Goal: Task Accomplishment & Management: Complete application form

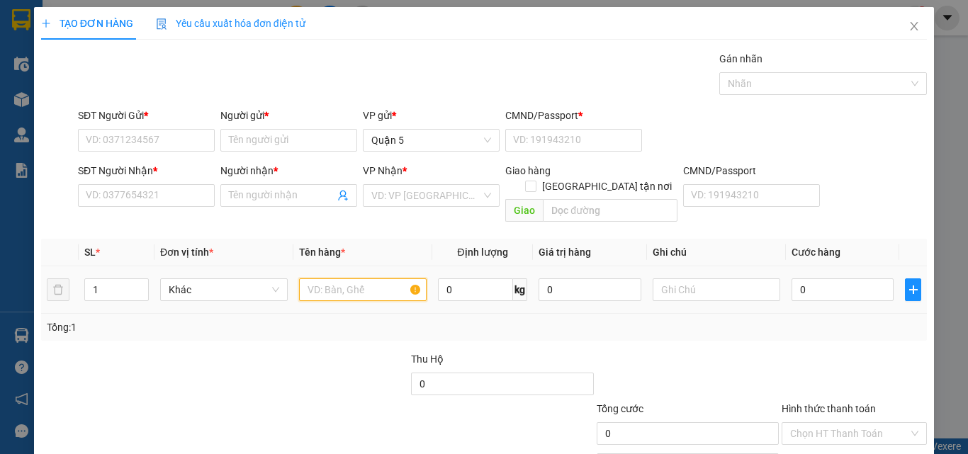
click at [310, 278] on input "text" at bounding box center [363, 289] width 128 height 23
type input "7"
type input "1 XOT ĐEN"
click at [828, 278] on input "0" at bounding box center [842, 289] width 102 height 23
type input "4"
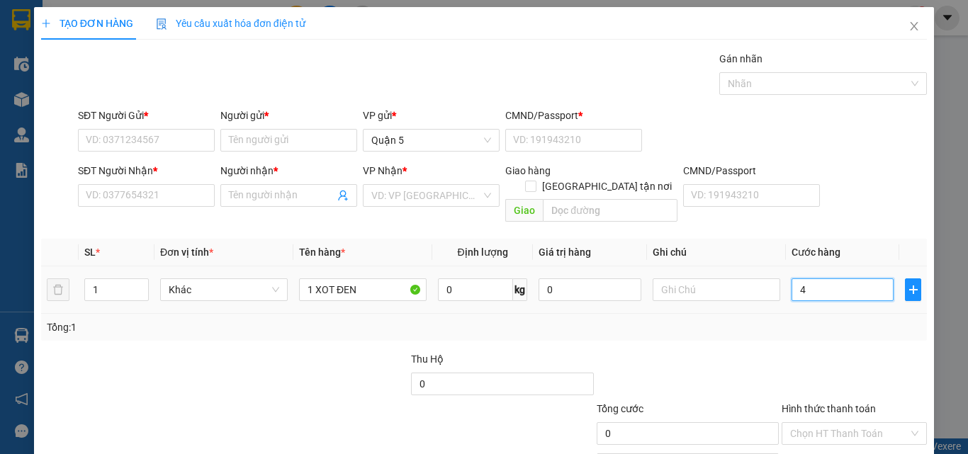
type input "4"
type input "45"
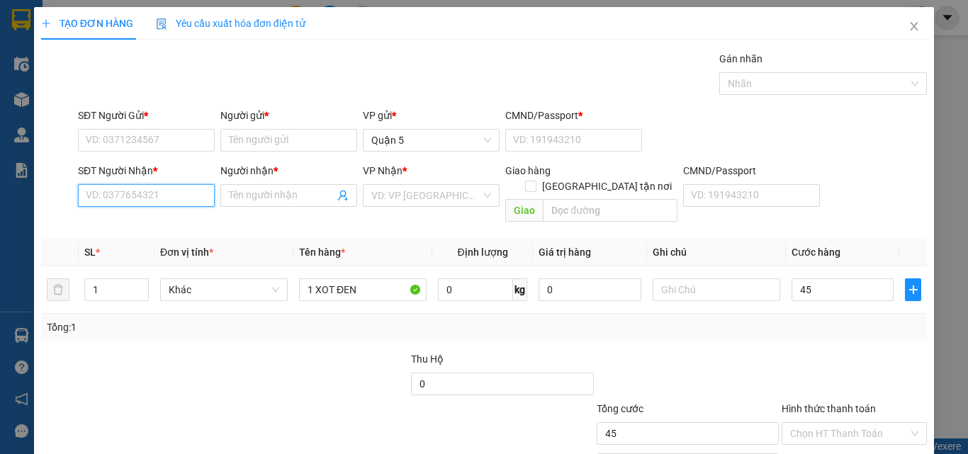
type input "45.000"
click at [145, 201] on input "SĐT Người Nhận *" at bounding box center [146, 195] width 137 height 23
click at [145, 200] on input "7777" at bounding box center [146, 195] width 137 height 23
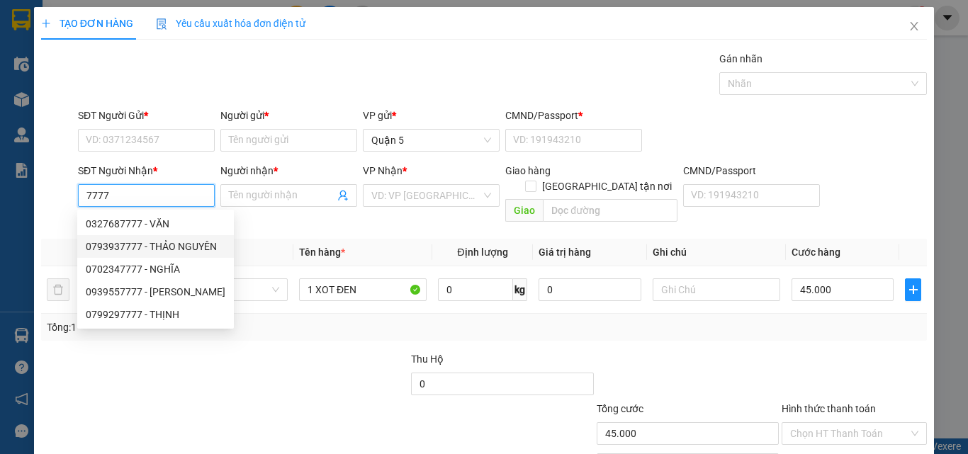
click at [191, 242] on div "0793937777 - THẢO NGUYÊN" at bounding box center [156, 247] width 140 height 16
type input "0793937777"
type input "THẢO NGUYÊN"
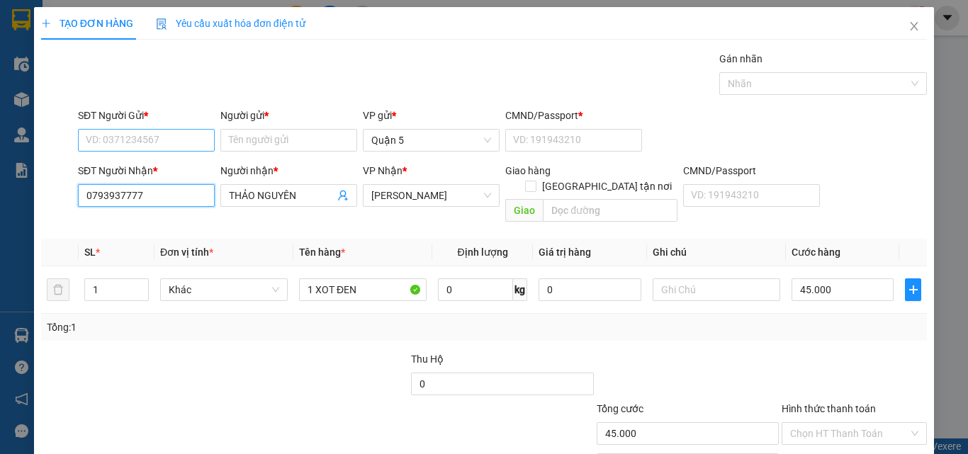
type input "0793937777"
click at [174, 137] on input "SĐT Người Gửi *" at bounding box center [146, 140] width 137 height 23
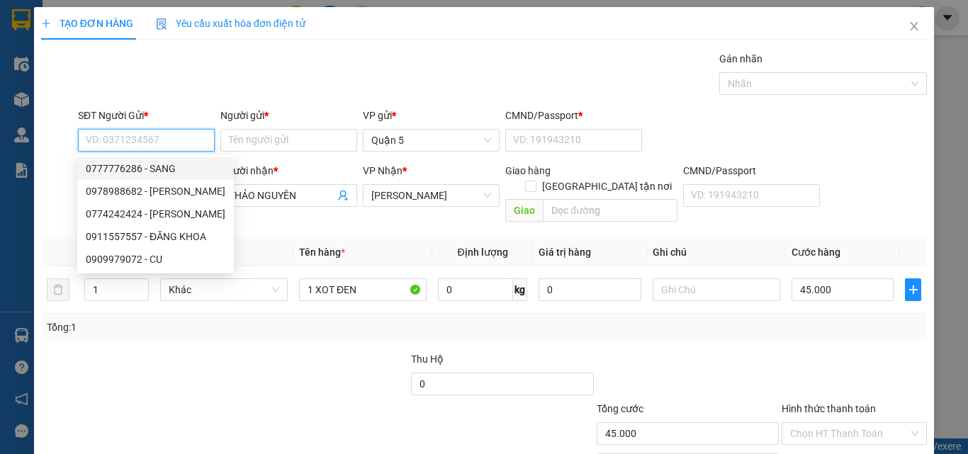
click at [155, 144] on input "SĐT Người Gửi *" at bounding box center [146, 140] width 137 height 23
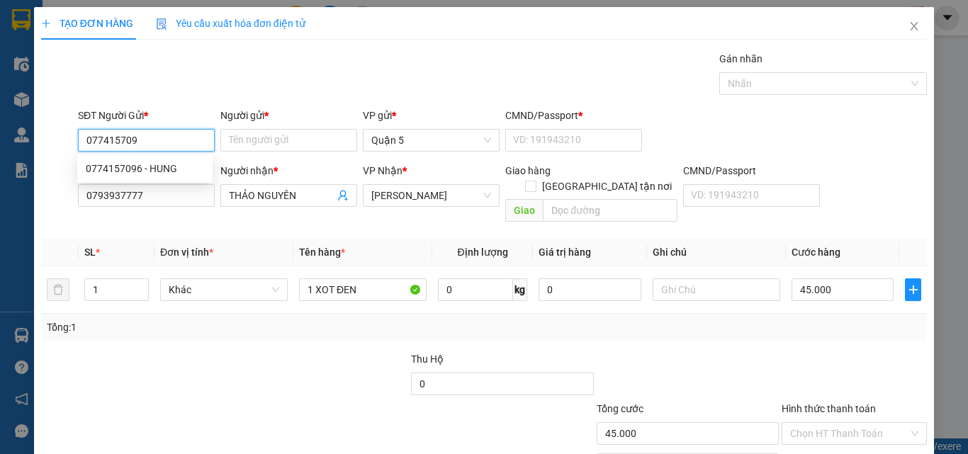
type input "0774157096"
drag, startPoint x: 164, startPoint y: 169, endPoint x: 172, endPoint y: 174, distance: 9.2
click at [165, 169] on div "0774157096 - HUNG" at bounding box center [145, 169] width 118 height 16
type input "HUNG"
type input "1"
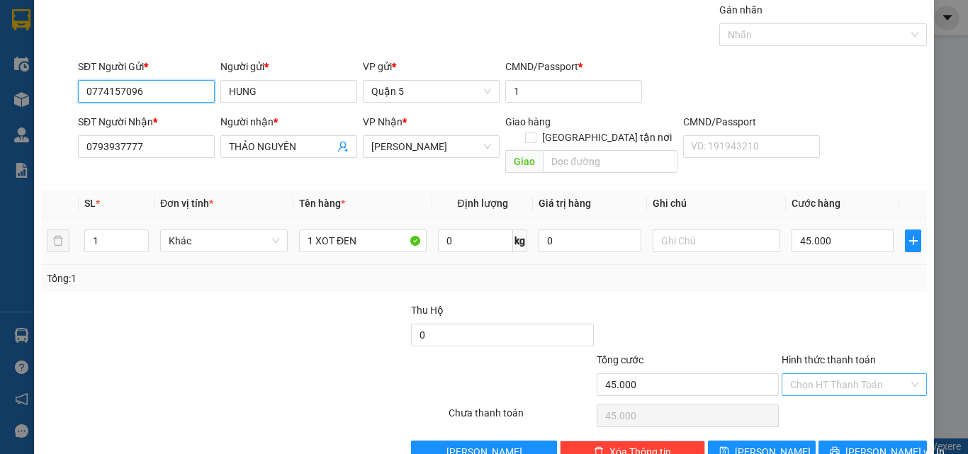
scroll to position [70, 0]
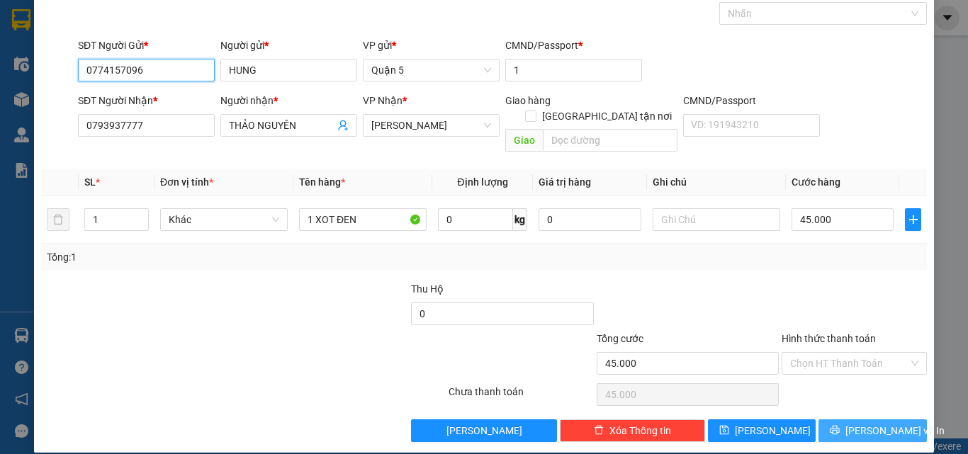
type input "0774157096"
drag, startPoint x: 870, startPoint y: 408, endPoint x: 822, endPoint y: 406, distance: 47.5
click at [869, 423] on span "[PERSON_NAME] và In" at bounding box center [894, 431] width 99 height 16
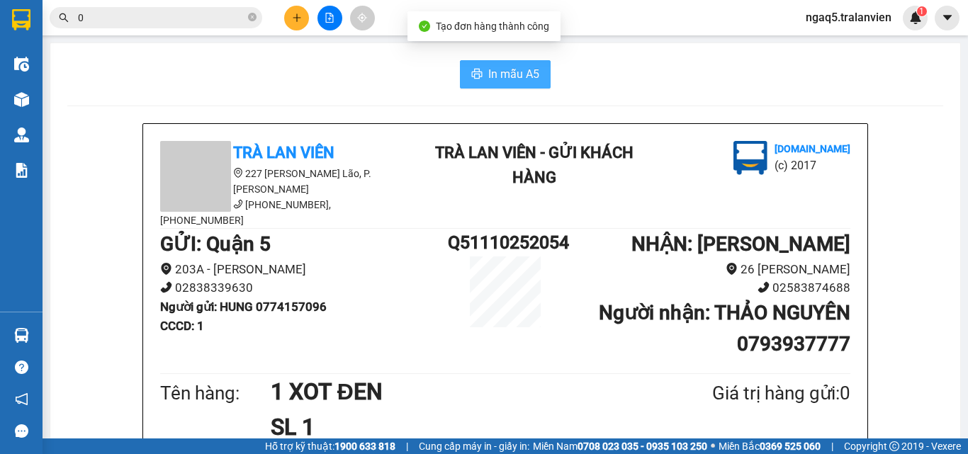
click at [510, 61] on button "In mẫu A5" at bounding box center [505, 74] width 91 height 28
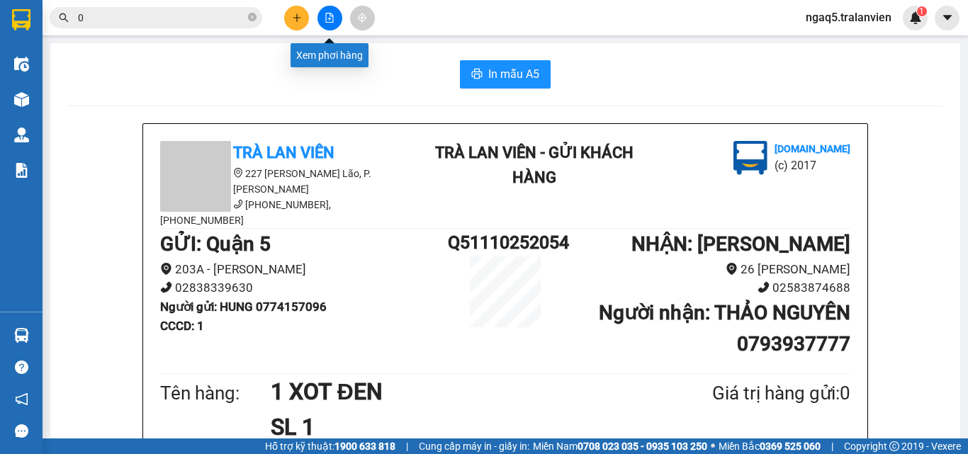
click at [302, 16] on button at bounding box center [296, 18] width 25 height 25
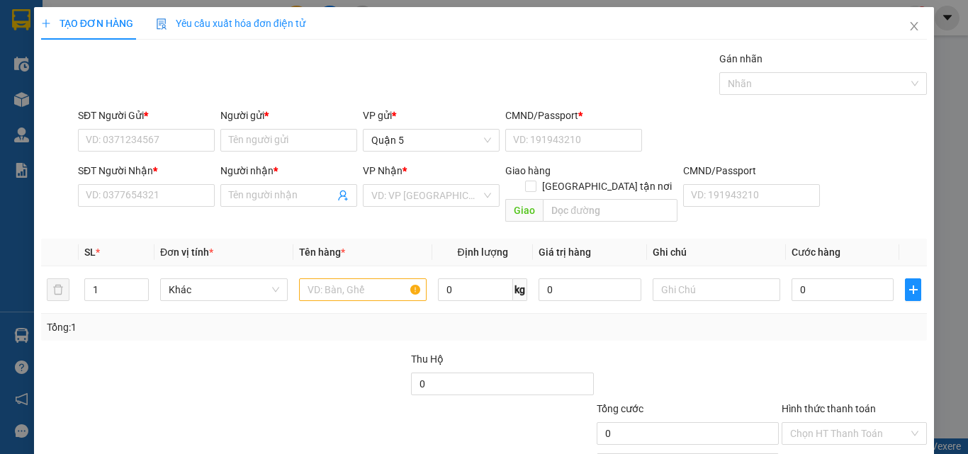
click at [230, 319] on div "Tổng: 1" at bounding box center [211, 327] width 328 height 16
click at [322, 278] on input "text" at bounding box center [363, 289] width 128 height 23
type input "1 T TRANG"
click at [814, 279] on input "0" at bounding box center [842, 289] width 102 height 23
type input "4"
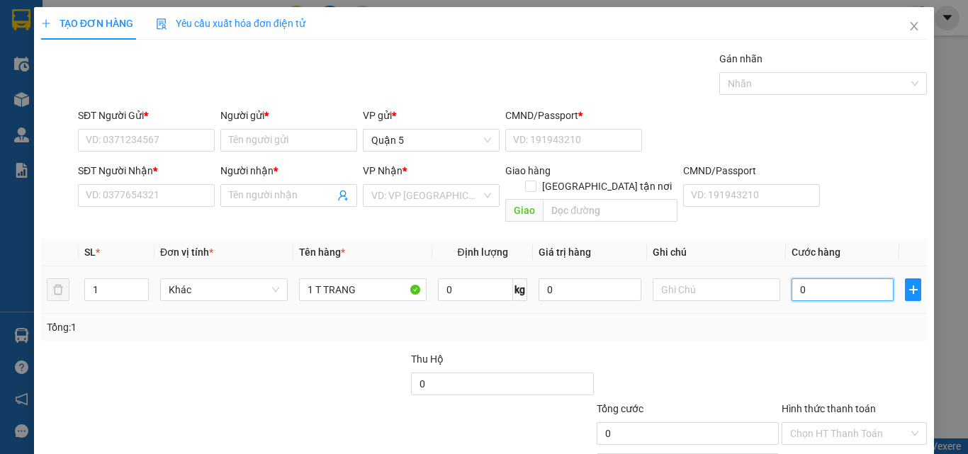
type input "4"
type input "40"
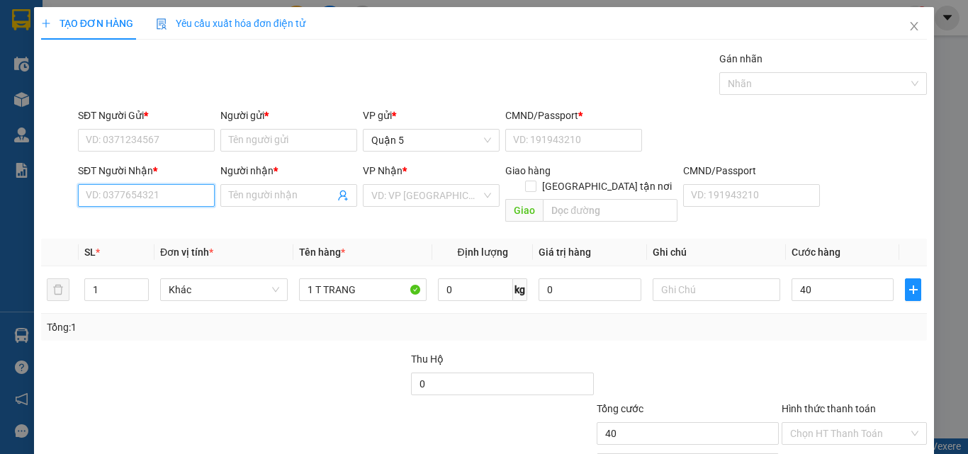
type input "40.000"
click at [194, 194] on input "SĐT Người Nhận *" at bounding box center [146, 195] width 137 height 23
type input "812"
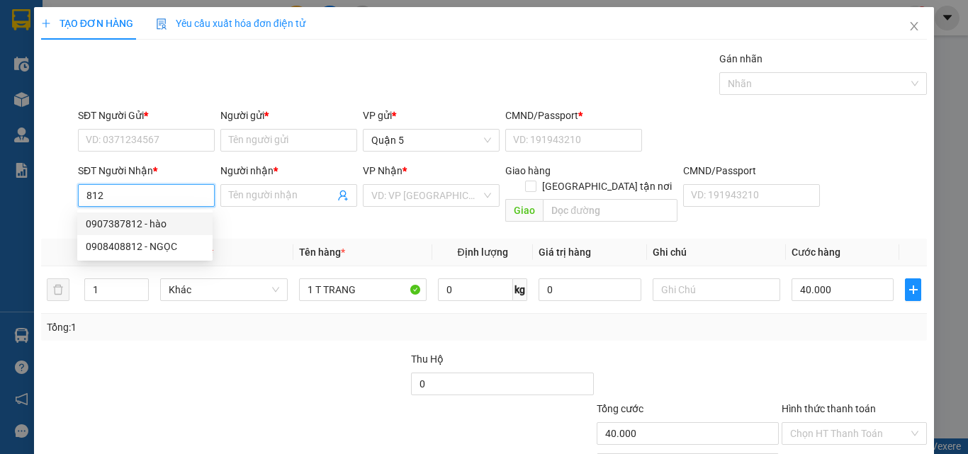
click at [157, 226] on div "0907387812 - hào" at bounding box center [145, 224] width 118 height 16
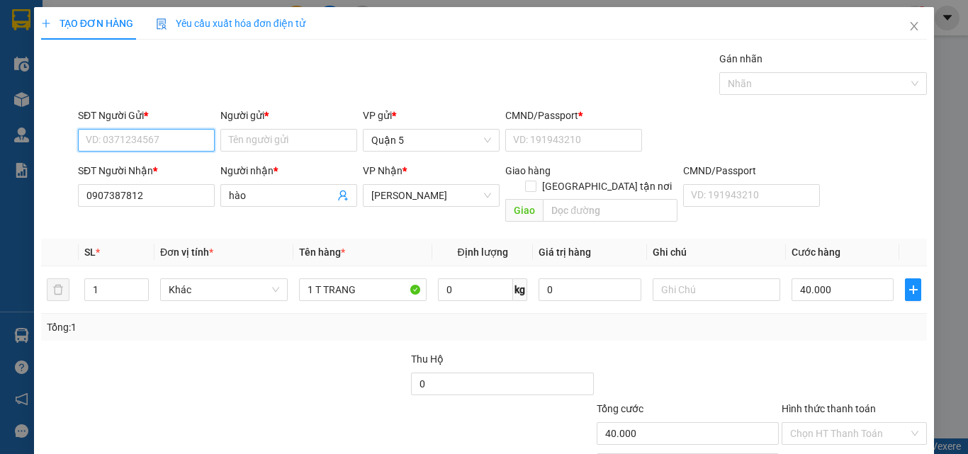
click at [151, 143] on input "SĐT Người Gửi *" at bounding box center [146, 140] width 137 height 23
click at [188, 171] on div "0904473916 - [PERSON_NAME]" at bounding box center [156, 169] width 140 height 16
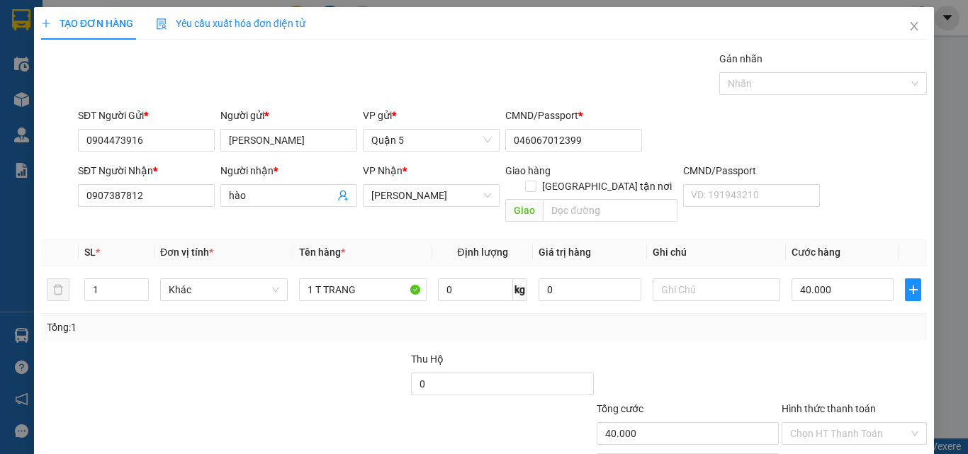
click at [847, 319] on div "Tổng: 1" at bounding box center [484, 327] width 874 height 16
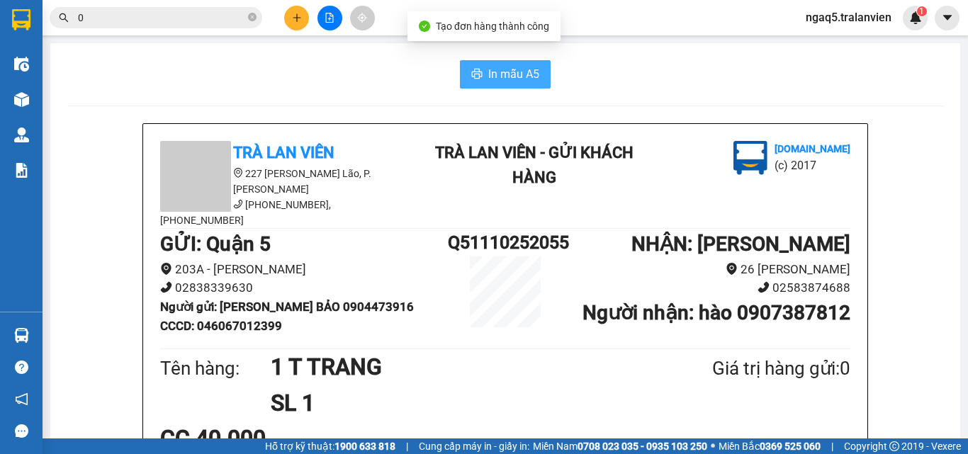
click at [480, 77] on button "In mẫu A5" at bounding box center [505, 74] width 91 height 28
click at [284, 77] on div "In mẫu A5" at bounding box center [505, 74] width 876 height 28
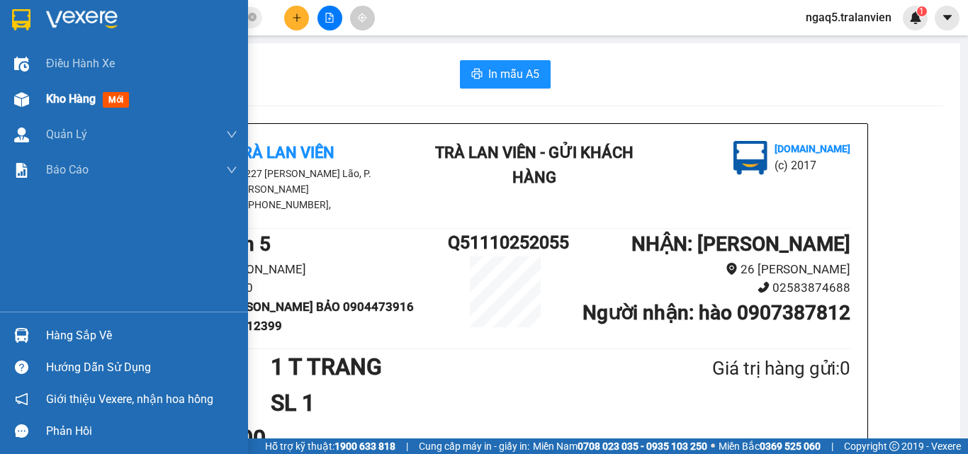
click at [79, 100] on span "Kho hàng" at bounding box center [71, 98] width 50 height 13
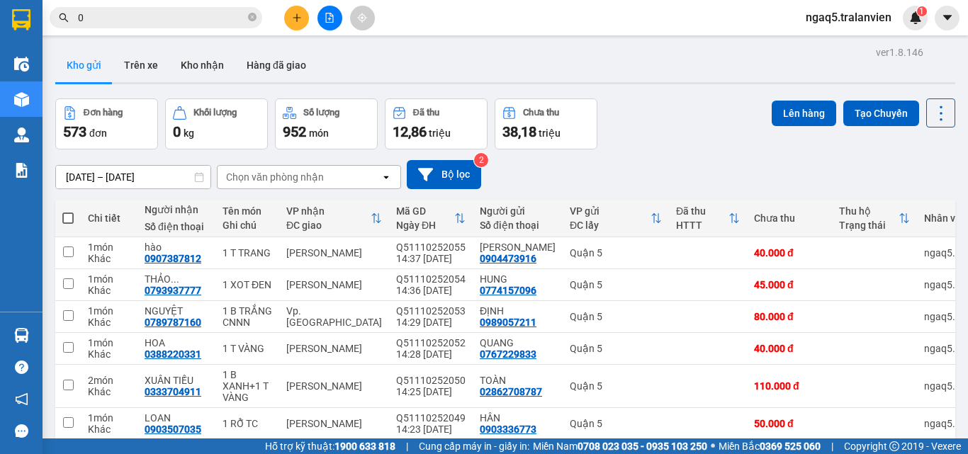
click at [137, 21] on input "0" at bounding box center [161, 18] width 167 height 16
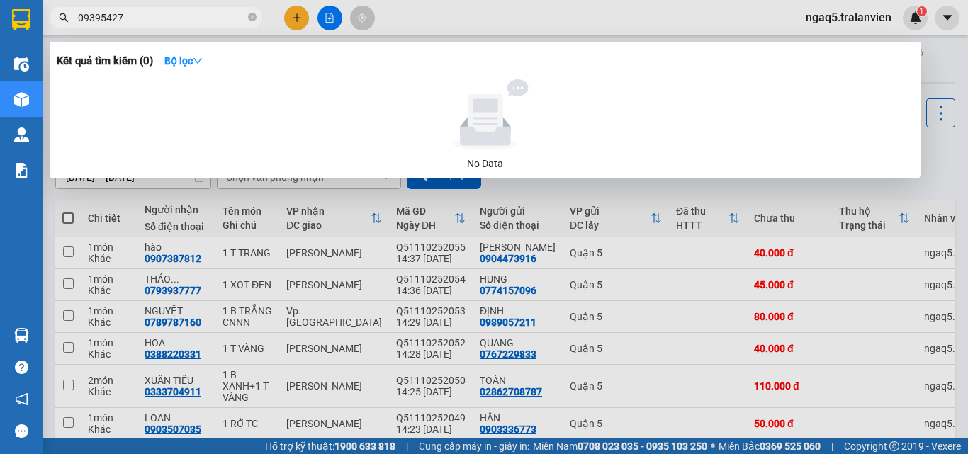
type input "09395427"
click at [298, 19] on div at bounding box center [484, 227] width 968 height 454
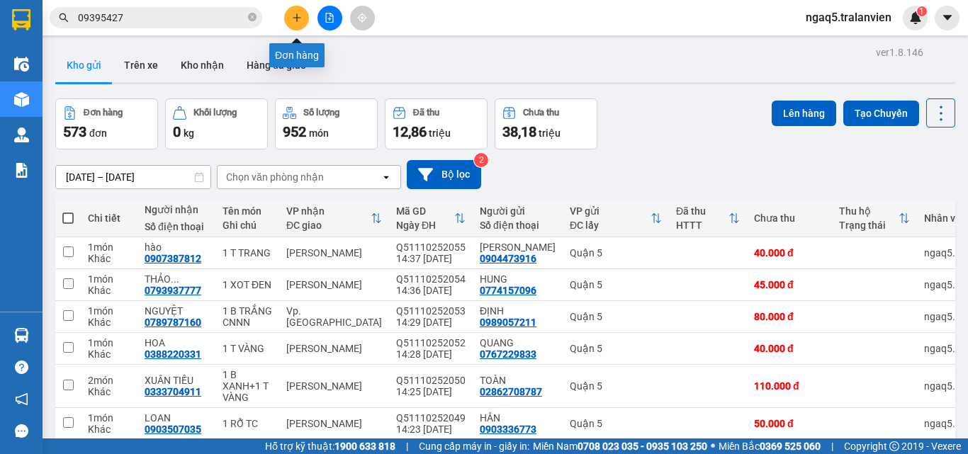
click at [297, 19] on icon "plus" at bounding box center [296, 17] width 1 height 8
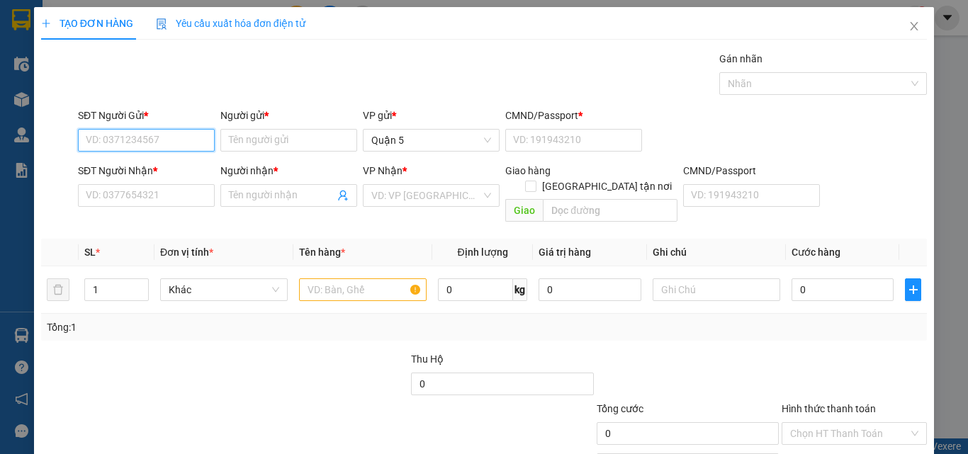
click at [143, 146] on input "SĐT Người Gửi *" at bounding box center [146, 140] width 137 height 23
click at [186, 140] on input "220" at bounding box center [146, 140] width 137 height 23
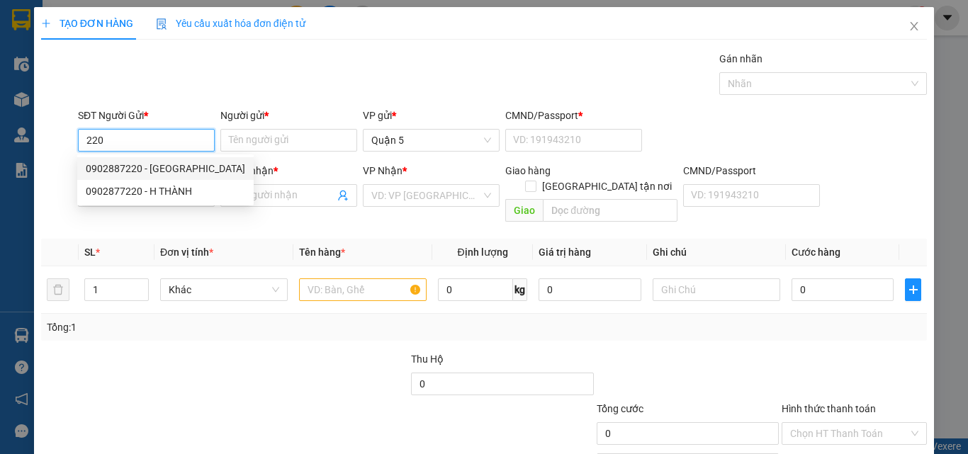
click at [176, 171] on div "0902887220 - [GEOGRAPHIC_DATA]" at bounding box center [165, 169] width 159 height 16
type input "0902887220"
type input "HIỆP THÀNH"
type input "079088009630"
type input "0903502652"
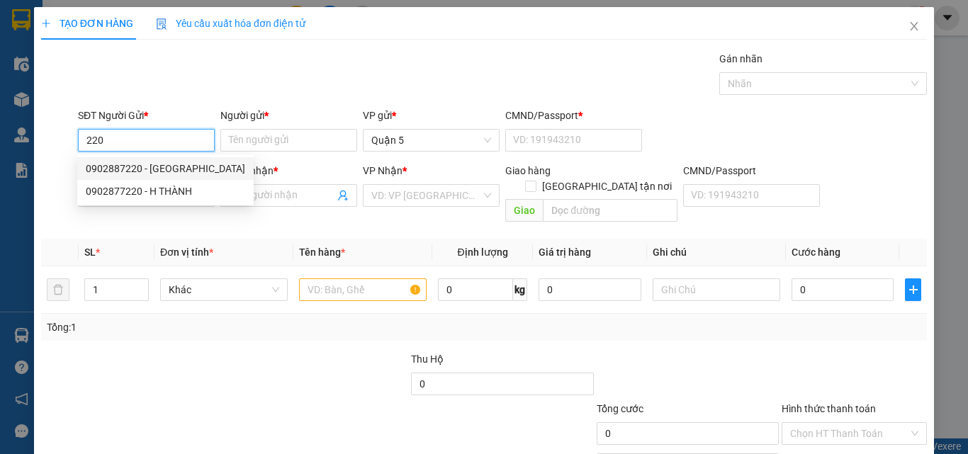
type input "HỮU DANH"
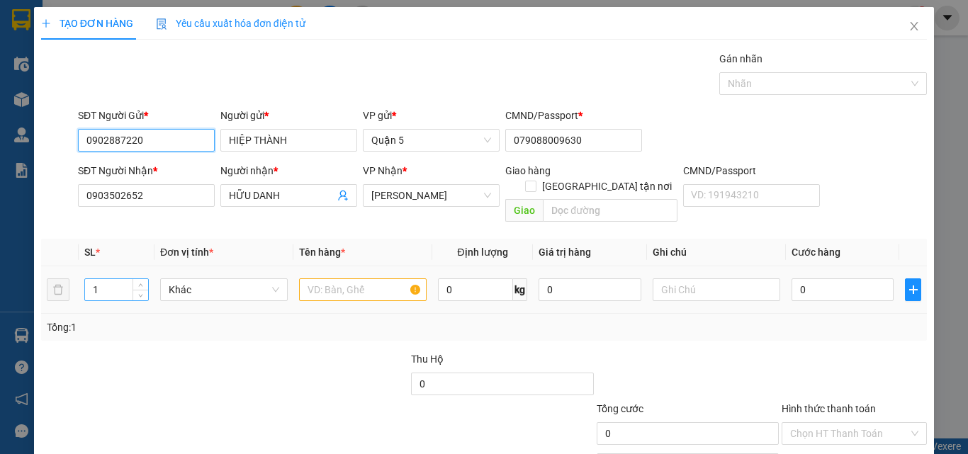
type input "0902887220"
click at [110, 281] on input "1" at bounding box center [116, 289] width 63 height 21
type input "3"
click at [329, 278] on input "text" at bounding box center [363, 289] width 128 height 23
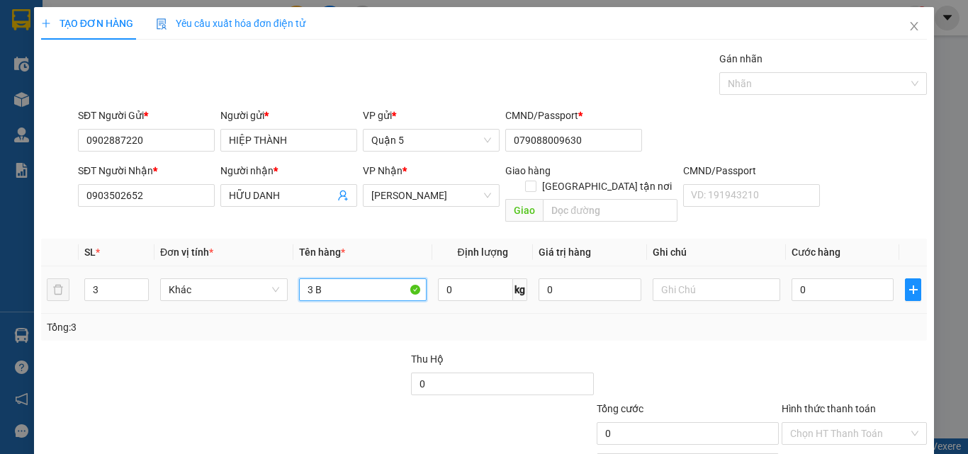
type input "3 B"
click at [808, 278] on input "0" at bounding box center [842, 289] width 102 height 23
click at [861, 180] on div "SĐT Người Nhận * 0903502652 Người nhận * HỮU DANH VP Nhận * [PERSON_NAME] hàng …" at bounding box center [502, 195] width 854 height 65
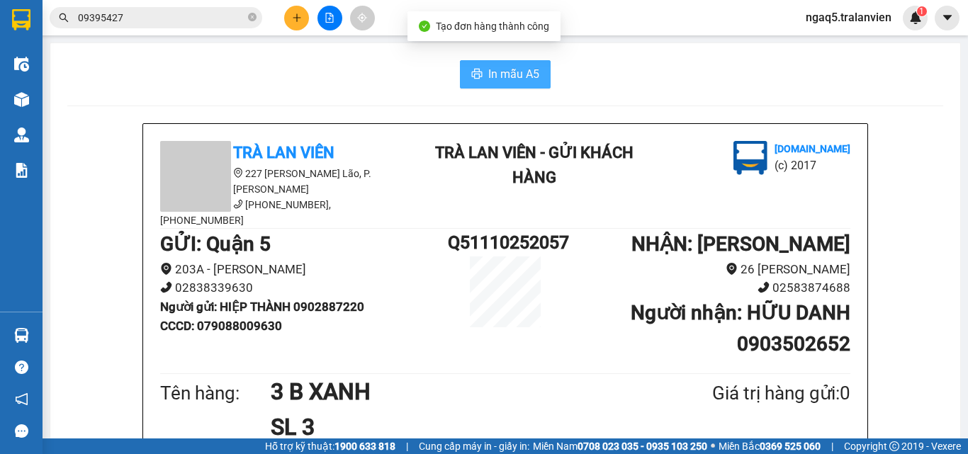
click at [520, 77] on span "In mẫu A5" at bounding box center [513, 74] width 51 height 18
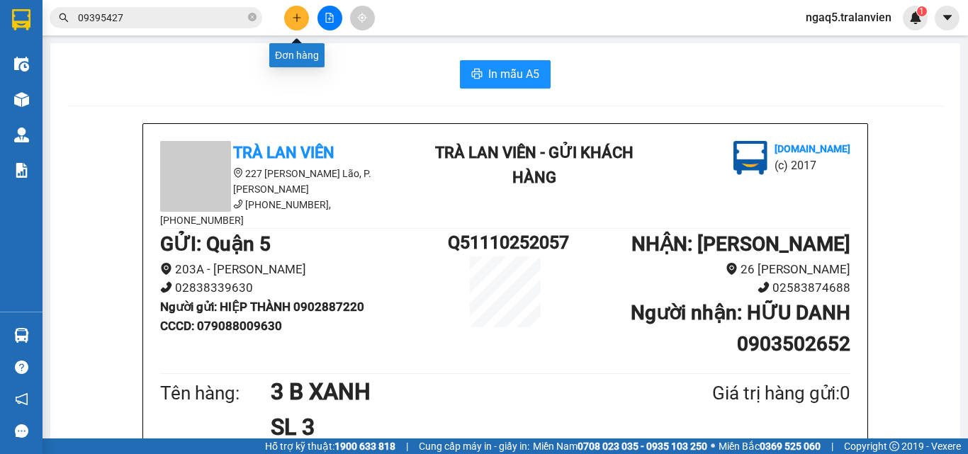
click at [299, 18] on icon "plus" at bounding box center [297, 17] width 8 height 1
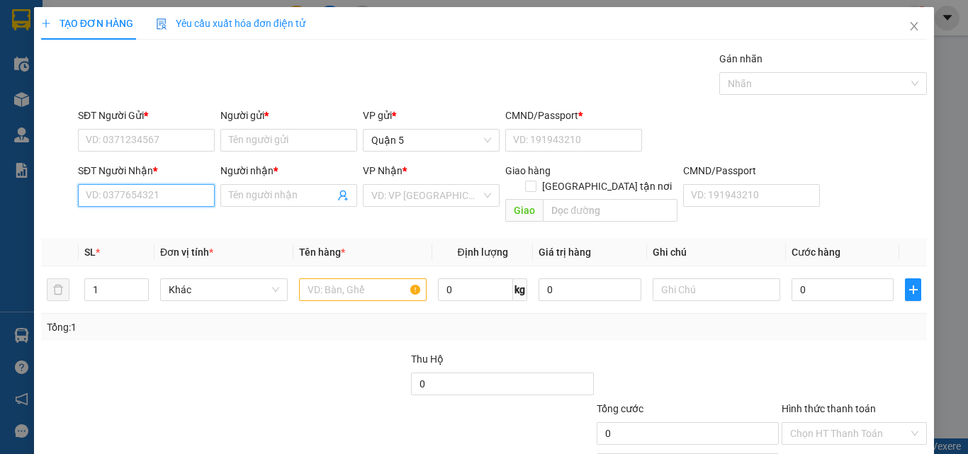
click at [152, 191] on input "SĐT Người Nhận *" at bounding box center [146, 195] width 137 height 23
type input "0932426268"
click at [166, 225] on div "0932426268 - PHÚ" at bounding box center [145, 224] width 118 height 16
type input "PHÚ"
type input "0932426268"
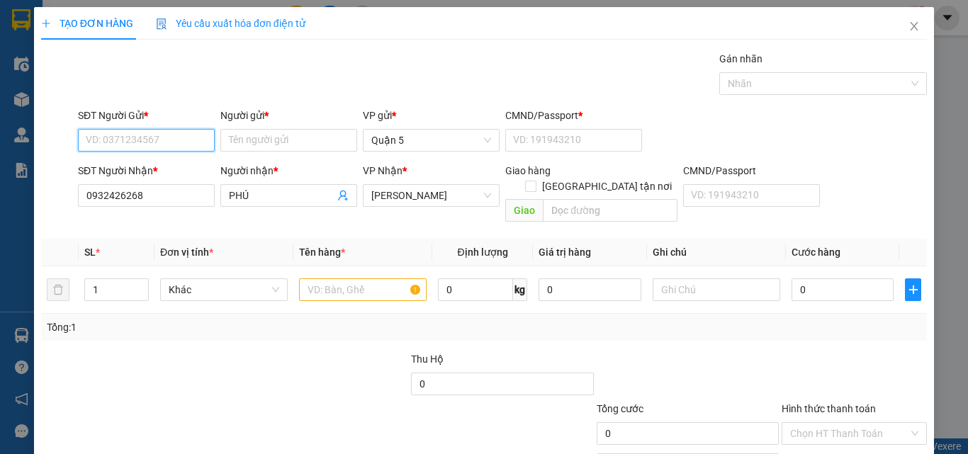
click at [152, 139] on input "SĐT Người Gửi *" at bounding box center [146, 140] width 137 height 23
type input "02854225433"
click at [159, 166] on div "02854225433 - TIẾN" at bounding box center [145, 169] width 118 height 16
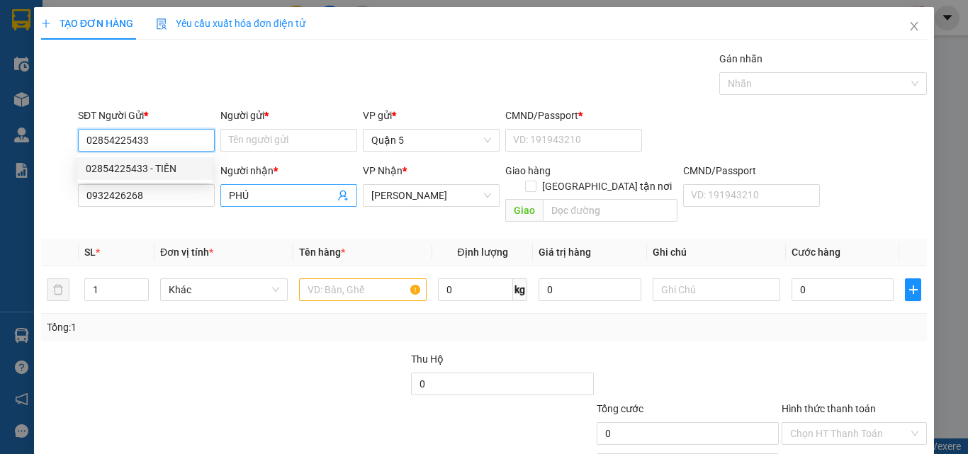
type input "TIẾN"
type input "1"
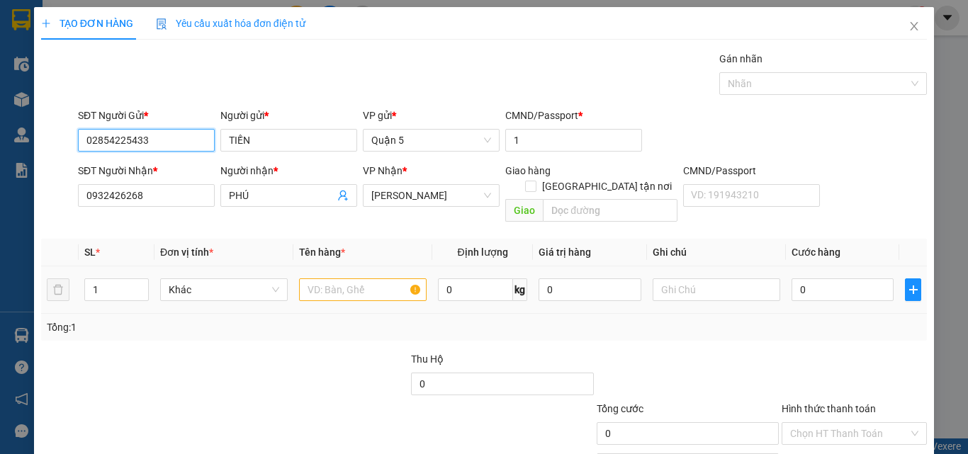
type input "02854225433"
click at [352, 278] on input "text" at bounding box center [363, 289] width 128 height 23
click at [113, 279] on input "1" at bounding box center [116, 289] width 63 height 21
type input "2"
click at [322, 278] on input "text" at bounding box center [363, 289] width 128 height 23
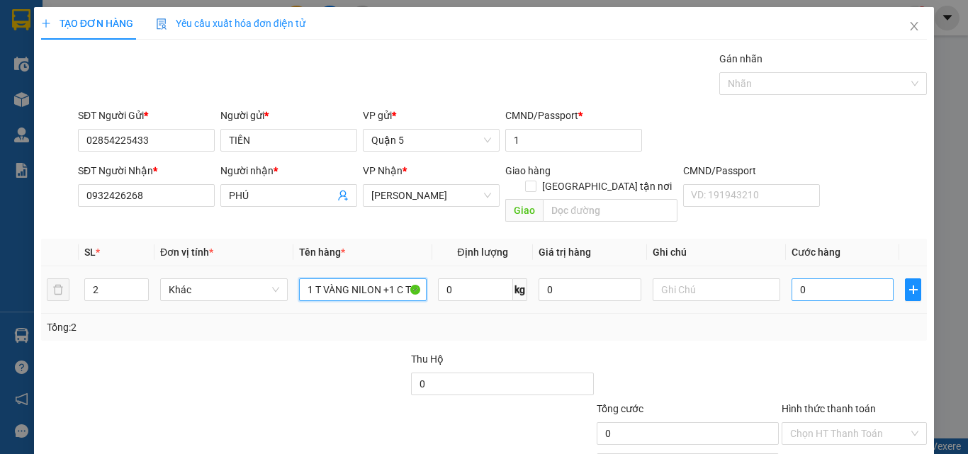
type input "1 T VÀNG NILON +1 C TRÒN VÀNG"
click at [817, 278] on input "0" at bounding box center [842, 289] width 102 height 23
type input "1"
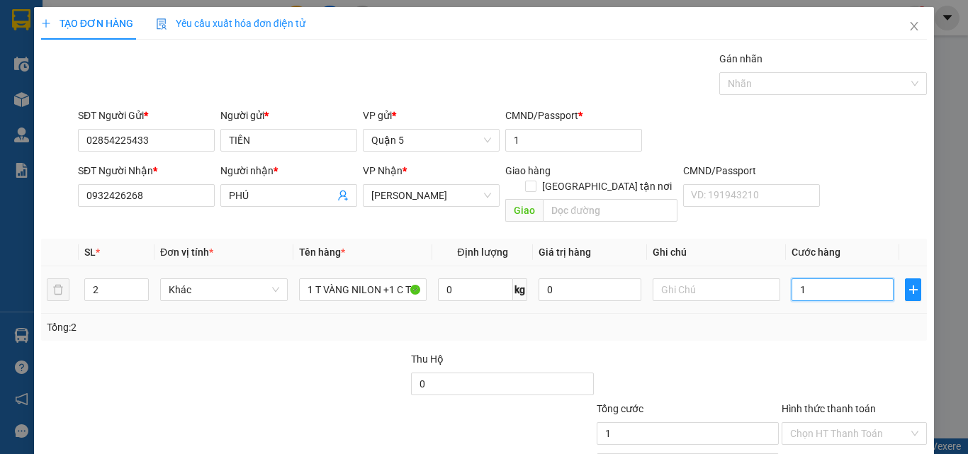
type input "12"
type input "120"
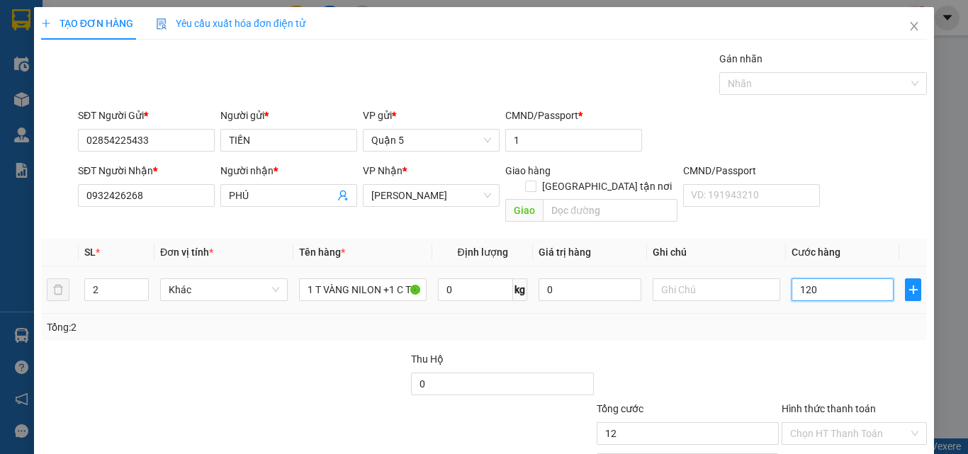
type input "120"
type input "120.000"
click at [718, 286] on td at bounding box center [716, 289] width 139 height 47
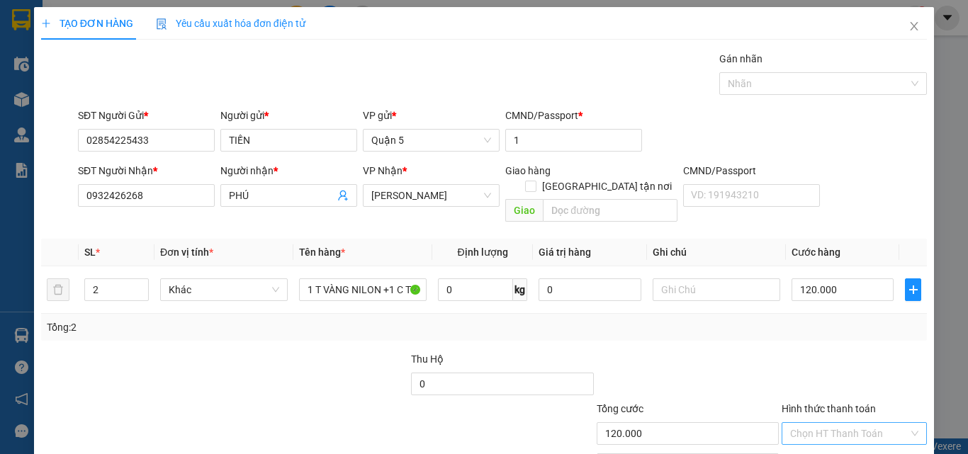
click at [807, 423] on input "Hình thức thanh toán" at bounding box center [849, 433] width 118 height 21
click at [820, 438] on div "Tại văn phòng" at bounding box center [845, 446] width 127 height 16
click at [811, 351] on div at bounding box center [854, 376] width 148 height 50
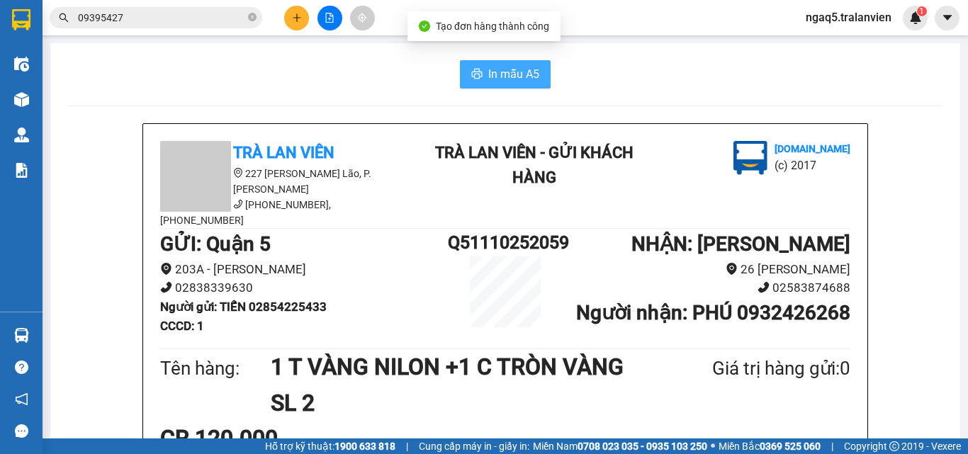
click at [509, 80] on span "In mẫu A5" at bounding box center [513, 74] width 51 height 18
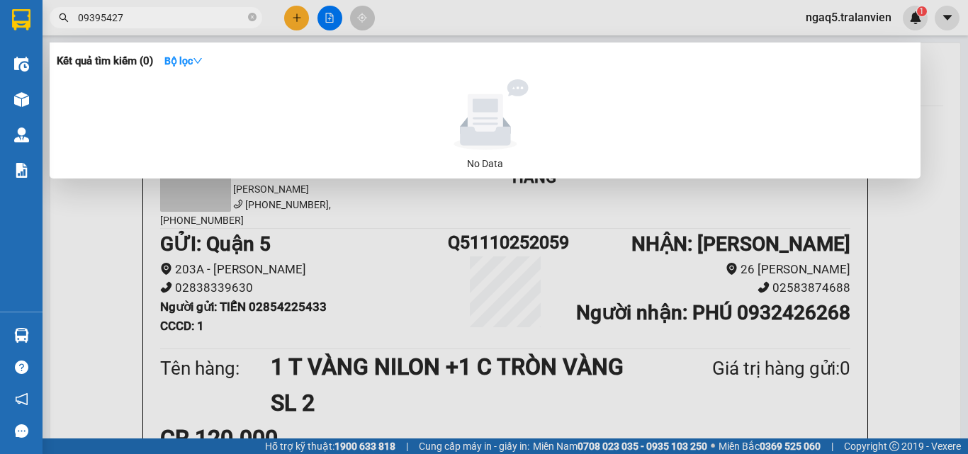
click at [257, 12] on span "09395427" at bounding box center [156, 17] width 213 height 21
click at [232, 21] on input "09395427" at bounding box center [161, 18] width 167 height 16
click at [252, 19] on icon "close-circle" at bounding box center [252, 17] width 9 height 9
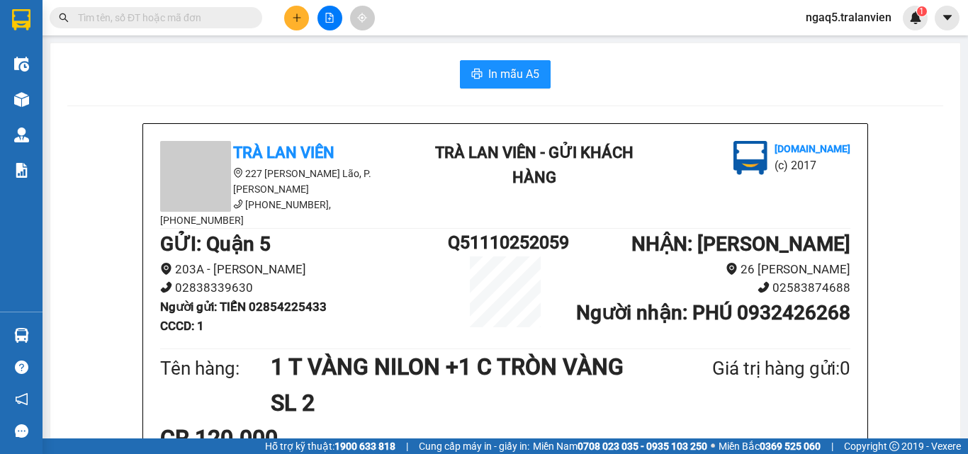
click at [233, 19] on input "text" at bounding box center [161, 18] width 167 height 16
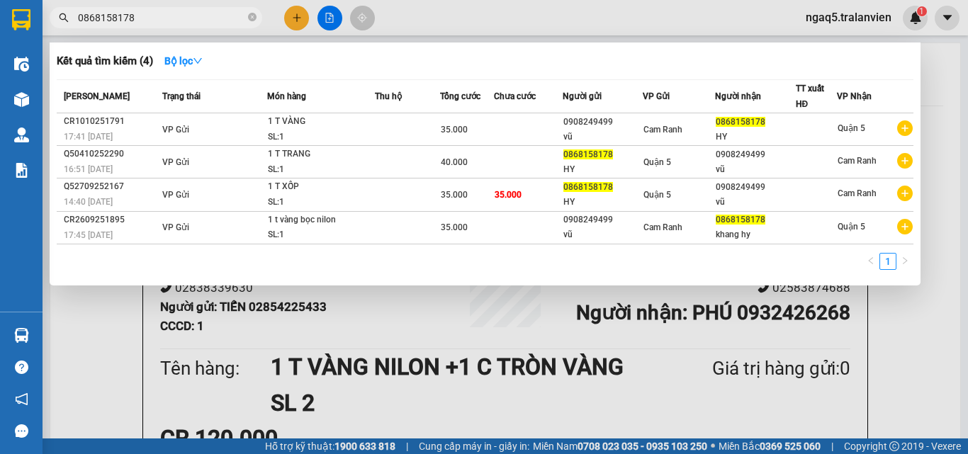
type input "0868158178"
click at [279, 21] on div at bounding box center [484, 227] width 968 height 454
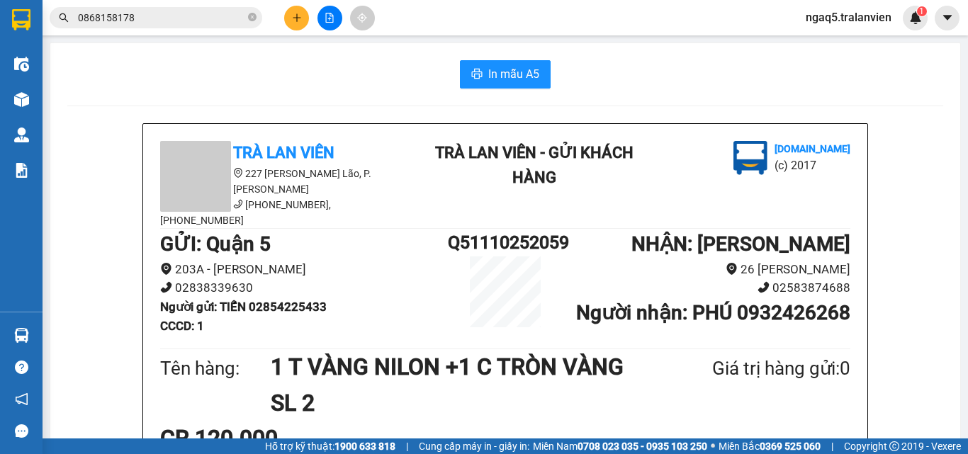
click at [292, 19] on icon "plus" at bounding box center [297, 18] width 10 height 10
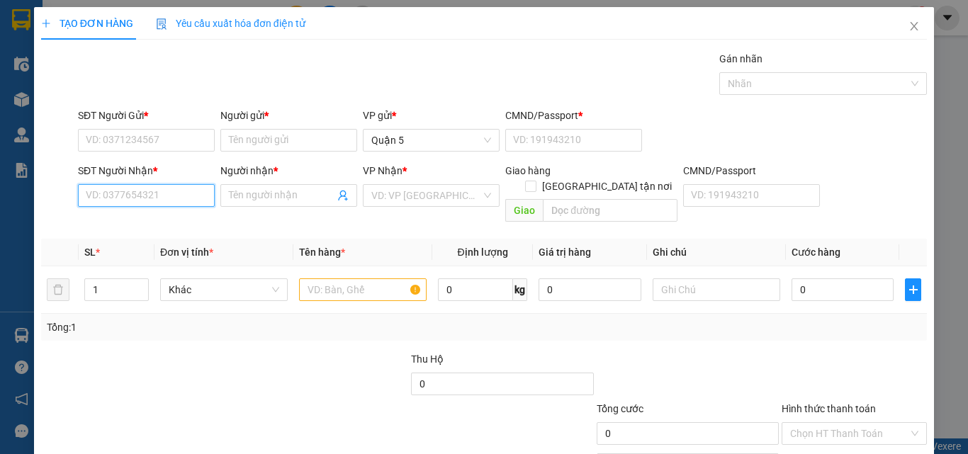
click at [147, 205] on input "SĐT Người Nhận *" at bounding box center [146, 195] width 137 height 23
type input "0905148470"
click at [173, 195] on input "0905148470" at bounding box center [146, 195] width 137 height 23
drag, startPoint x: 161, startPoint y: 224, endPoint x: 161, endPoint y: 213, distance: 10.6
click at [162, 225] on div "0905148470 - XUÂN" at bounding box center [145, 224] width 118 height 16
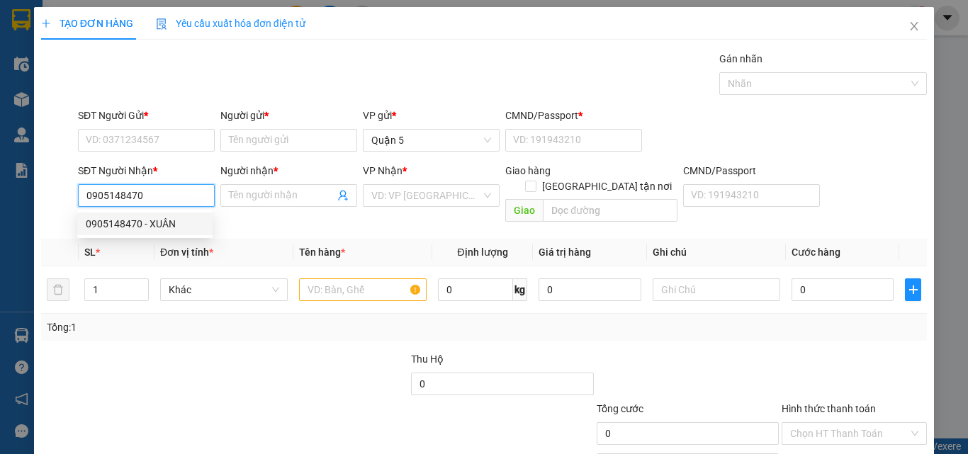
type input "XUÂN"
type input "0905148470"
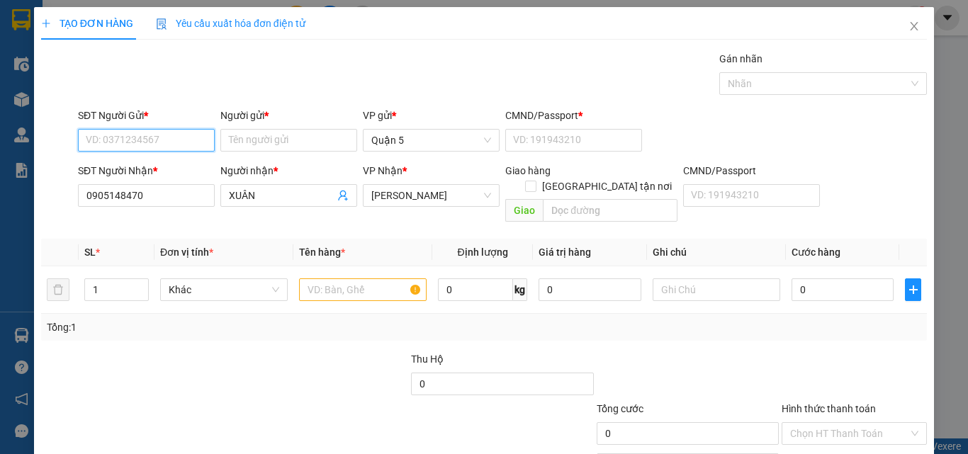
click at [153, 151] on input "SĐT Người Gửi *" at bounding box center [146, 140] width 137 height 23
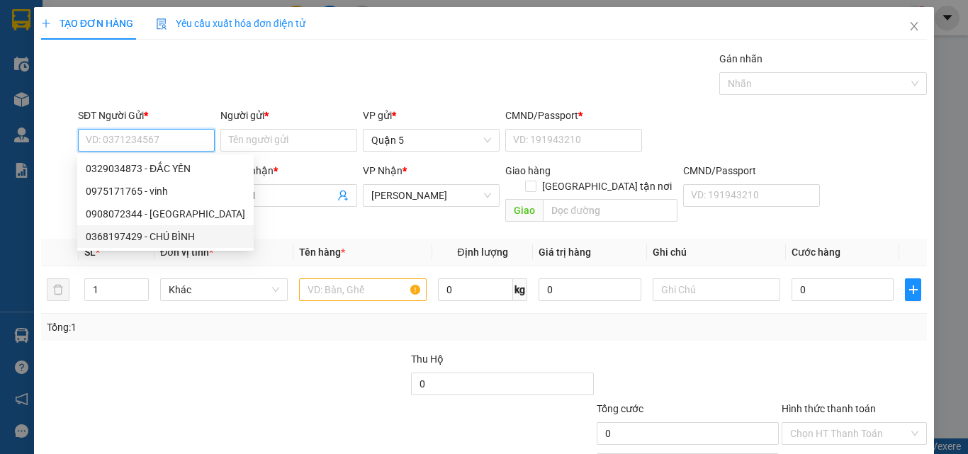
click at [176, 236] on div "0368197429 - CHÚ BÌNH" at bounding box center [165, 237] width 159 height 16
type input "0368197429"
type input "CHÚ BÌNH"
type input "083070011177"
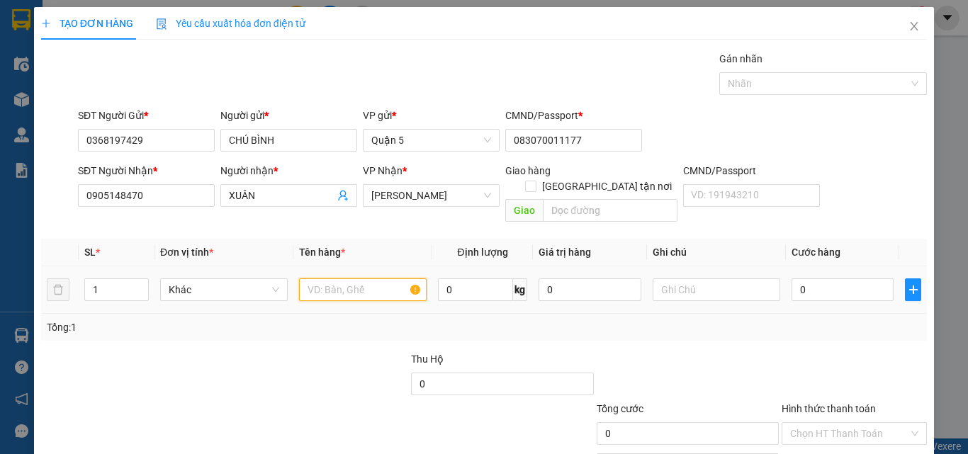
click at [336, 278] on input "text" at bounding box center [363, 289] width 128 height 23
type input "1 B TRANG"
click at [822, 278] on input "0" at bounding box center [842, 289] width 102 height 23
type input "4"
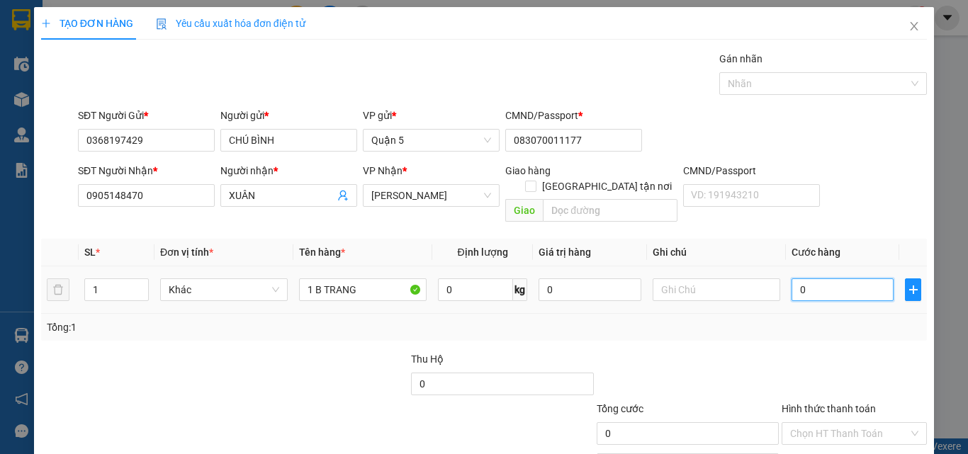
type input "4"
type input "40"
click at [839, 187] on div "SĐT Người Nhận * 0905148470 Người nhận * XUÂN VP Nhận * [PERSON_NAME] hàng Giao…" at bounding box center [502, 195] width 854 height 65
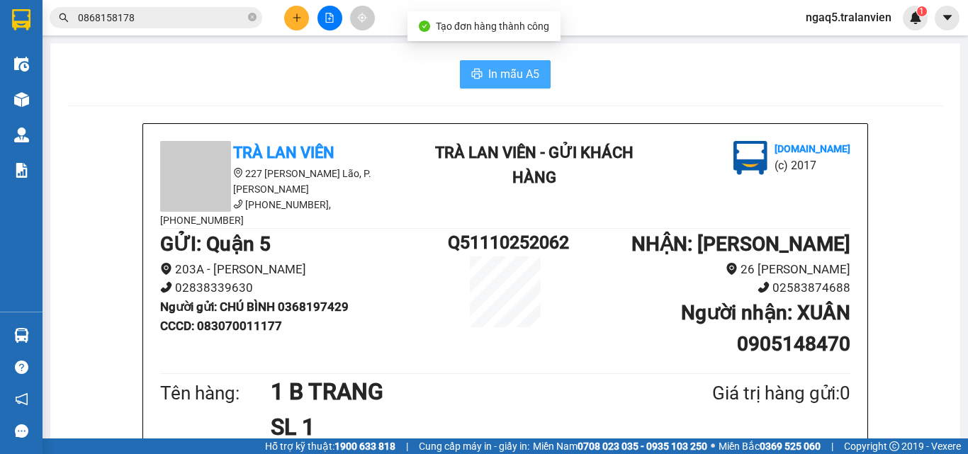
click at [519, 64] on button "In mẫu A5" at bounding box center [505, 74] width 91 height 28
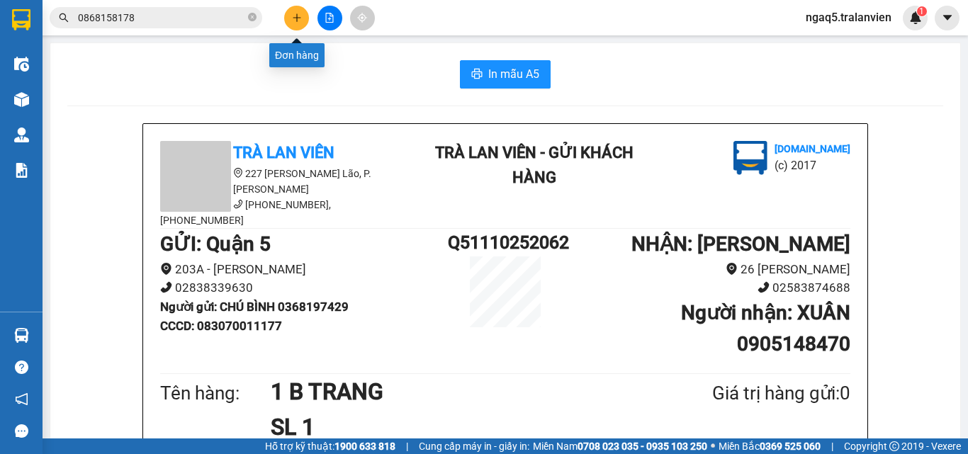
click at [300, 18] on icon "plus" at bounding box center [297, 18] width 10 height 10
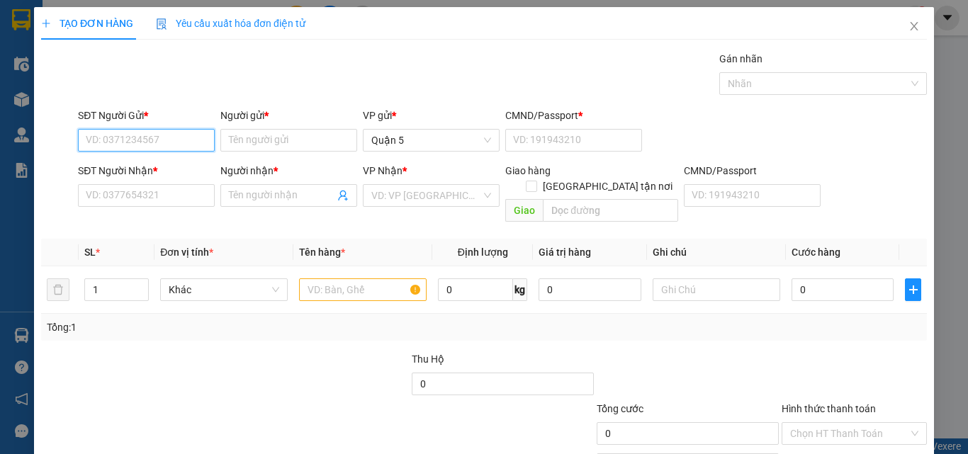
click at [181, 149] on input "SĐT Người Gửi *" at bounding box center [146, 140] width 137 height 23
click at [181, 139] on input "SĐT Người Gửi *" at bounding box center [146, 140] width 137 height 23
click at [155, 135] on input "5199" at bounding box center [146, 140] width 137 height 23
click at [179, 172] on div "0937455199 - [PERSON_NAME]" at bounding box center [156, 169] width 140 height 16
type input "0937455199"
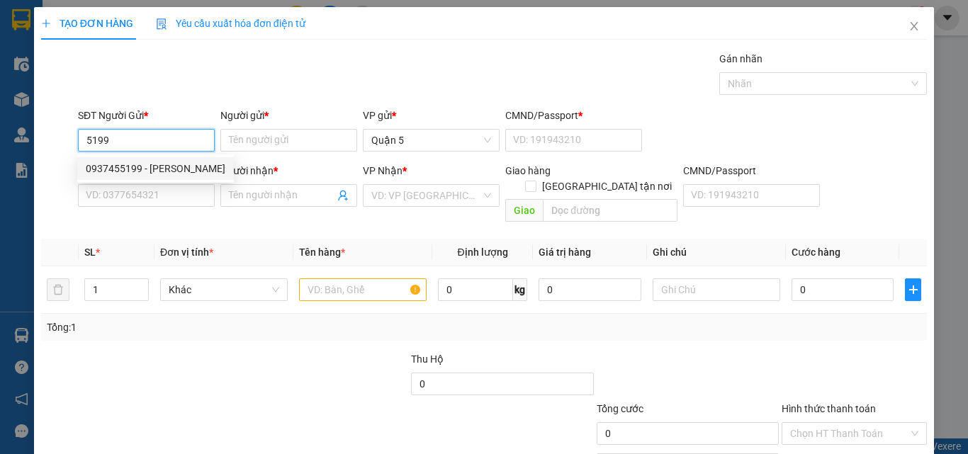
type input "[PERSON_NAME] TÀI"
type input "082087000072"
type input "0396500318"
type input "PHÁT"
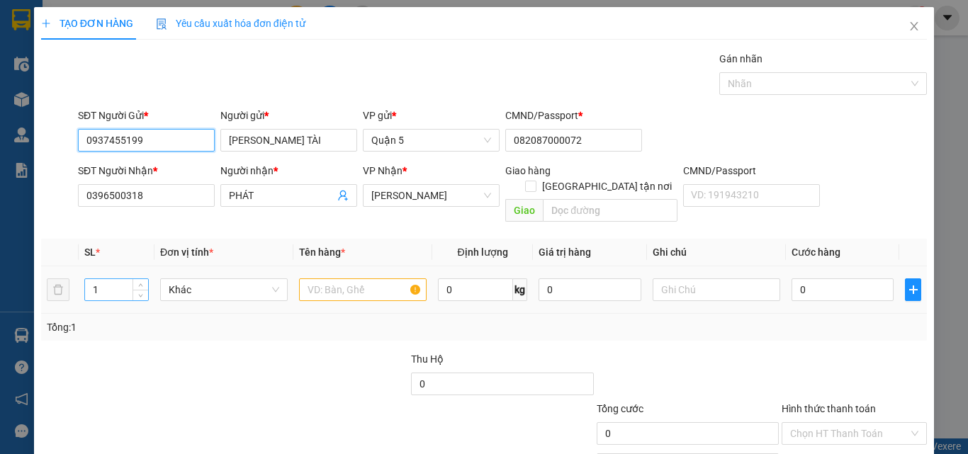
type input "0937455199"
click at [100, 279] on input "1" at bounding box center [116, 289] width 63 height 21
type input "4"
click at [349, 278] on input "text" at bounding box center [363, 289] width 128 height 23
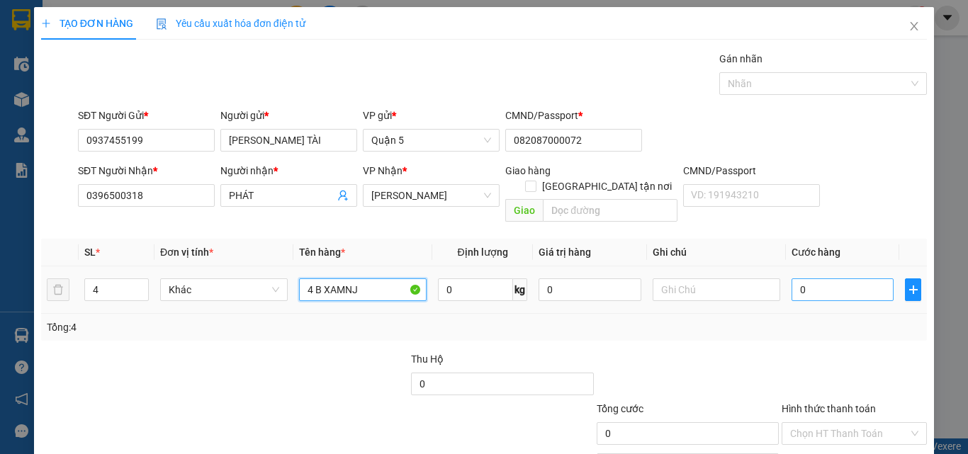
type input "4 B XAMNJ"
click at [806, 278] on input "0" at bounding box center [842, 289] width 102 height 23
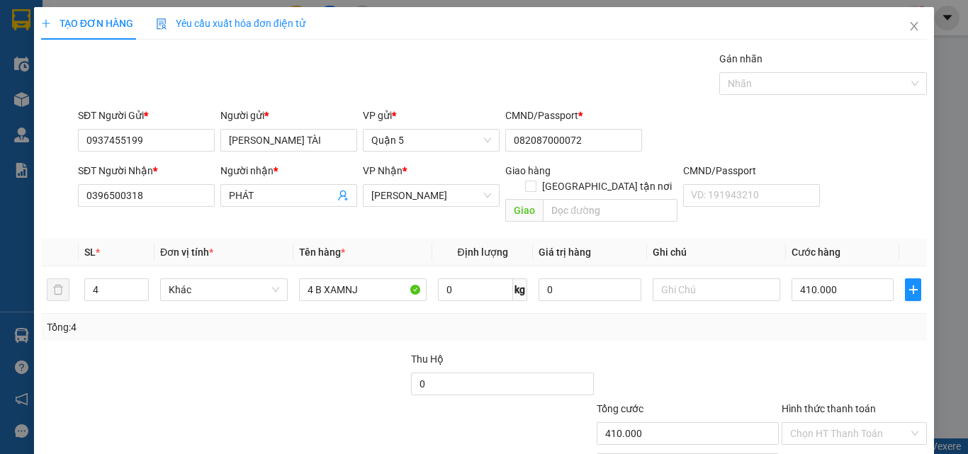
click at [850, 174] on div "SĐT Người Nhận * 0396500318 Người nhận * PHÁT VP Nhận * [PERSON_NAME] hàng Giao…" at bounding box center [502, 195] width 854 height 65
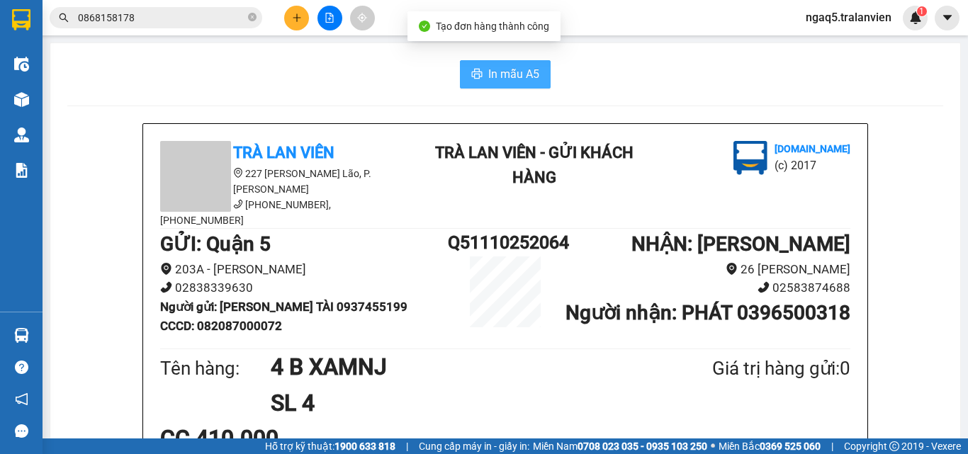
click at [521, 64] on button "In mẫu A5" at bounding box center [505, 74] width 91 height 28
click at [290, 16] on button at bounding box center [296, 18] width 25 height 25
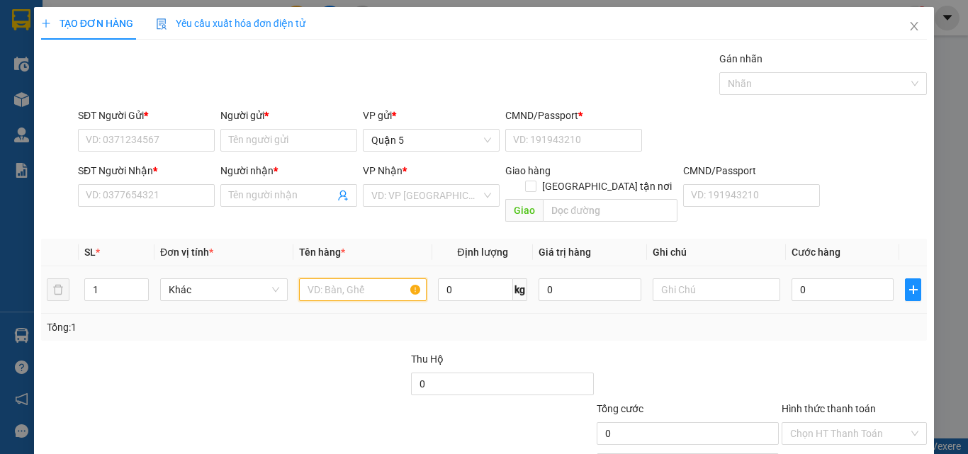
click at [324, 278] on input "text" at bounding box center [363, 289] width 128 height 23
type input "1 C DEN"
click at [820, 278] on input "0" at bounding box center [842, 289] width 102 height 23
type input "6"
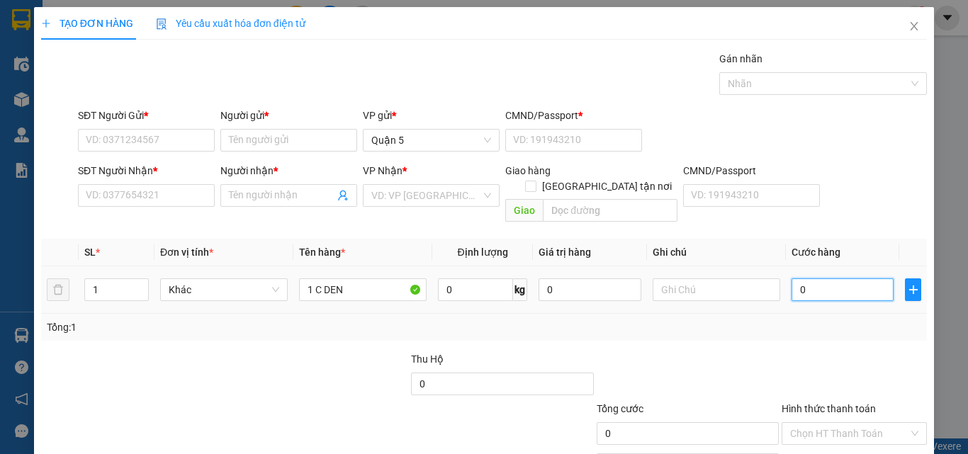
type input "6"
type input "60"
type input "60.000"
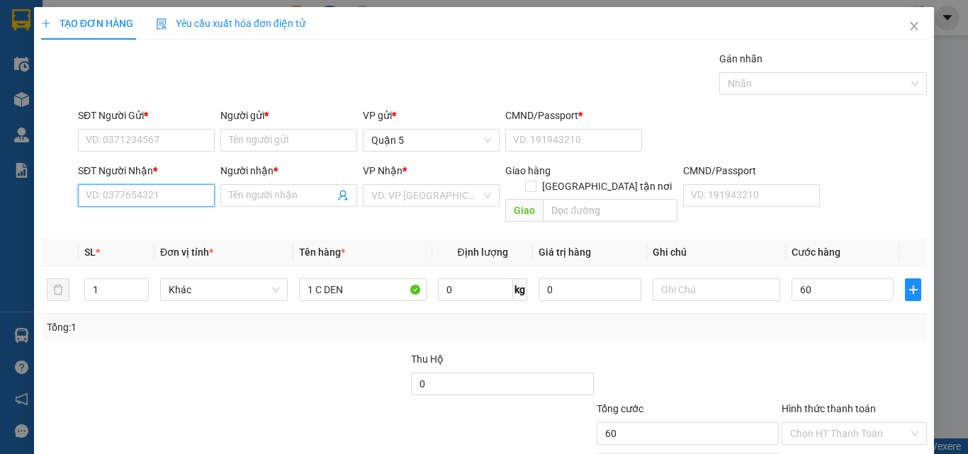
type input "60.000"
click at [168, 198] on input "SĐT Người Nhận *" at bounding box center [146, 195] width 137 height 23
type input "0905554079"
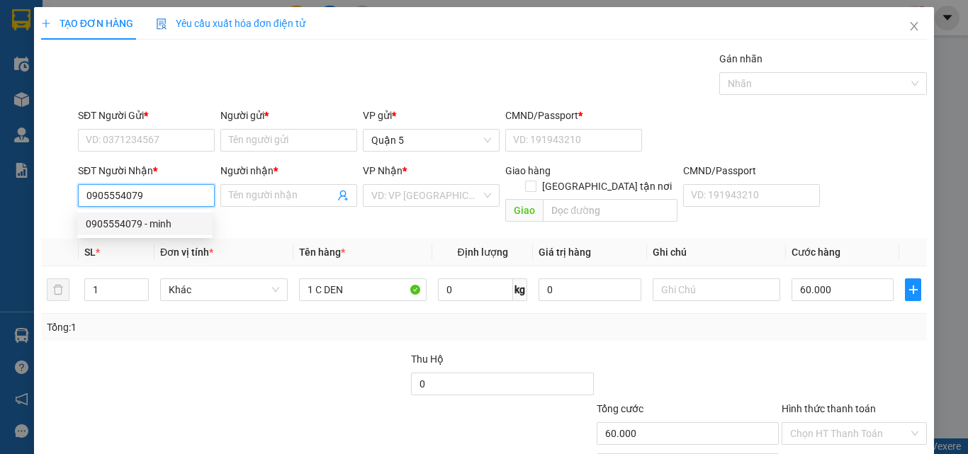
click at [166, 199] on input "0905554079" at bounding box center [146, 195] width 137 height 23
click at [152, 220] on div "0905554079 - minh" at bounding box center [145, 224] width 118 height 16
type input "minh"
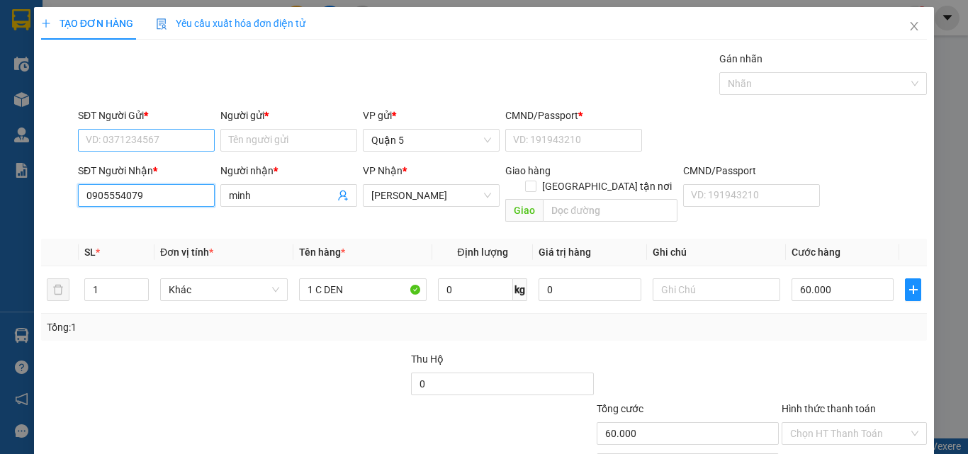
type input "0905554079"
click at [140, 140] on input "SĐT Người Gửi *" at bounding box center [146, 140] width 137 height 23
click at [162, 191] on div "0908612115 - cường" at bounding box center [145, 191] width 118 height 16
type input "0908612115"
type input "cường"
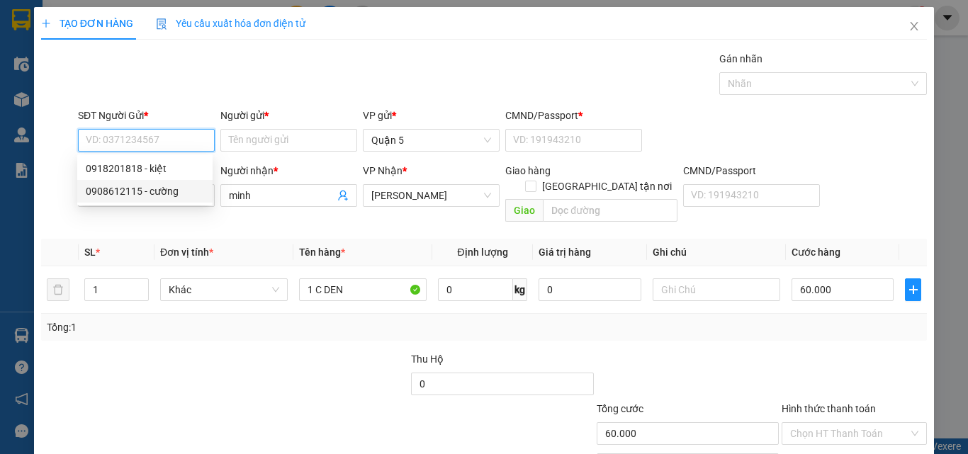
type input "079090018435"
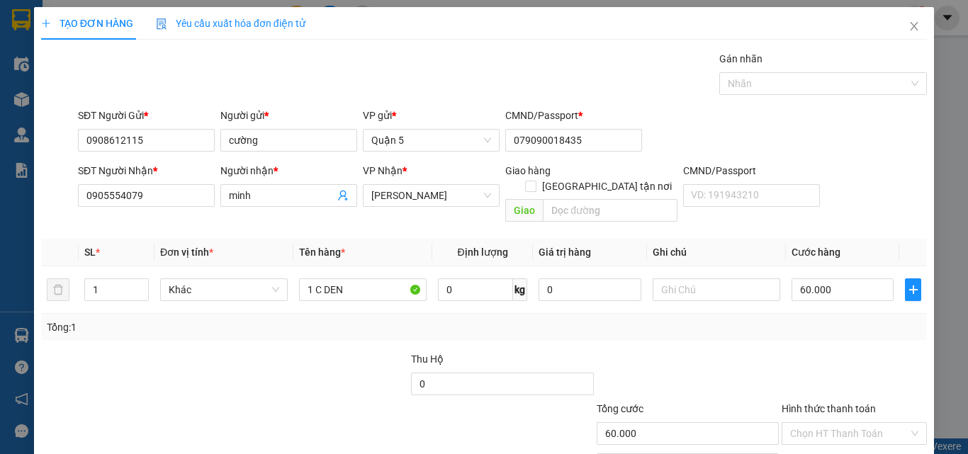
drag, startPoint x: 856, startPoint y: 402, endPoint x: 857, endPoint y: 414, distance: 12.1
click at [858, 412] on div "Transit Pickup Surcharge Ids Transit Deliver Surcharge Ids Transit Deliver Surc…" at bounding box center [483, 281] width 885 height 461
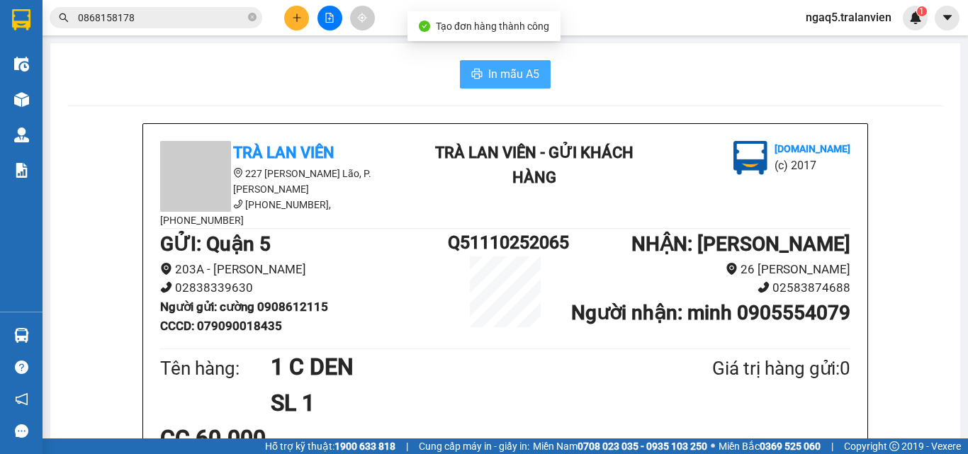
click at [504, 77] on span "In mẫu A5" at bounding box center [513, 74] width 51 height 18
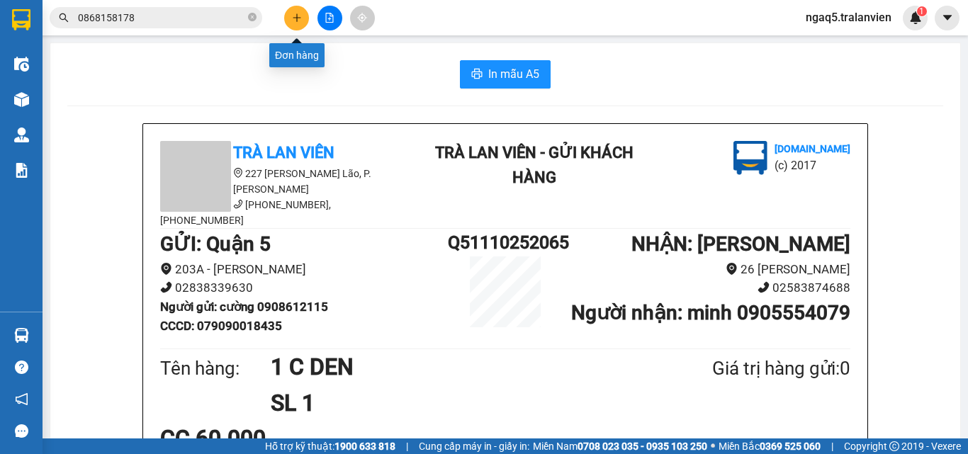
click at [300, 22] on icon "plus" at bounding box center [297, 18] width 10 height 10
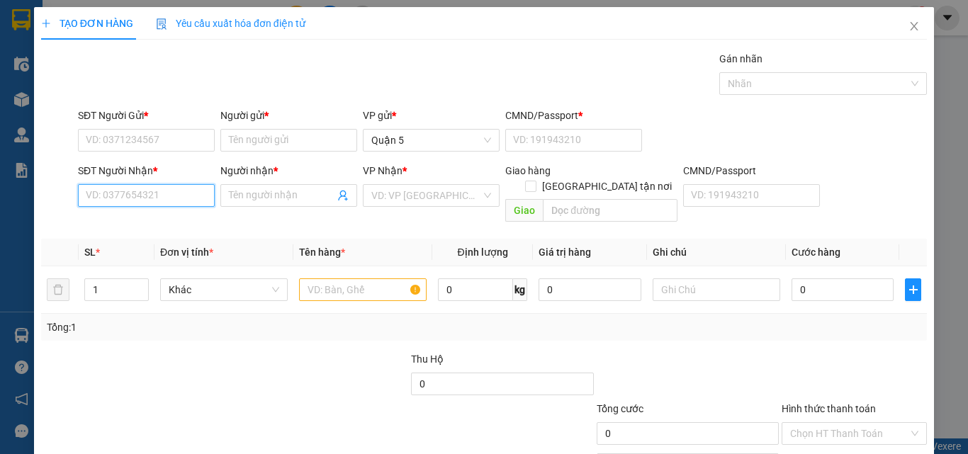
click at [135, 198] on input "SĐT Người Nhận *" at bounding box center [146, 195] width 137 height 23
click at [181, 198] on input "0908798980" at bounding box center [146, 195] width 137 height 23
click at [103, 191] on input "0908798980" at bounding box center [146, 195] width 137 height 23
type input "0988798980"
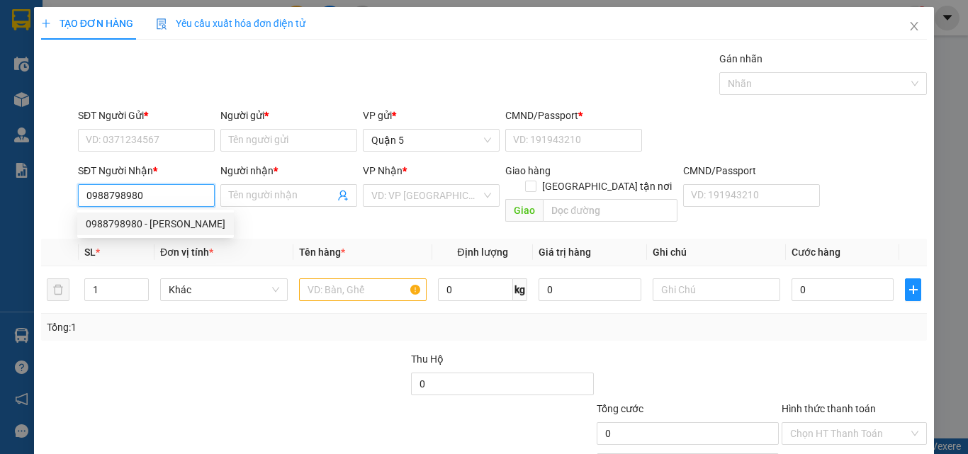
click at [168, 192] on input "0988798980" at bounding box center [146, 195] width 137 height 23
drag, startPoint x: 162, startPoint y: 227, endPoint x: 160, endPoint y: 205, distance: 21.3
click at [162, 227] on div "0988798980 - [PERSON_NAME]" at bounding box center [156, 224] width 140 height 16
type input "THANH"
type input "0988798980"
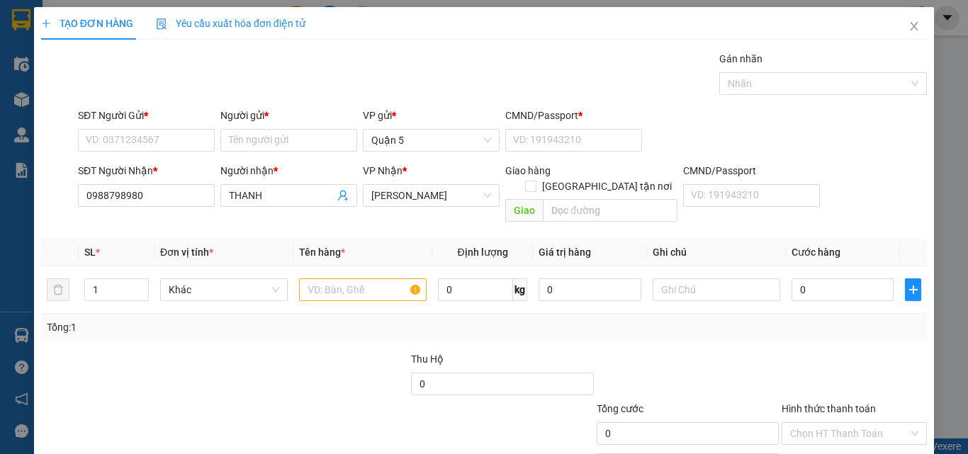
click at [157, 128] on div "SĐT Người Gửi *" at bounding box center [146, 118] width 137 height 21
click at [161, 135] on input "SĐT Người Gửi *" at bounding box center [146, 140] width 137 height 23
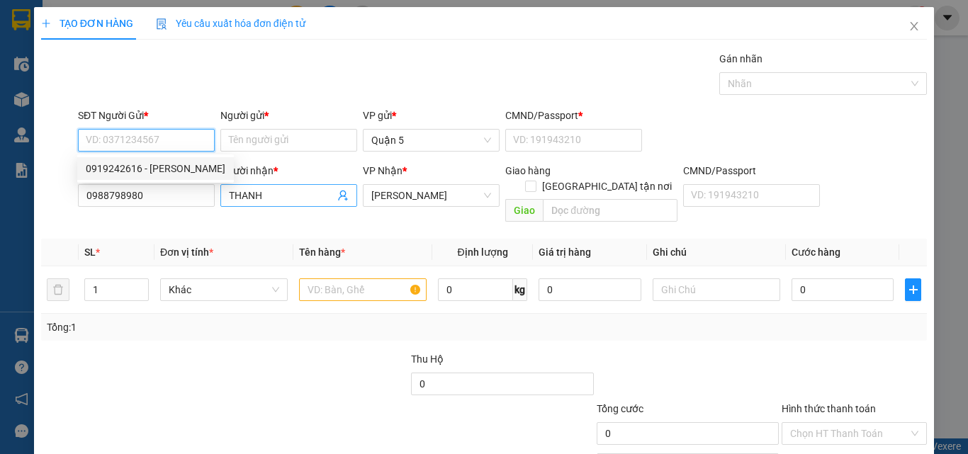
click at [196, 169] on div "0919242616 - [PERSON_NAME]" at bounding box center [156, 169] width 140 height 16
type input "0919242616"
type input "[PERSON_NAME]"
type input "083099006539"
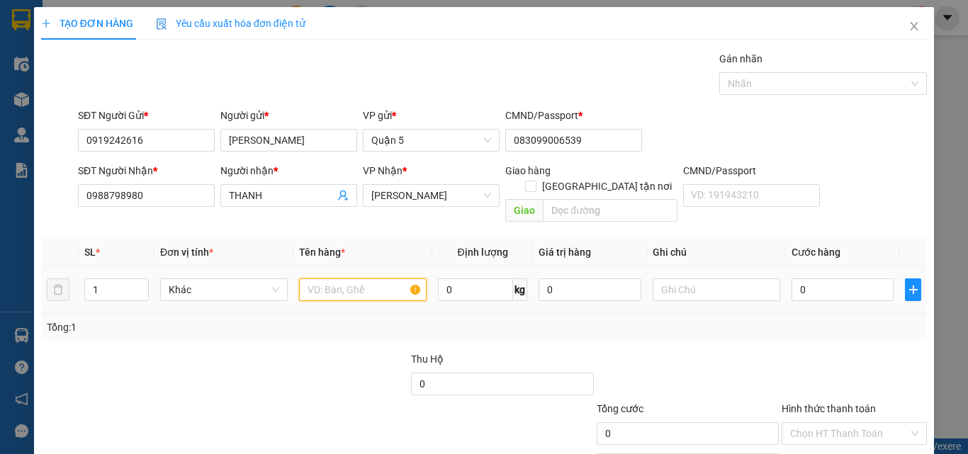
click at [339, 280] on input "text" at bounding box center [363, 289] width 128 height 23
type input "1 C"
click at [816, 278] on input "0" at bounding box center [842, 289] width 102 height 23
click at [803, 219] on div "Transit Pickup Surcharge Ids Transit Deliver Surcharge Ids Transit Deliver Surc…" at bounding box center [483, 281] width 885 height 461
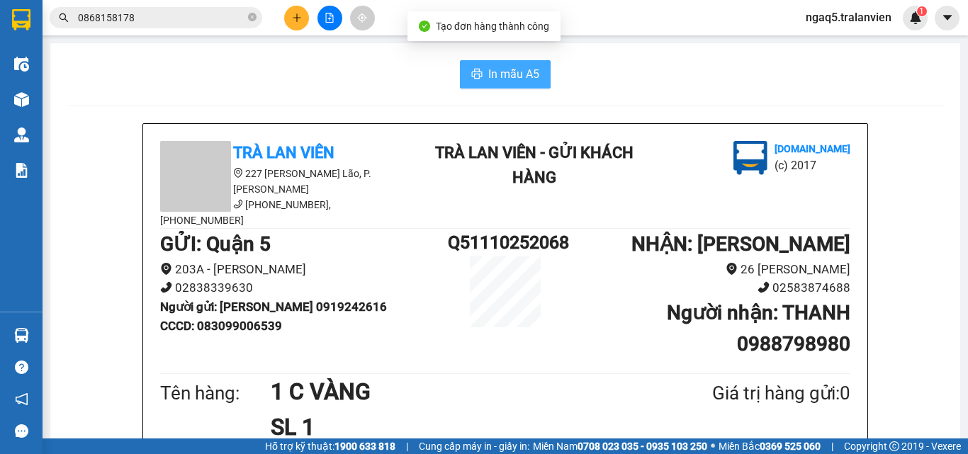
click at [509, 79] on span "In mẫu A5" at bounding box center [513, 74] width 51 height 18
click at [292, 18] on icon "plus" at bounding box center [297, 18] width 10 height 10
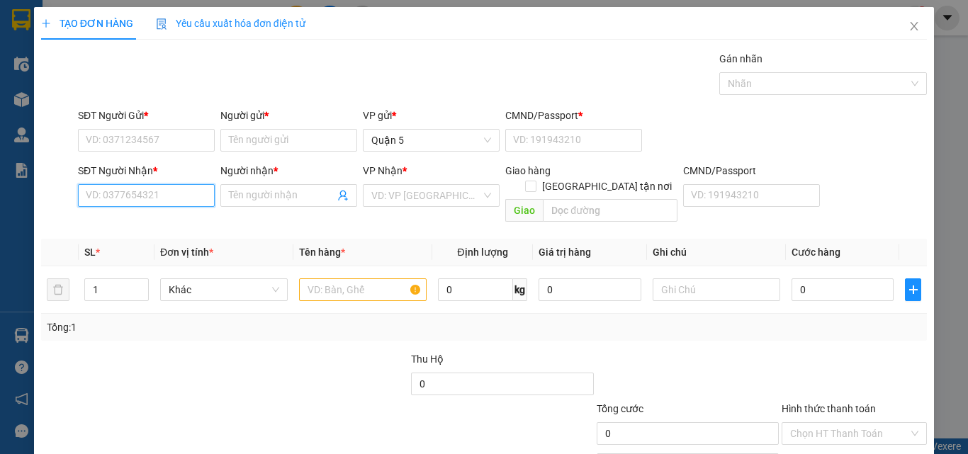
click at [176, 198] on input "SĐT Người Nhận *" at bounding box center [146, 195] width 137 height 23
click at [165, 193] on input "307" at bounding box center [146, 195] width 137 height 23
type input "3"
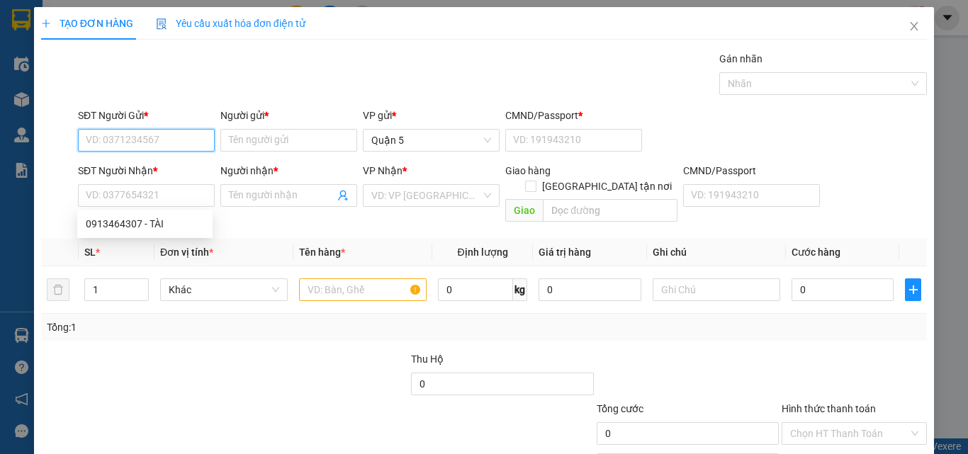
click at [154, 142] on input "SĐT Người Gửi *" at bounding box center [146, 140] width 137 height 23
type input "0908096718"
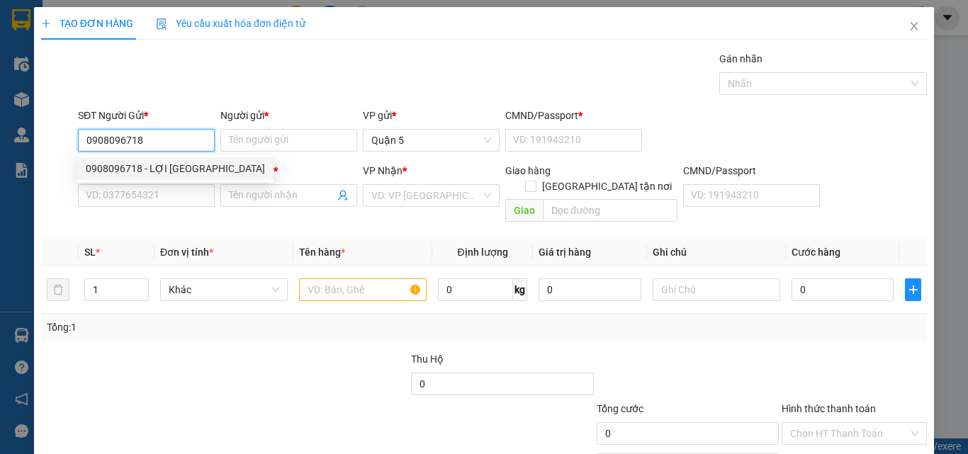
click at [203, 171] on div "0908096718 - LỢI [GEOGRAPHIC_DATA]" at bounding box center [175, 169] width 179 height 16
type input "LỢI [GEOGRAPHIC_DATA]"
type input "1"
type input "0795799968"
type input "HIỀN"
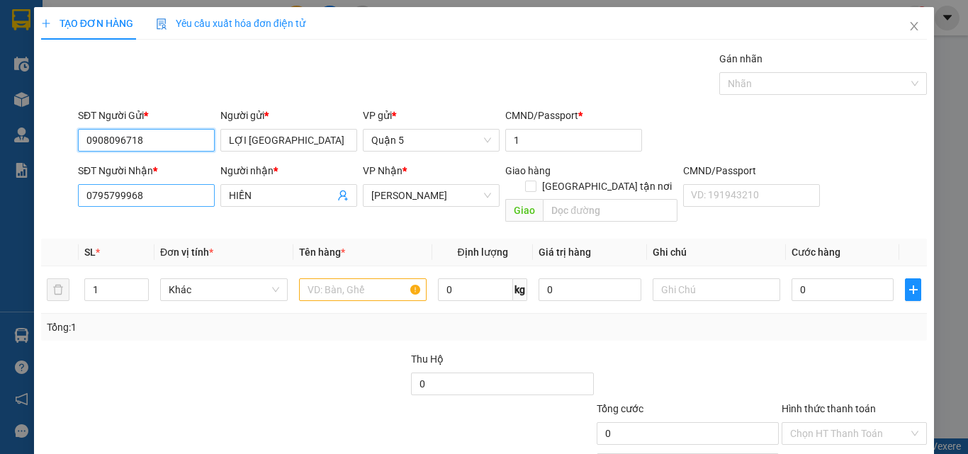
type input "0908096718"
click at [168, 192] on input "0795799968" at bounding box center [146, 195] width 137 height 23
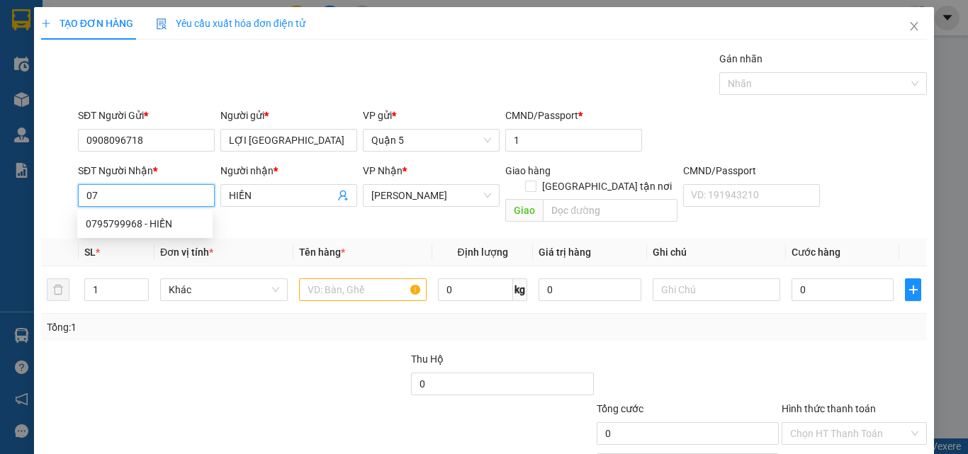
type input "0"
click at [135, 197] on input "SĐT Người Nhận *" at bounding box center [146, 195] width 137 height 23
click at [157, 198] on input "1332" at bounding box center [146, 195] width 137 height 23
click at [151, 231] on div "0905001332 - LỢI" at bounding box center [145, 224] width 118 height 16
type input "0905001332"
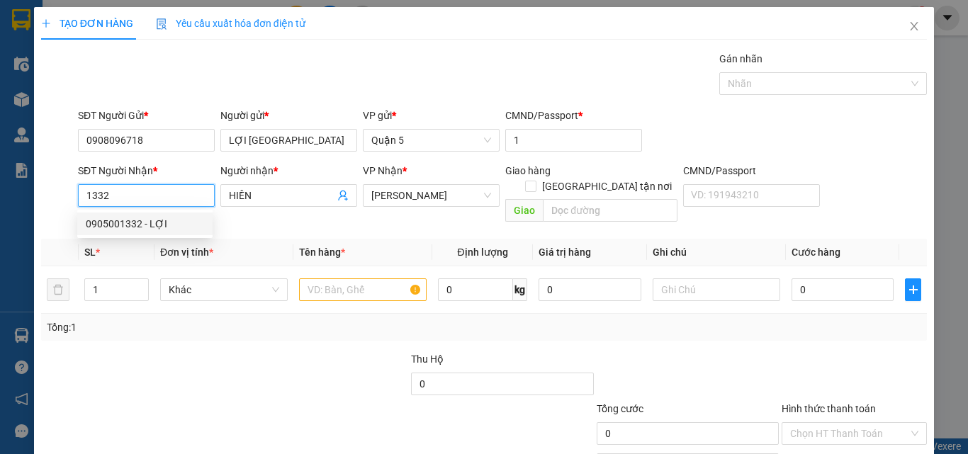
type input "LỢI"
type input "0905001332"
click at [347, 280] on input "text" at bounding box center [363, 289] width 128 height 23
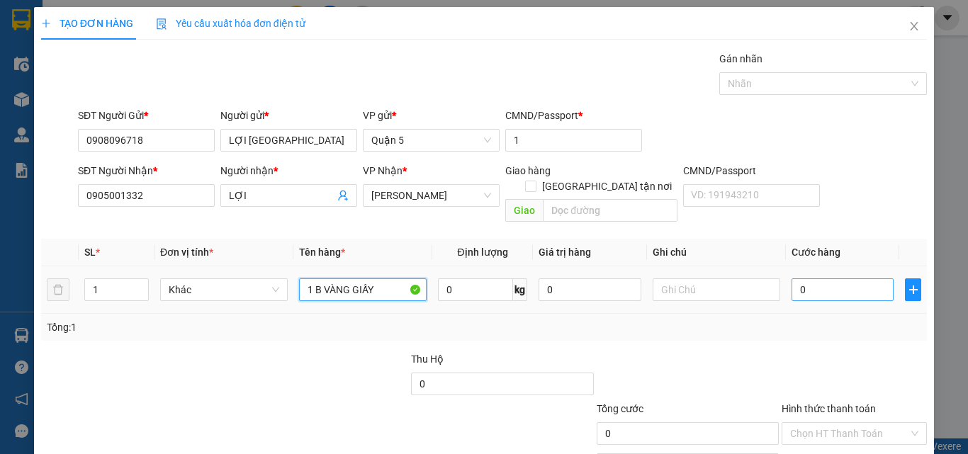
type input "1 B VÀNG GIẤY"
click at [802, 281] on input "0" at bounding box center [842, 289] width 102 height 23
type input "4"
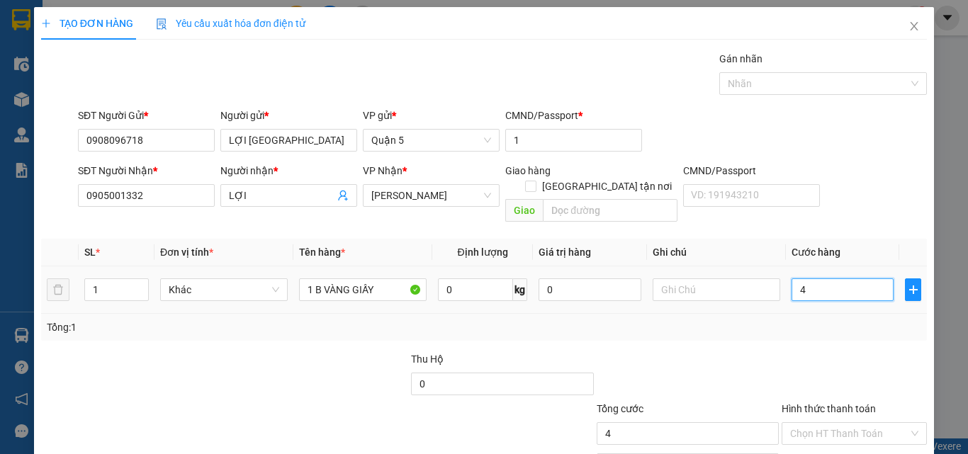
type input "40"
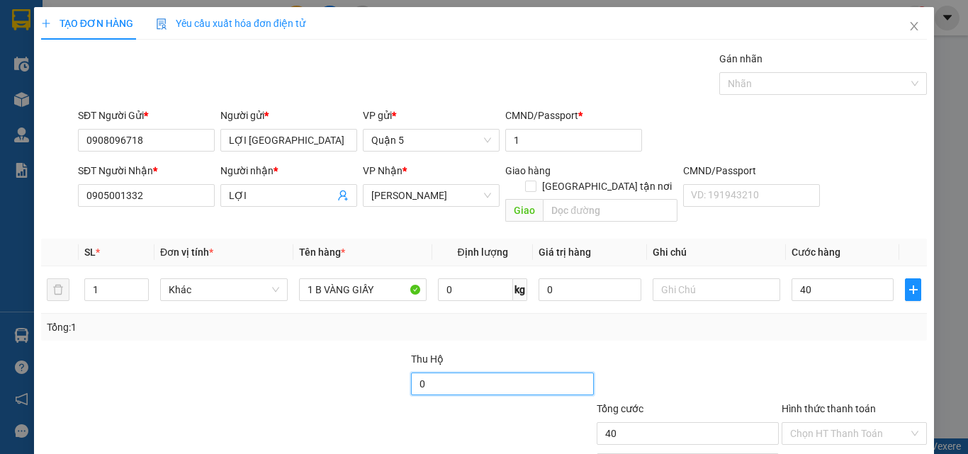
type input "40.000"
click at [434, 373] on input "0" at bounding box center [502, 384] width 182 height 23
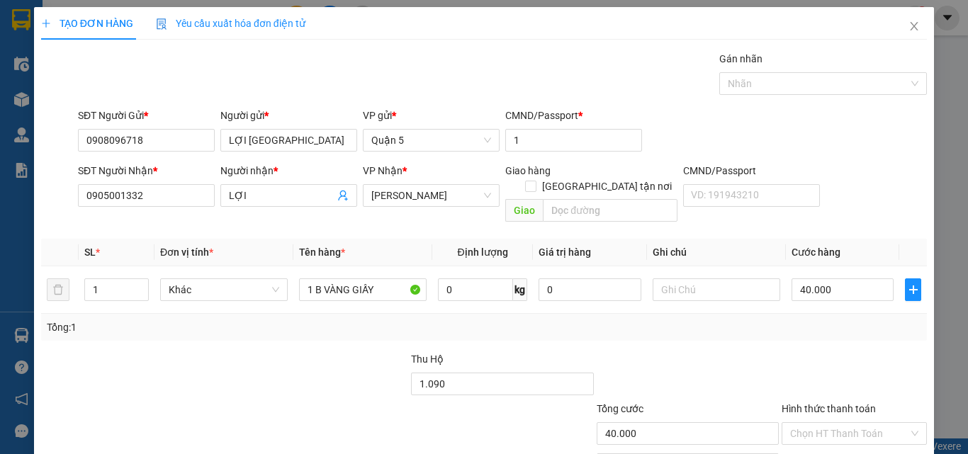
type input "1.090.000"
click at [334, 351] on div at bounding box center [317, 376] width 185 height 50
click at [843, 278] on input "40.000" at bounding box center [842, 289] width 102 height 23
type input "5"
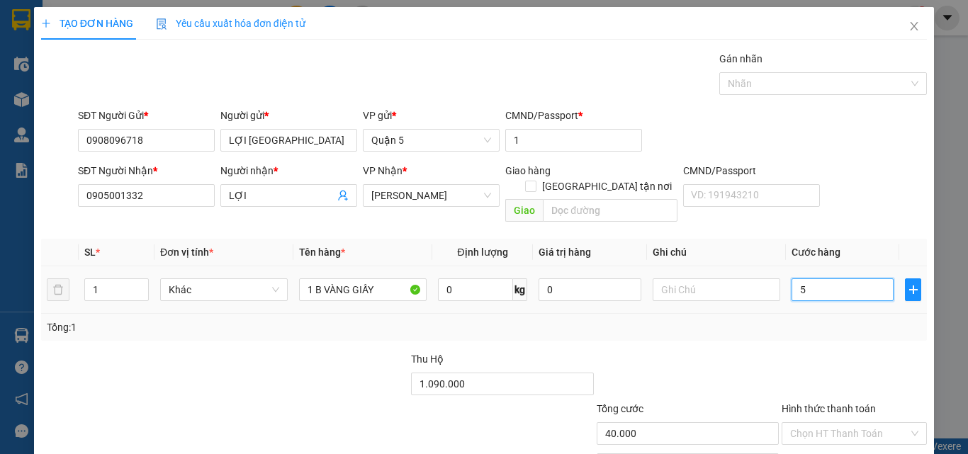
type input "5"
type input "50"
click at [746, 263] on div "Transit Pickup Surcharge Ids Transit Deliver Surcharge Ids Transit Deliver Surc…" at bounding box center [483, 281] width 885 height 461
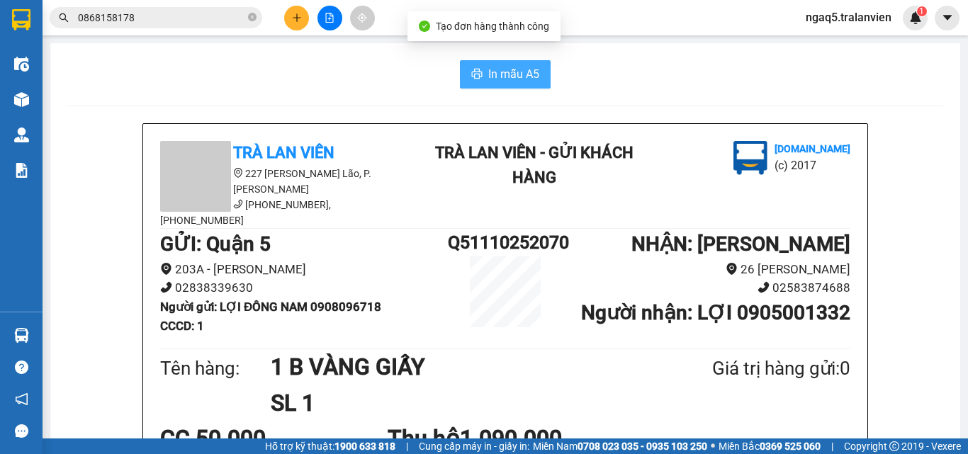
click at [480, 79] on button "In mẫu A5" at bounding box center [505, 74] width 91 height 28
click at [285, 18] on div at bounding box center [329, 18] width 106 height 25
click at [289, 19] on button at bounding box center [296, 18] width 25 height 25
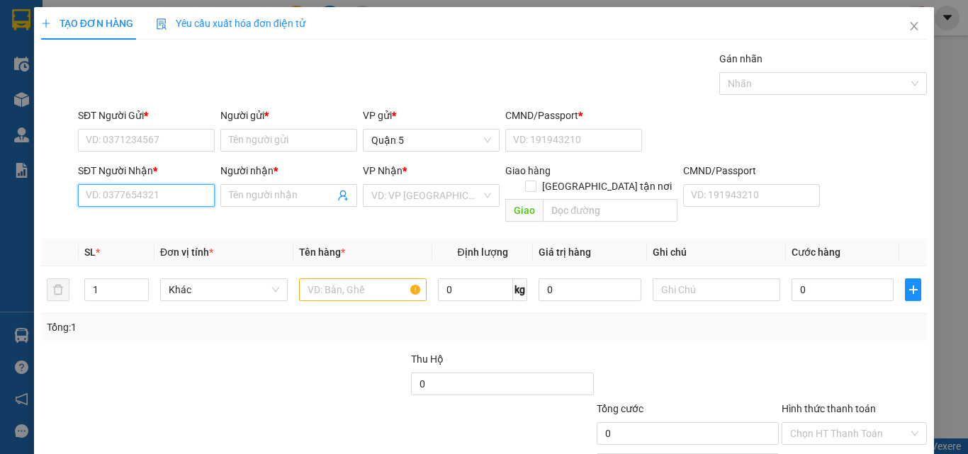
click at [159, 192] on input "SĐT Người Nhận *" at bounding box center [146, 195] width 137 height 23
type input "0799357939"
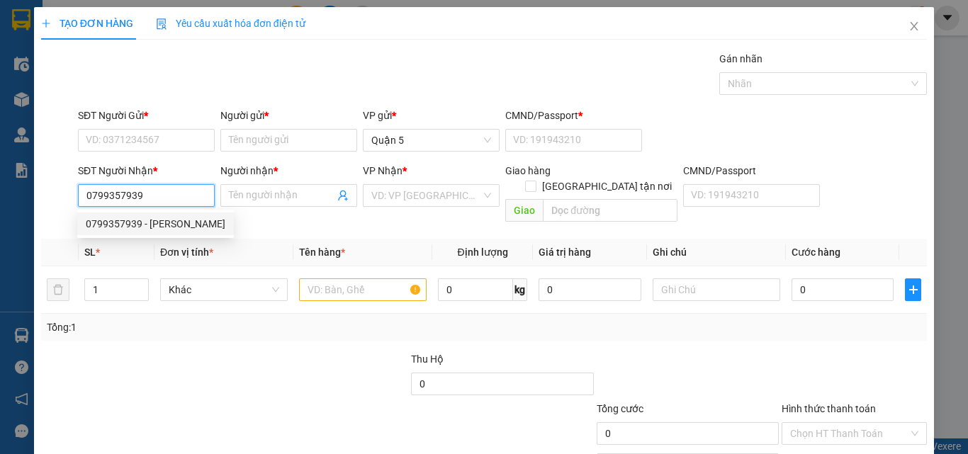
click at [189, 221] on div "0799357939 - [PERSON_NAME]" at bounding box center [156, 224] width 140 height 16
type input "[PERSON_NAME]"
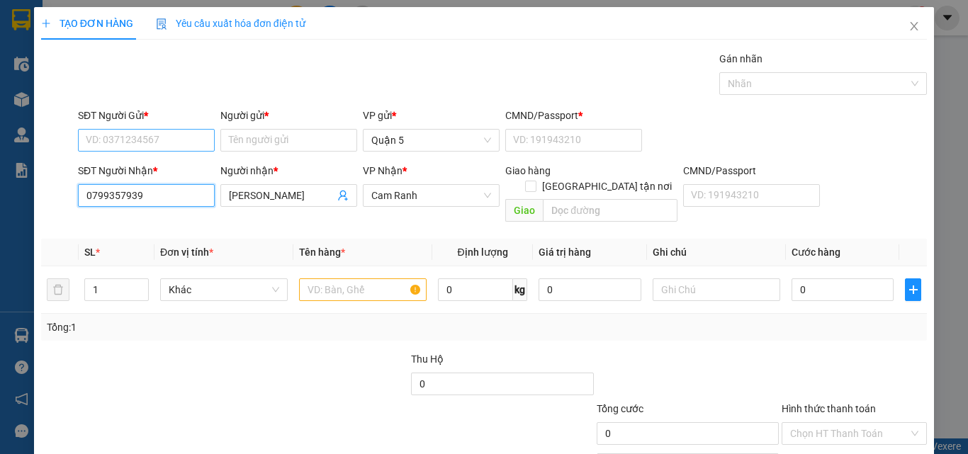
type input "0799357939"
click at [172, 138] on input "SĐT Người Gửi *" at bounding box center [146, 140] width 137 height 23
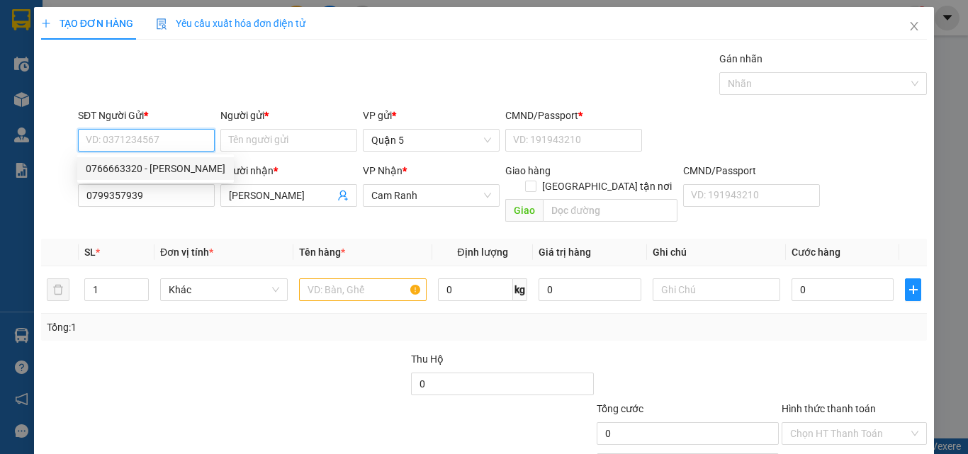
click at [187, 170] on div "0766663320 - [PERSON_NAME]" at bounding box center [156, 169] width 140 height 16
type input "0766663320"
type input "[PERSON_NAME]"
type input "079093028795"
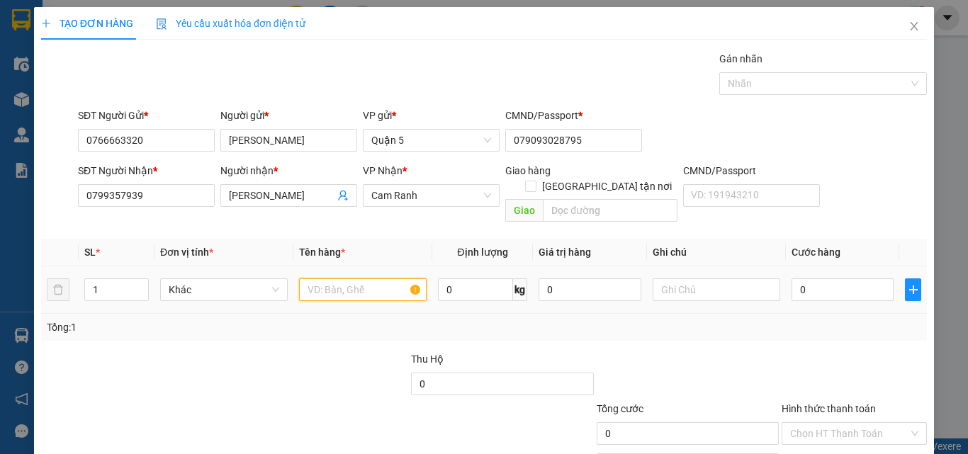
click at [324, 278] on input "text" at bounding box center [363, 289] width 128 height 23
type input "1 H V"
click at [794, 278] on input "0" at bounding box center [842, 289] width 102 height 23
click at [825, 247] on span "Cước hàng" at bounding box center [815, 252] width 49 height 11
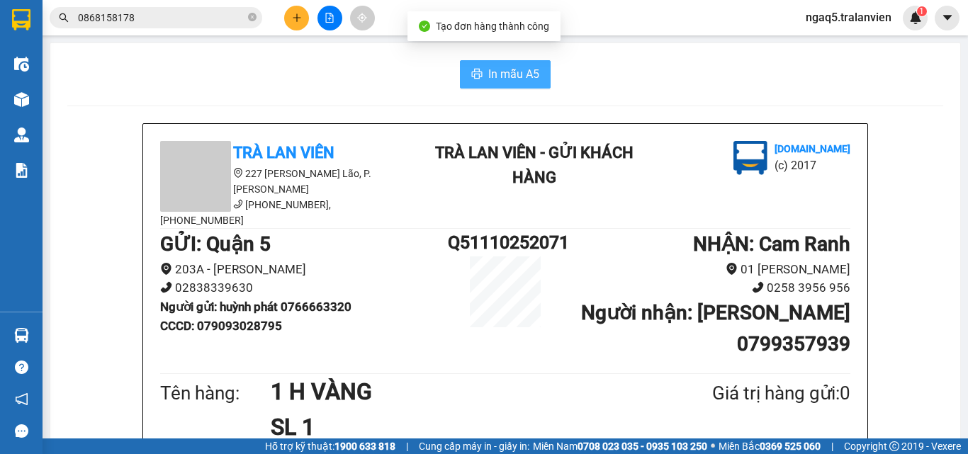
click at [508, 67] on span "In mẫu A5" at bounding box center [513, 74] width 51 height 18
click at [307, 70] on div "In mẫu A5" at bounding box center [505, 74] width 876 height 28
click at [293, 20] on icon "plus" at bounding box center [297, 18] width 10 height 10
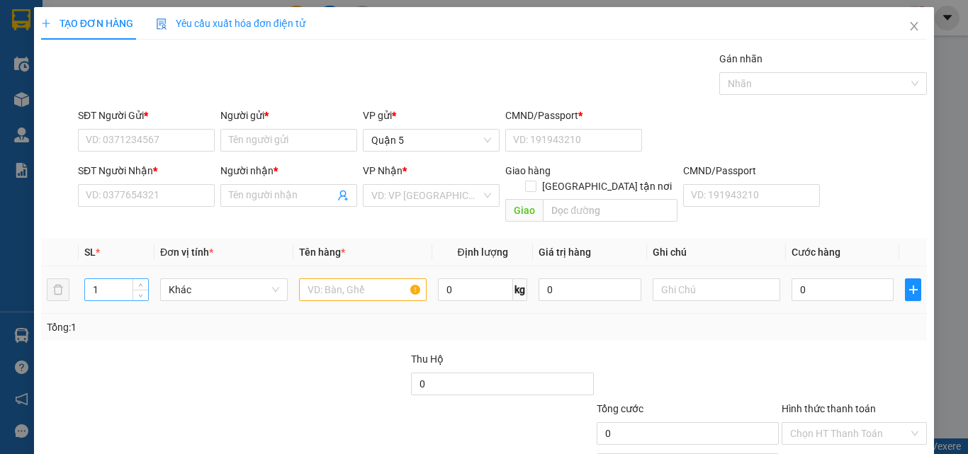
click at [108, 279] on input "1" at bounding box center [116, 289] width 63 height 21
type input "2"
click at [345, 278] on input "text" at bounding box center [363, 289] width 128 height 23
type input "2 T VÀNG"
click at [822, 278] on input "0" at bounding box center [842, 289] width 102 height 23
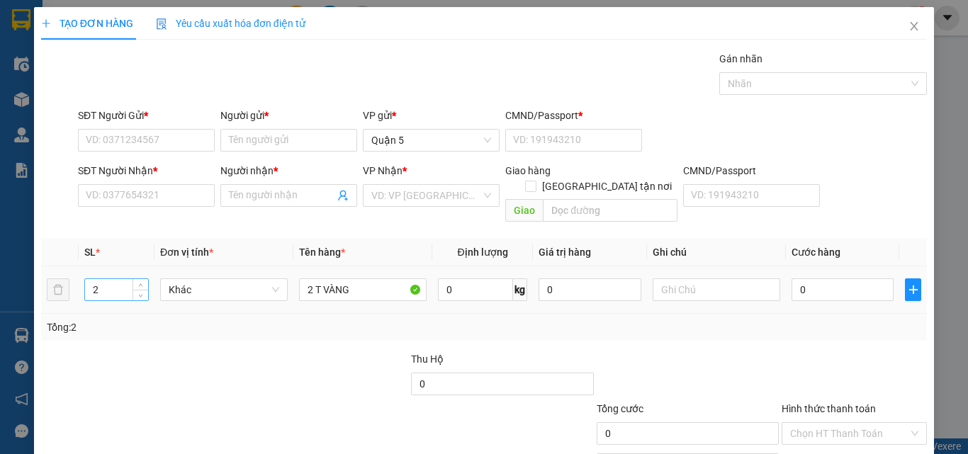
click at [117, 279] on input "2" at bounding box center [116, 289] width 63 height 21
type input "3"
click at [310, 278] on input "2 T VÀNG" at bounding box center [363, 289] width 128 height 23
type input "3 T VÀNG"
click at [839, 278] on input "0" at bounding box center [842, 289] width 102 height 23
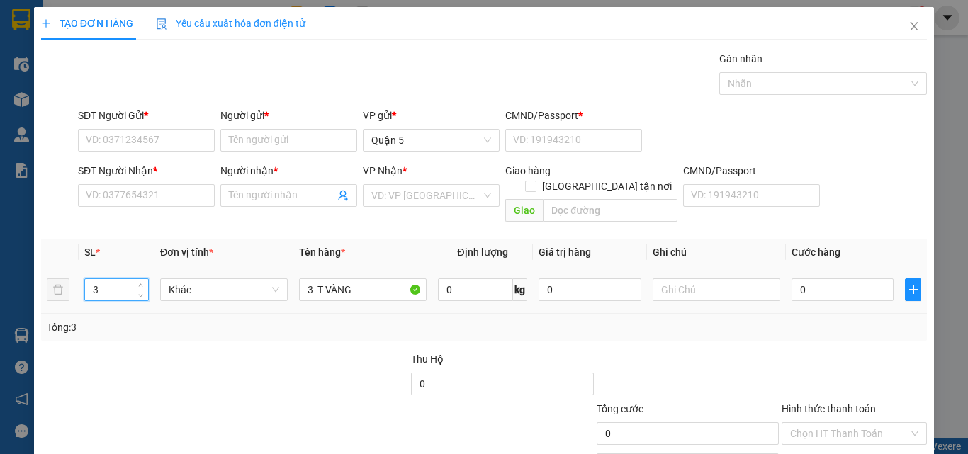
click at [122, 279] on input "3" at bounding box center [116, 289] width 63 height 21
type input "4"
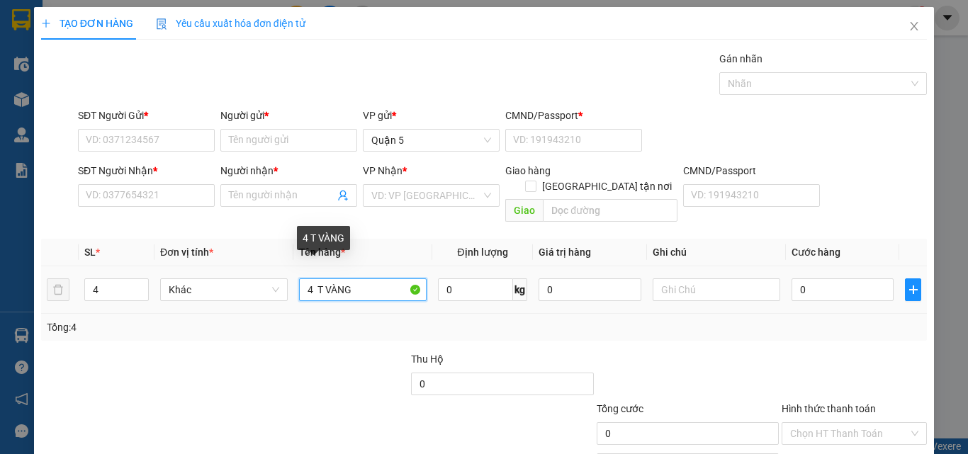
click at [310, 278] on input "4 T VÀNG" at bounding box center [363, 289] width 128 height 23
type input "4 T VÀNG"
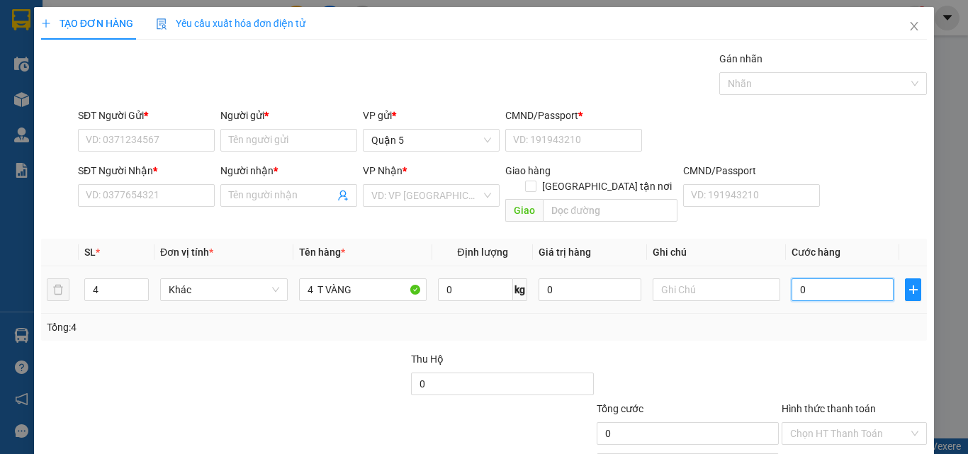
click at [808, 278] on input "0" at bounding box center [842, 289] width 102 height 23
type input "1"
type input "19"
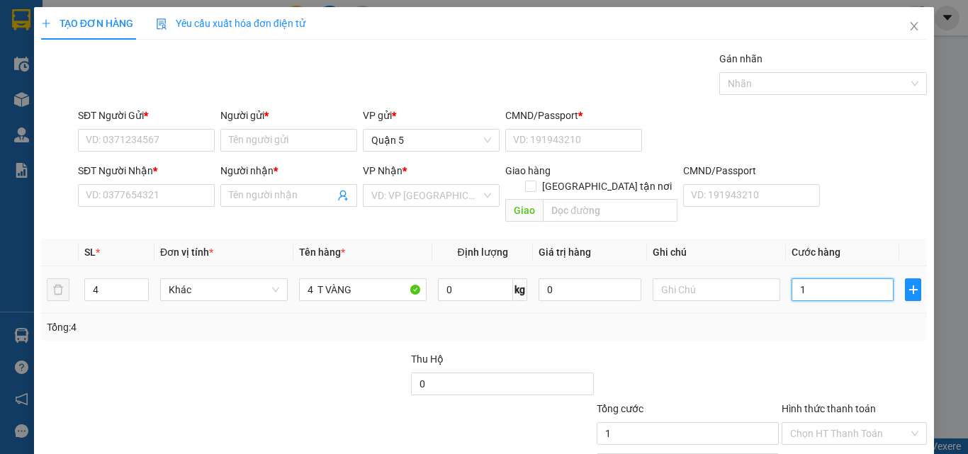
type input "19"
type input "1"
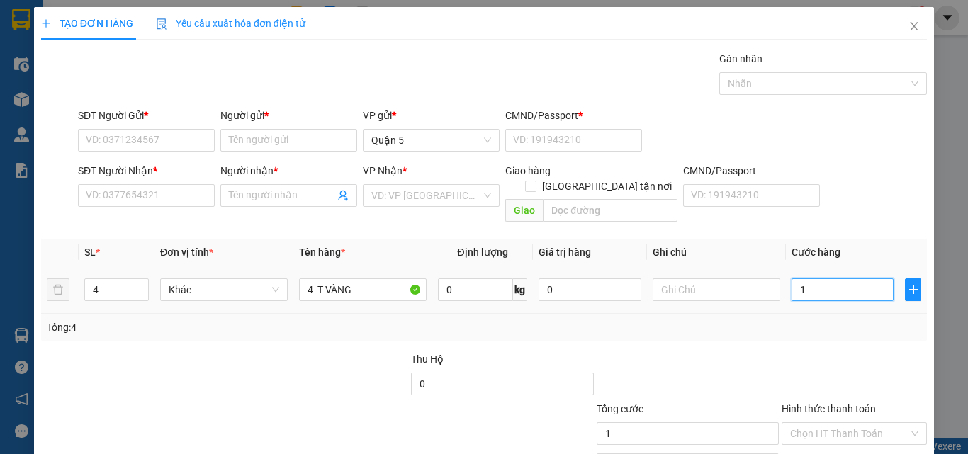
type input "0"
type input "02"
type input "2"
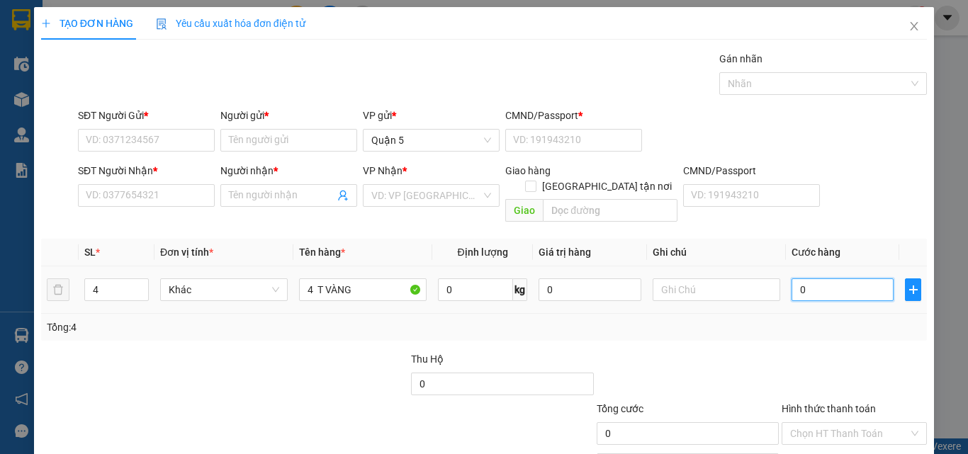
type input "2"
type input "021"
type input "21"
type input "0.210"
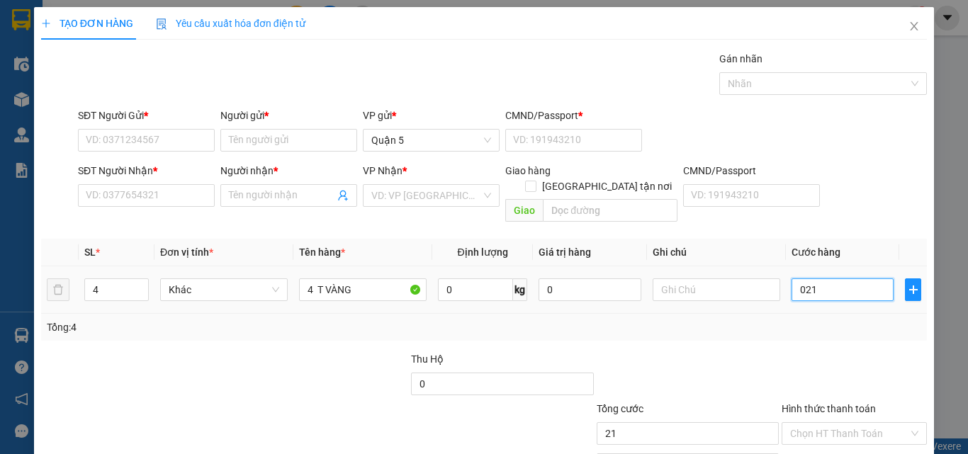
type input "210"
type input "021"
type input "21"
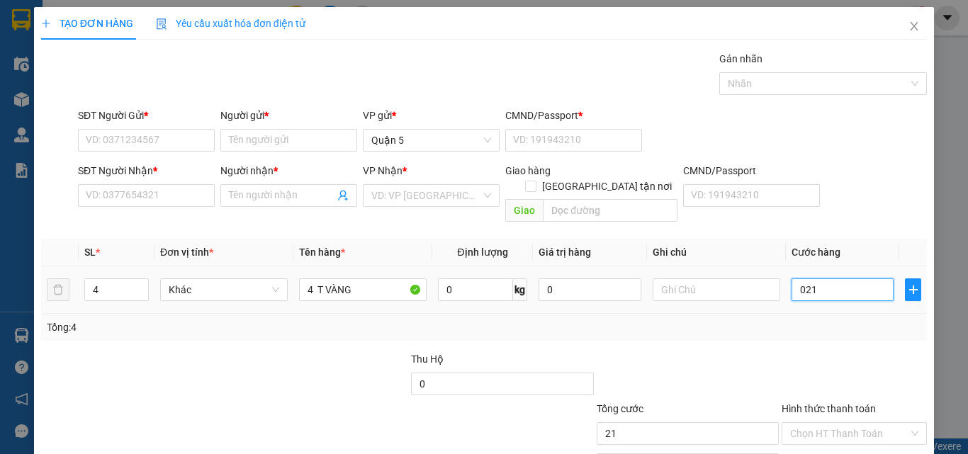
type input "02"
type input "2"
type input "0"
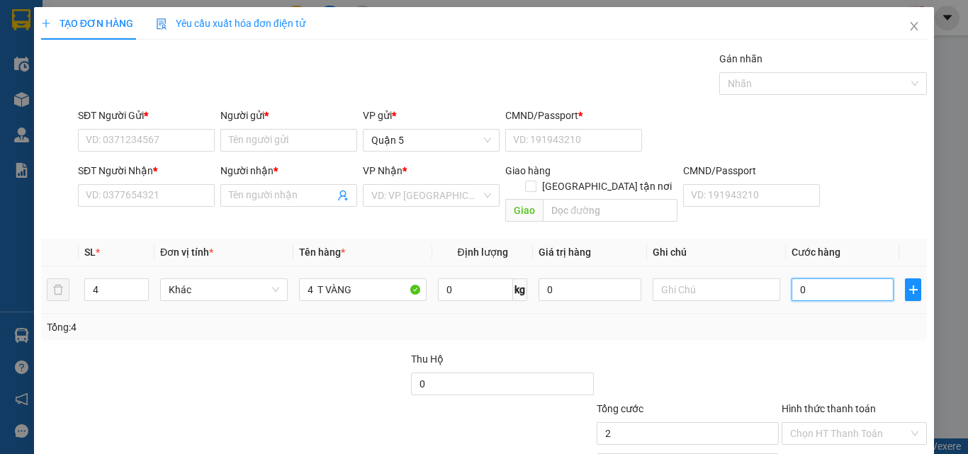
type input "0"
type input "01"
type input "1"
type input "017"
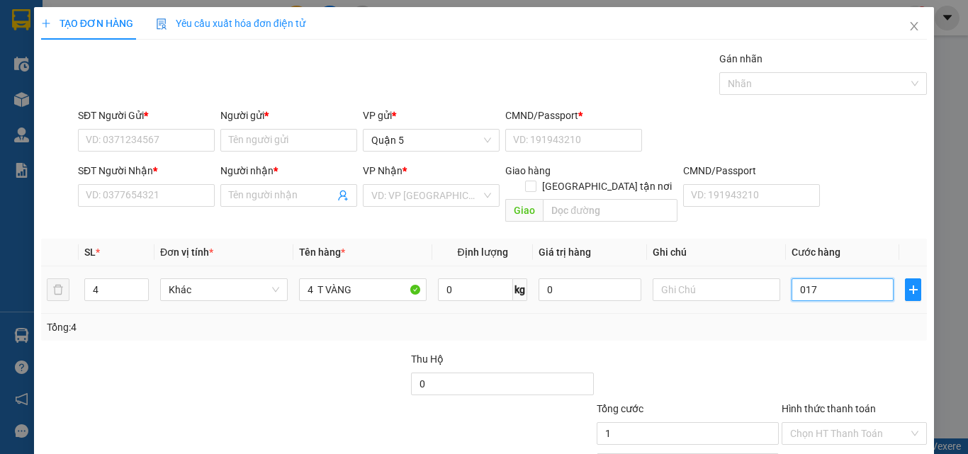
type input "17"
type input "0.170"
type input "170"
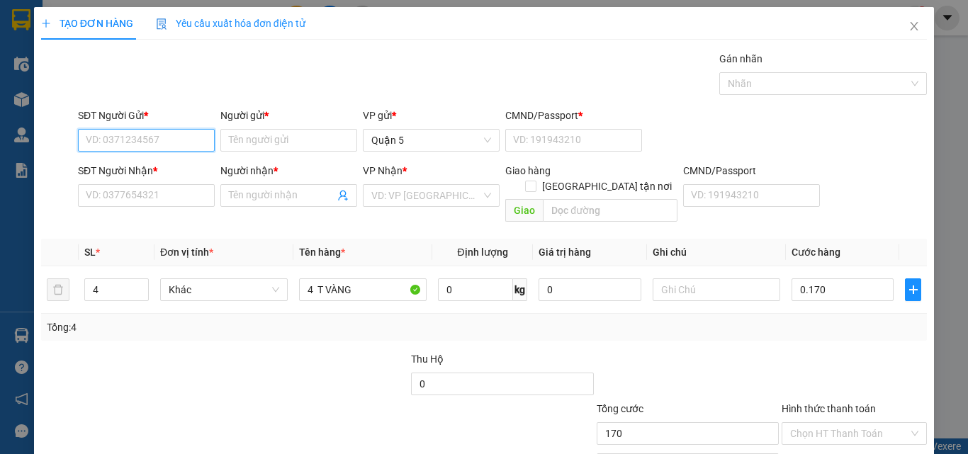
type input "170.000"
click at [181, 130] on input "SĐT Người Gửi *" at bounding box center [146, 140] width 137 height 23
type input "0903716746"
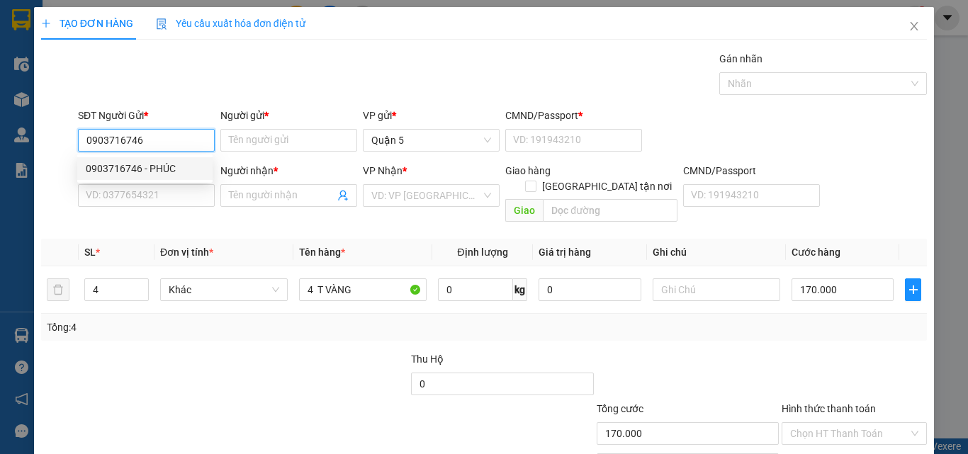
click at [164, 136] on input "0903716746" at bounding box center [146, 140] width 137 height 23
drag, startPoint x: 160, startPoint y: 162, endPoint x: 151, endPoint y: 162, distance: 9.2
click at [162, 163] on div "0903716746 - PHÚC" at bounding box center [145, 169] width 118 height 16
type input "PHÚC"
type input "086068000498"
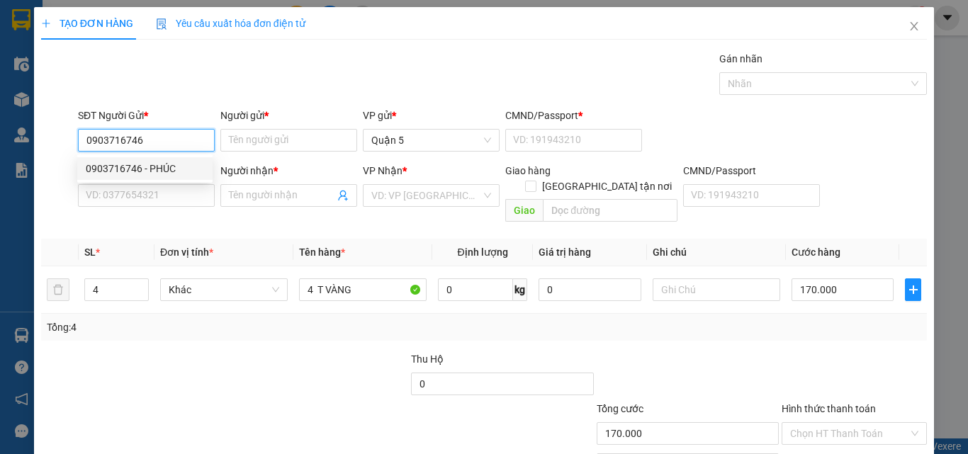
type input "0935073086"
type input "NƯƠNG"
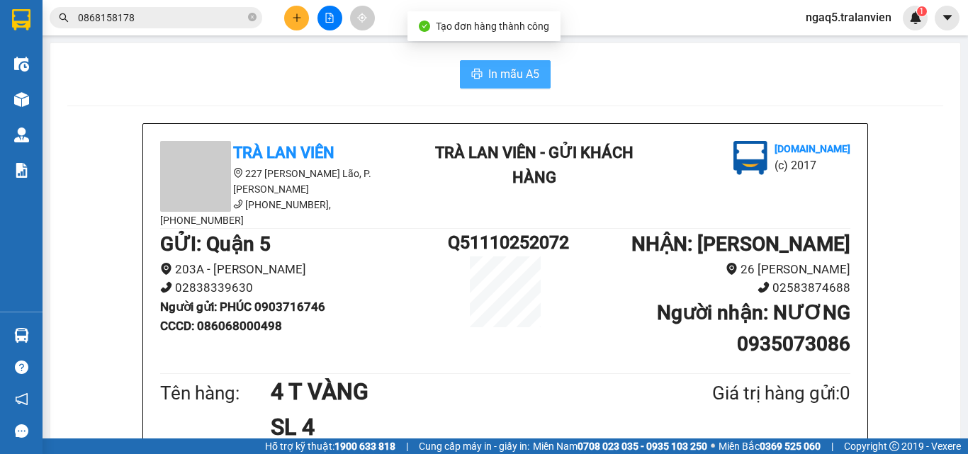
click at [514, 75] on span "In mẫu A5" at bounding box center [513, 74] width 51 height 18
click at [304, 15] on button at bounding box center [296, 18] width 25 height 25
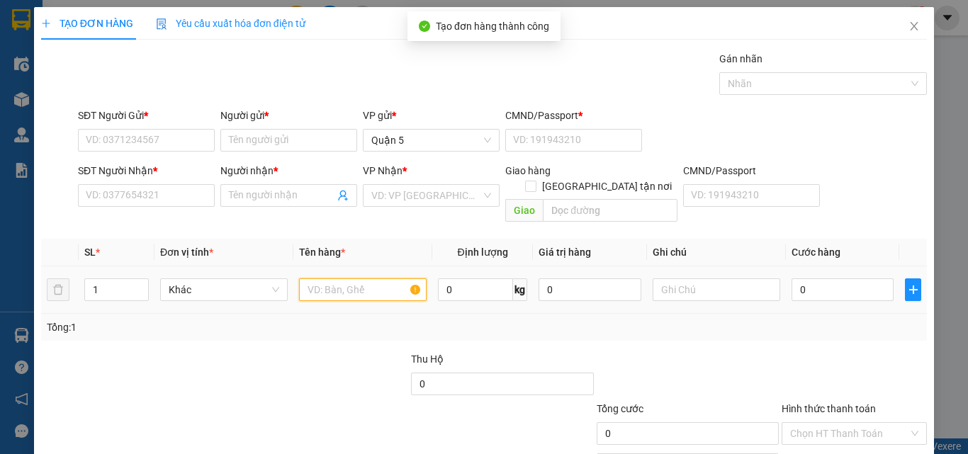
click at [327, 278] on input "text" at bounding box center [363, 289] width 128 height 23
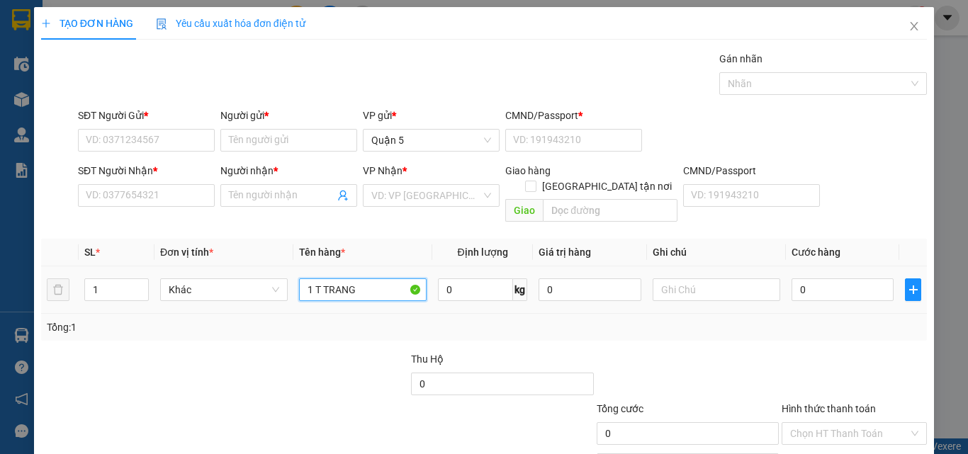
type input "1 T TRANG"
click at [825, 286] on div "0" at bounding box center [842, 290] width 102 height 28
click at [827, 278] on input "0" at bounding box center [842, 289] width 102 height 23
type input "47"
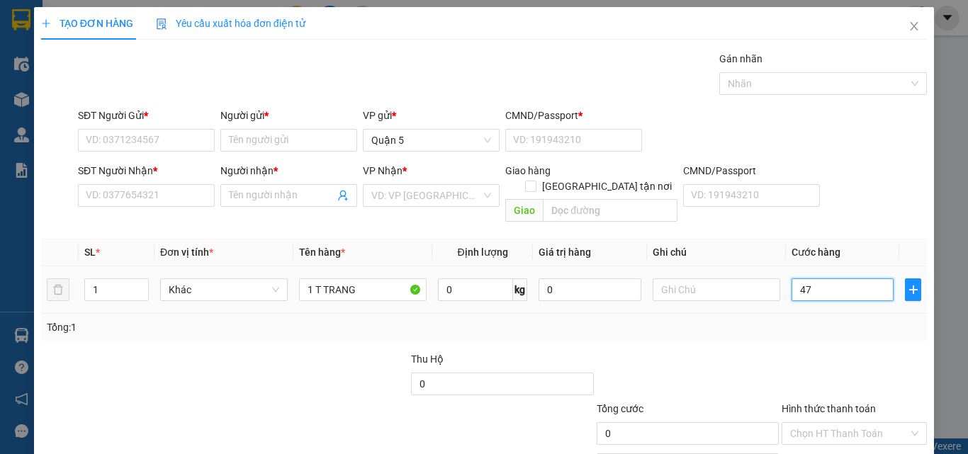
type input "47"
type input "470"
click at [136, 200] on input "SĐT Người Nhận *" at bounding box center [146, 195] width 137 height 23
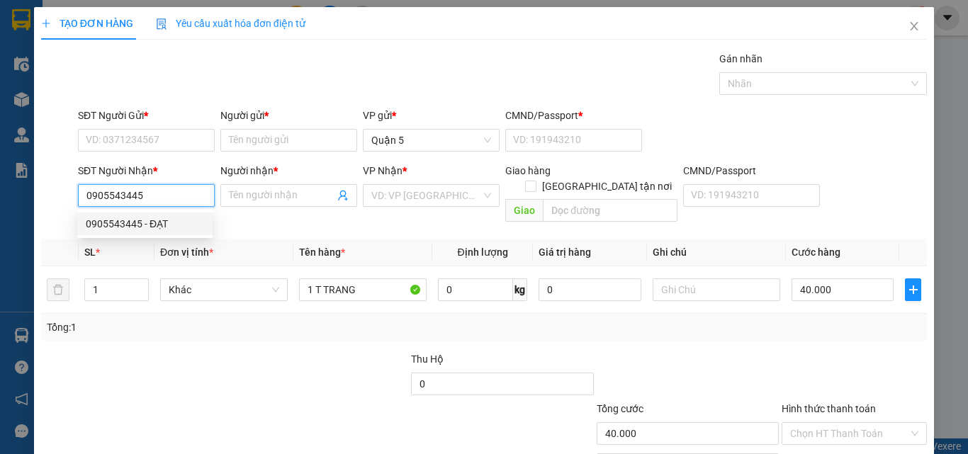
click at [168, 225] on div "0905543445 - ĐẠT" at bounding box center [145, 224] width 118 height 16
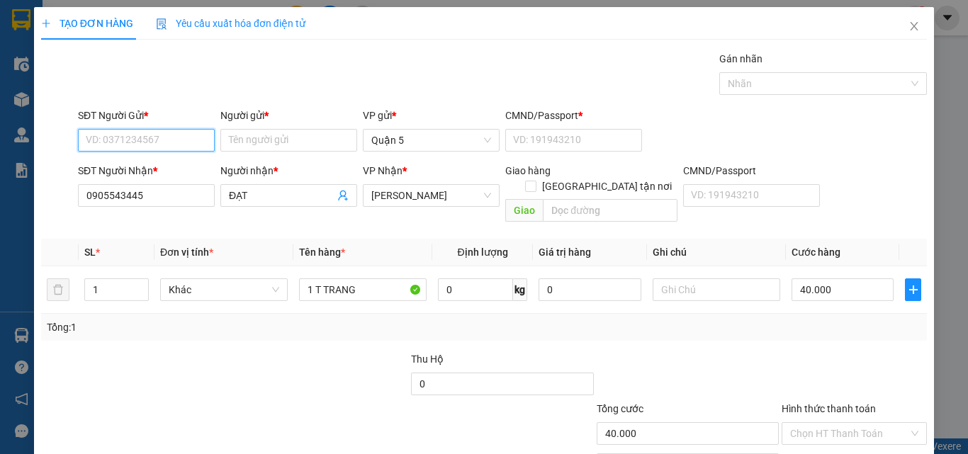
click at [174, 133] on input "SĐT Người Gửi *" at bounding box center [146, 140] width 137 height 23
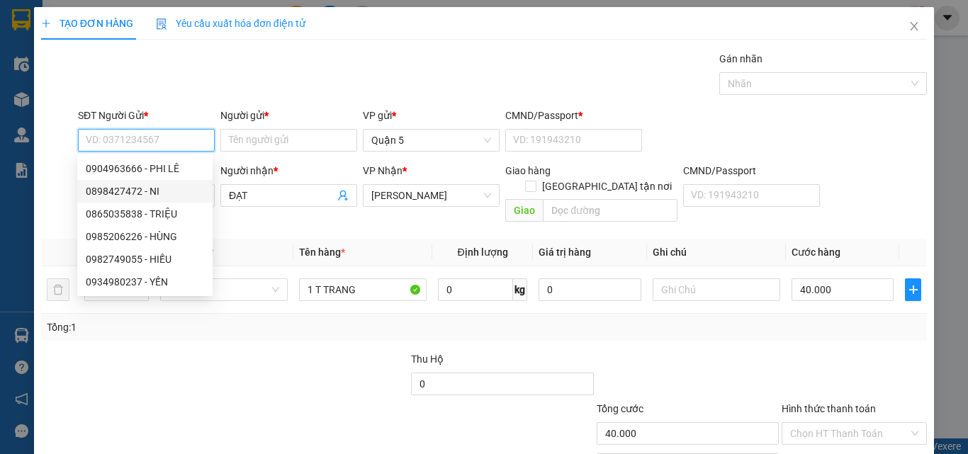
click at [157, 191] on div "0898427472 - NI" at bounding box center [145, 191] width 118 height 16
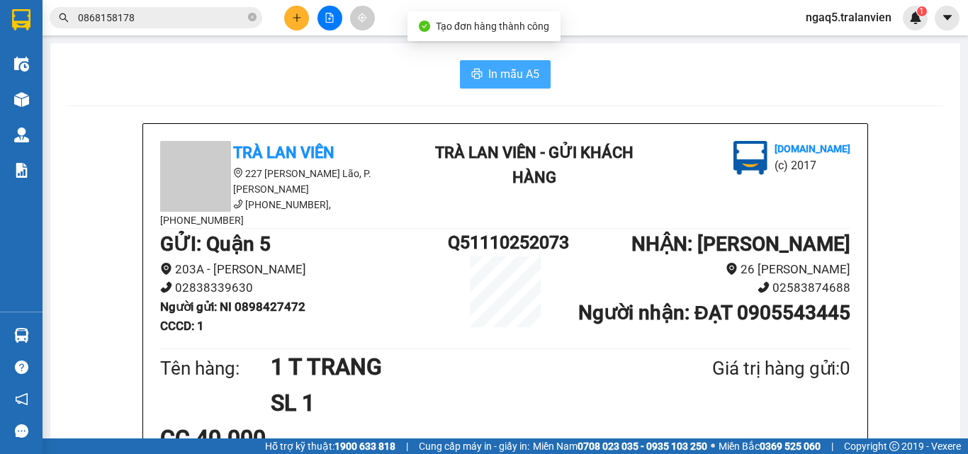
click at [490, 72] on span "In mẫu A5" at bounding box center [513, 74] width 51 height 18
drag, startPoint x: 282, startPoint y: 84, endPoint x: 283, endPoint y: 66, distance: 18.4
click at [281, 82] on div "In mẫu A5" at bounding box center [505, 74] width 876 height 28
click at [290, 17] on button at bounding box center [296, 18] width 25 height 25
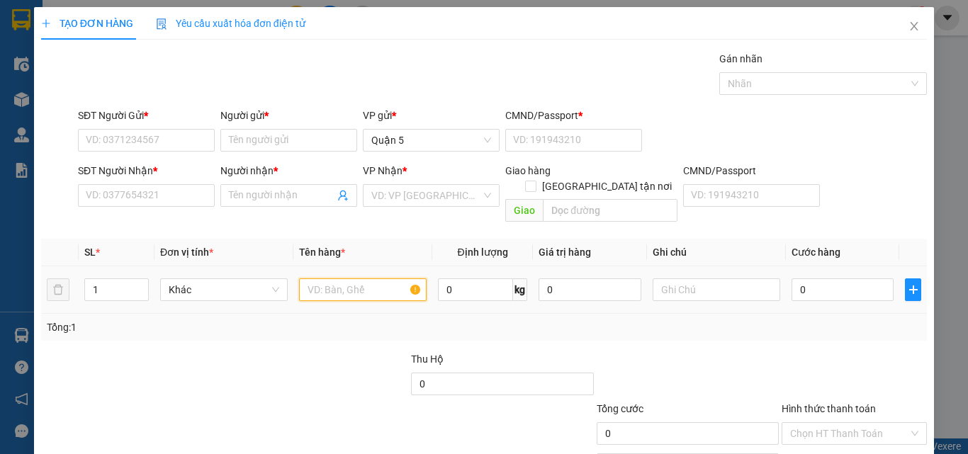
click at [319, 278] on input "text" at bounding box center [363, 289] width 128 height 23
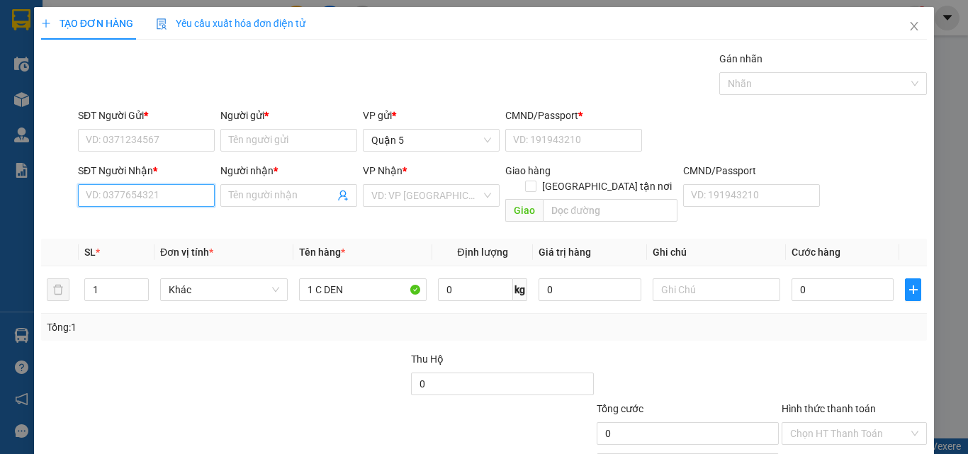
click at [141, 199] on input "SĐT Người Nhận *" at bounding box center [146, 195] width 137 height 23
click at [180, 193] on input "0792365365" at bounding box center [146, 195] width 137 height 23
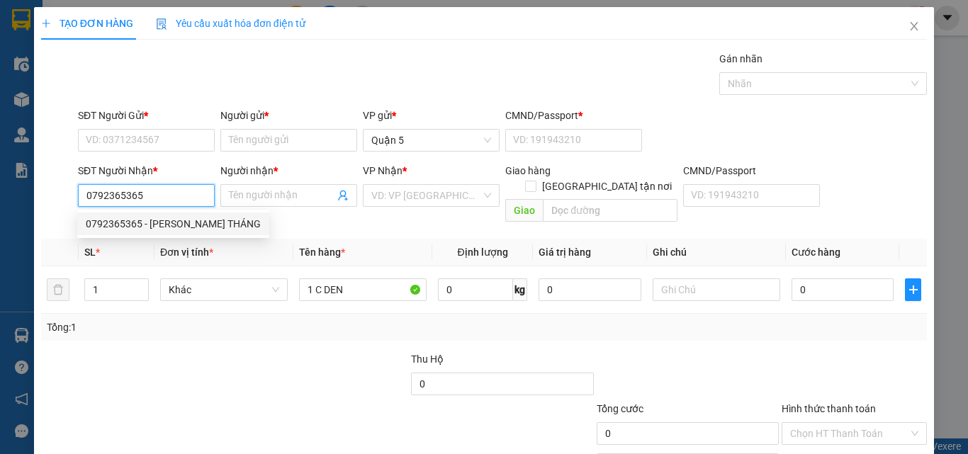
click at [174, 228] on div "0792365365 - [PERSON_NAME] THÁNG" at bounding box center [173, 224] width 175 height 16
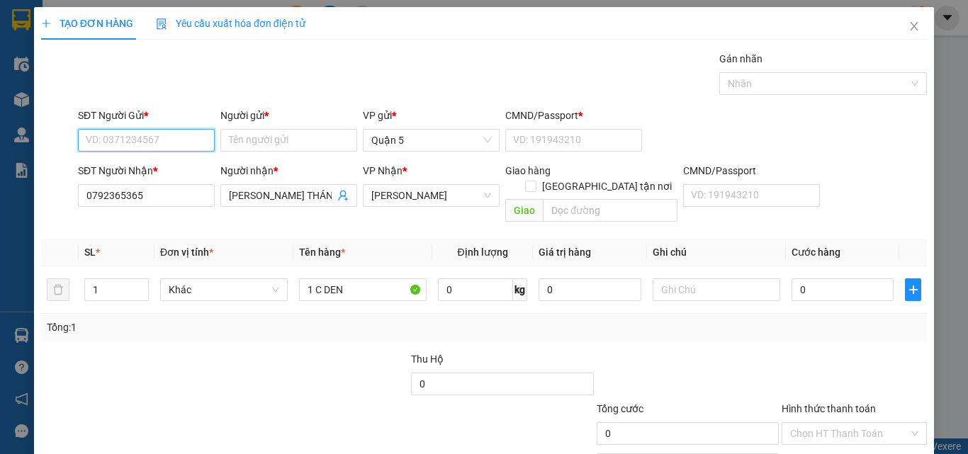
click at [154, 139] on input "SĐT Người Gửi *" at bounding box center [146, 140] width 137 height 23
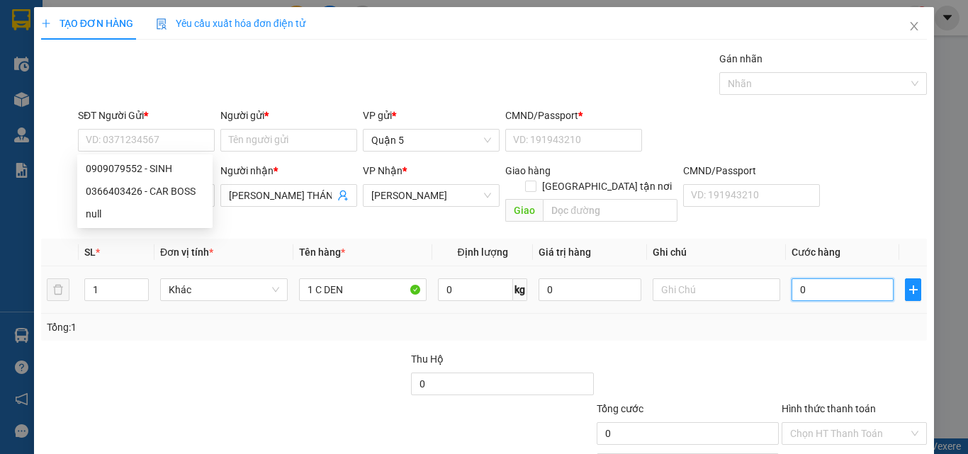
click at [838, 278] on input "0" at bounding box center [842, 289] width 102 height 23
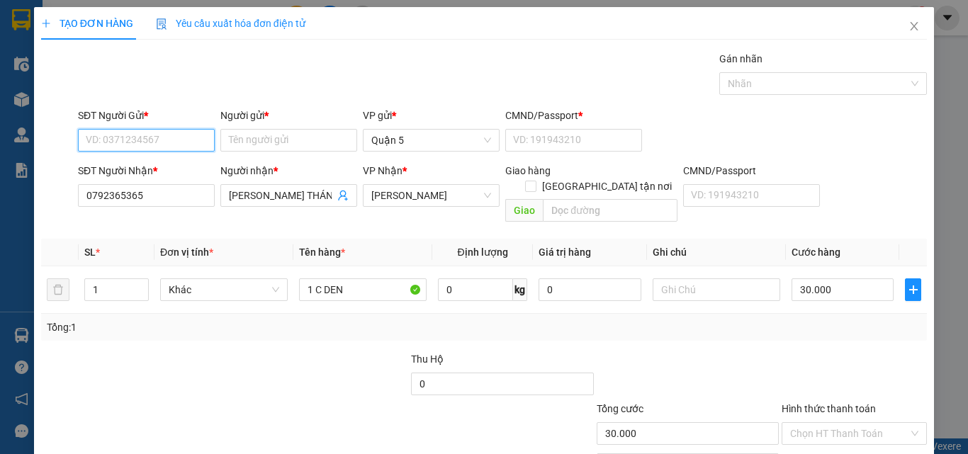
click at [158, 133] on input "SĐT Người Gửi *" at bounding box center [146, 140] width 137 height 23
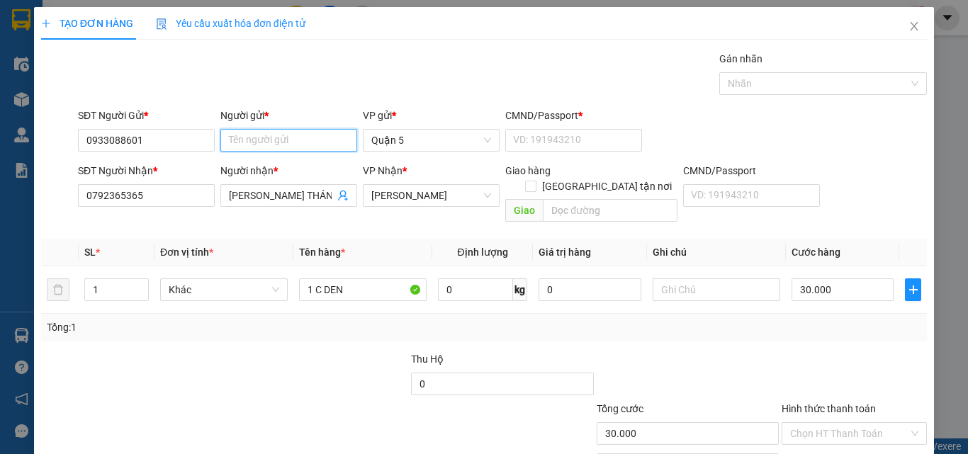
click at [277, 137] on input "Người gửi *" at bounding box center [288, 140] width 137 height 23
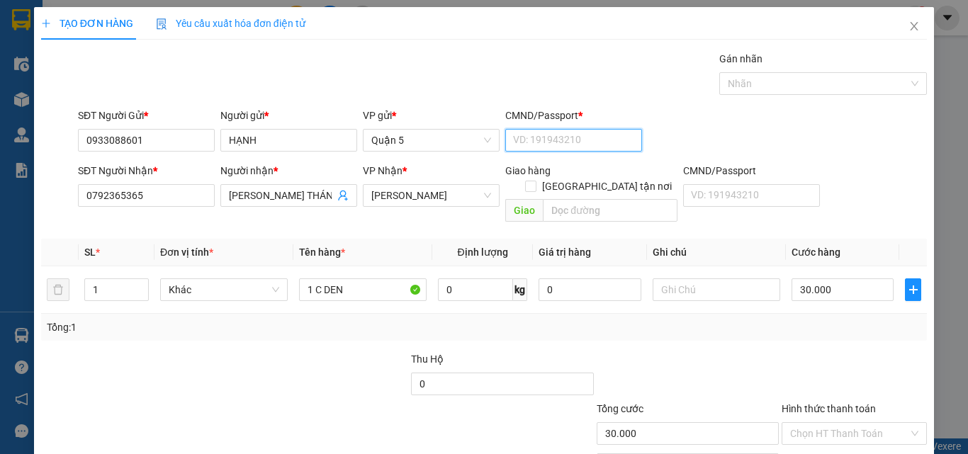
click at [533, 137] on input "CMND/Passport *" at bounding box center [573, 140] width 137 height 23
click at [867, 215] on div "Transit Pickup Surcharge Ids Transit Deliver Surcharge Ids Transit Deliver Surc…" at bounding box center [483, 281] width 885 height 461
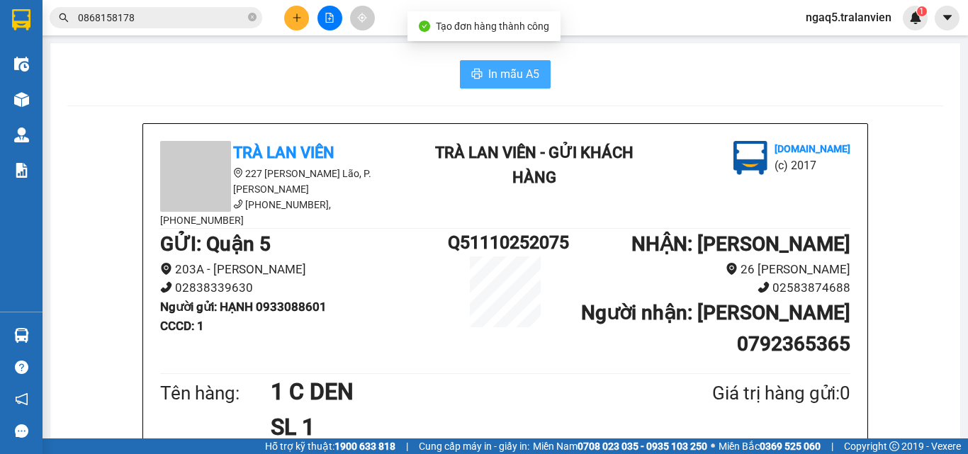
click at [502, 75] on span "In mẫu A5" at bounding box center [513, 74] width 51 height 18
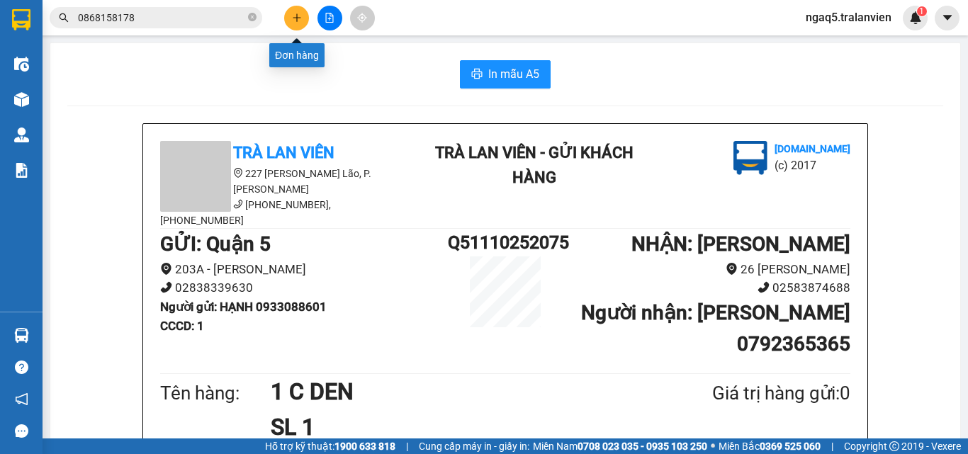
click at [295, 18] on icon "plus" at bounding box center [297, 17] width 8 height 1
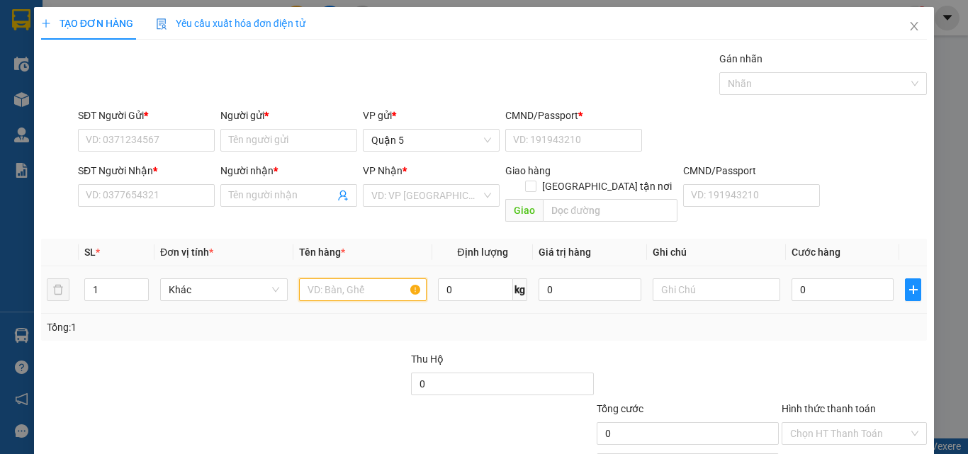
click at [340, 278] on input "text" at bounding box center [363, 289] width 128 height 23
click at [820, 278] on input "0" at bounding box center [842, 289] width 102 height 23
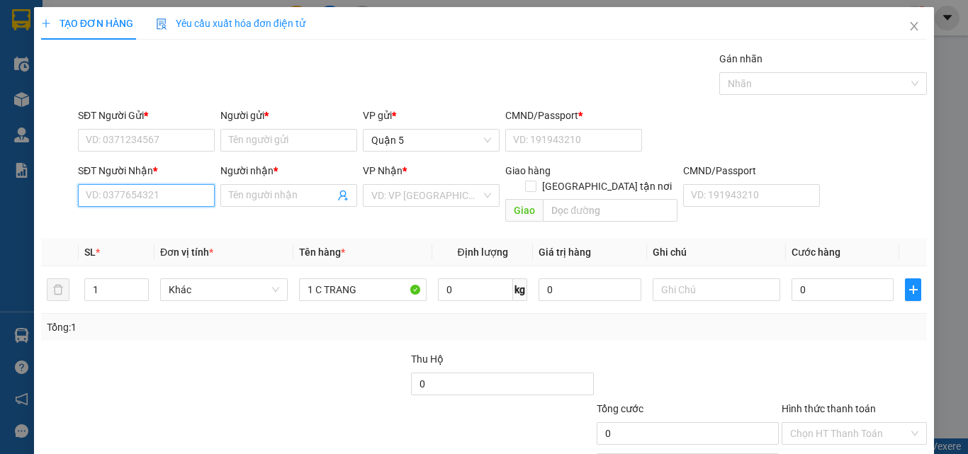
click at [98, 193] on input "SĐT Người Nhận *" at bounding box center [146, 195] width 137 height 23
drag, startPoint x: 143, startPoint y: 222, endPoint x: 154, endPoint y: 182, distance: 41.9
click at [147, 222] on div "0901563968 - tuấn" at bounding box center [145, 224] width 118 height 16
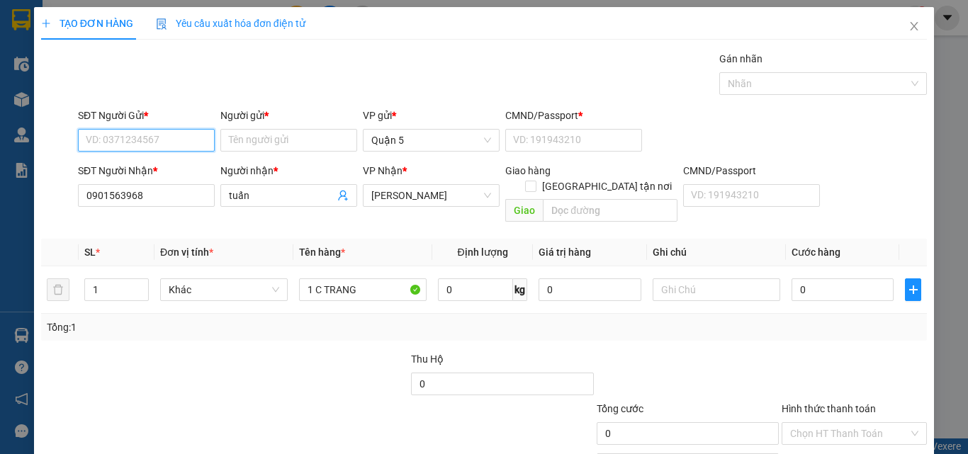
click at [147, 130] on input "SĐT Người Gửi *" at bounding box center [146, 140] width 137 height 23
click at [179, 165] on div "0379502101 - HOÀNG" at bounding box center [145, 169] width 118 height 16
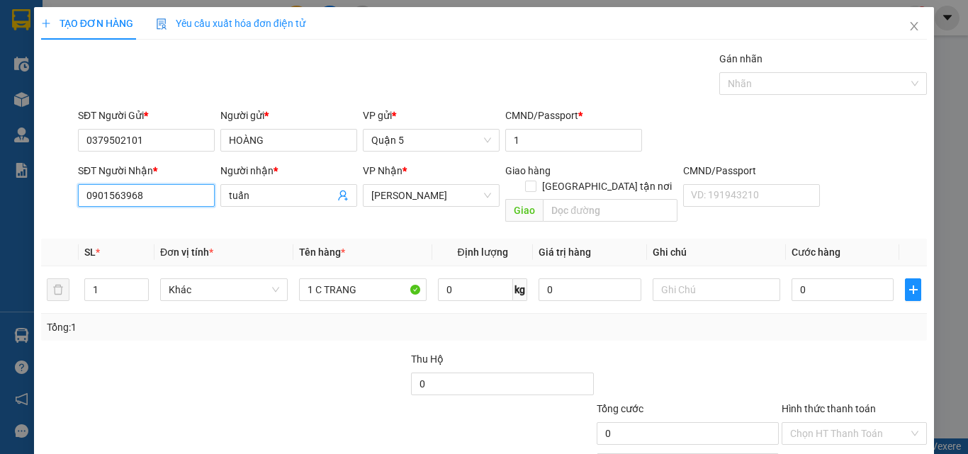
drag, startPoint x: 152, startPoint y: 196, endPoint x: 98, endPoint y: 194, distance: 53.9
click at [1, 196] on div "TẠO ĐƠN HÀNG Yêu cầu xuất hóa đơn điện tử Transit Pickup Surcharge Ids Transit …" at bounding box center [484, 227] width 968 height 454
click at [819, 278] on input "0" at bounding box center [842, 289] width 102 height 23
click at [881, 239] on th "Cước hàng" at bounding box center [842, 253] width 113 height 28
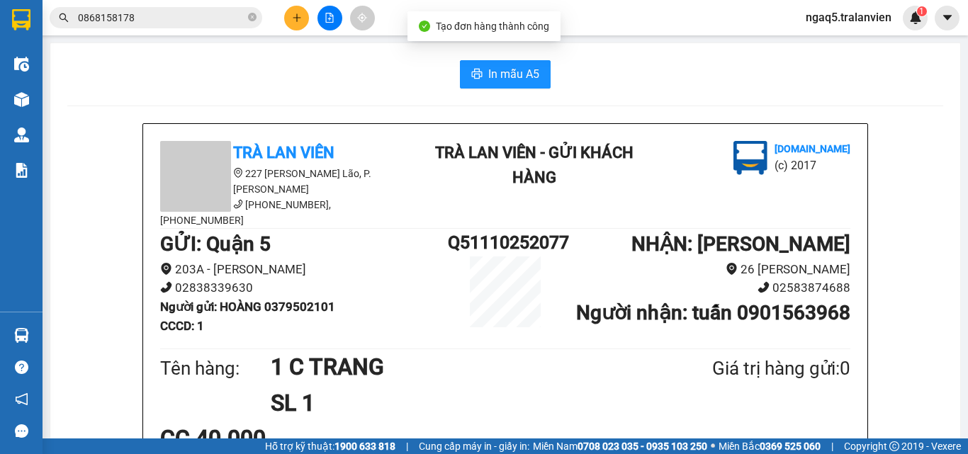
click at [495, 64] on button "In mẫu A5" at bounding box center [505, 74] width 91 height 28
click at [303, 18] on button at bounding box center [296, 18] width 25 height 25
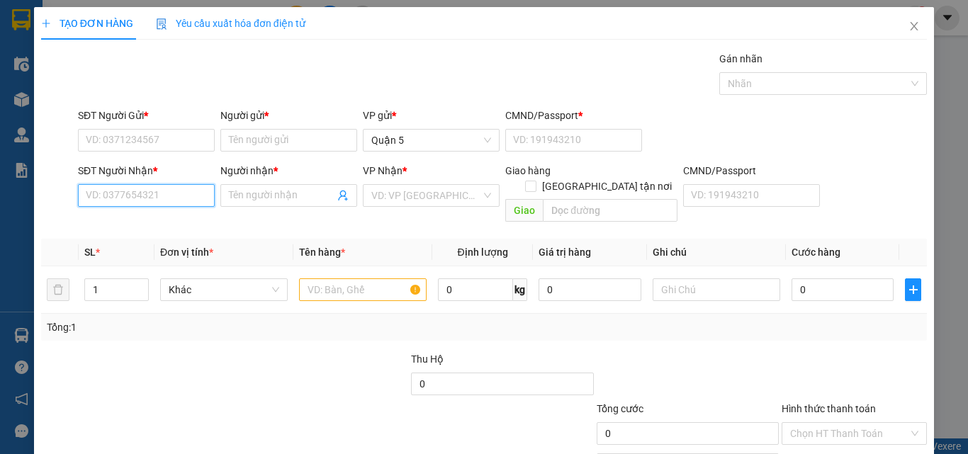
click at [177, 200] on input "SĐT Người Nhận *" at bounding box center [146, 195] width 137 height 23
drag, startPoint x: 158, startPoint y: 226, endPoint x: 164, endPoint y: 220, distance: 8.0
click at [159, 226] on div "0786240594 - NGA" at bounding box center [145, 224] width 118 height 16
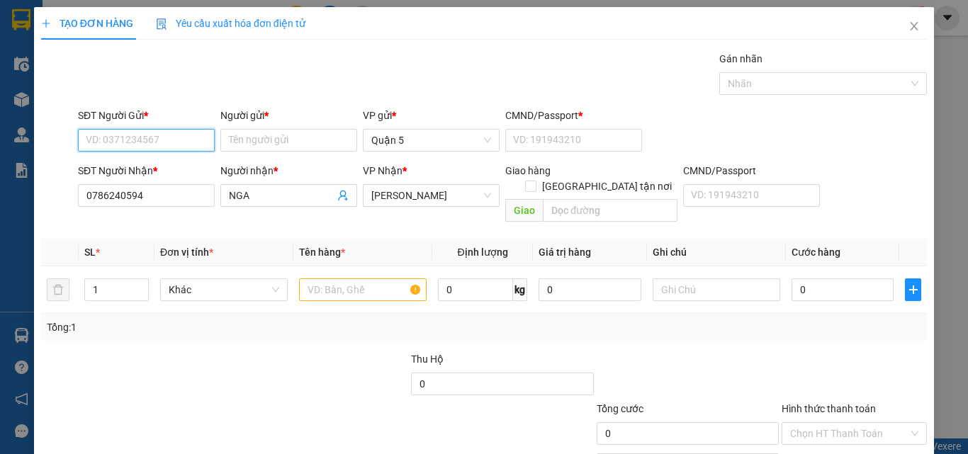
click at [159, 135] on input "SĐT Người Gửi *" at bounding box center [146, 140] width 137 height 23
drag, startPoint x: 156, startPoint y: 166, endPoint x: 249, endPoint y: 232, distance: 114.0
click at [157, 167] on div "0777789879 - KINH" at bounding box center [145, 169] width 118 height 16
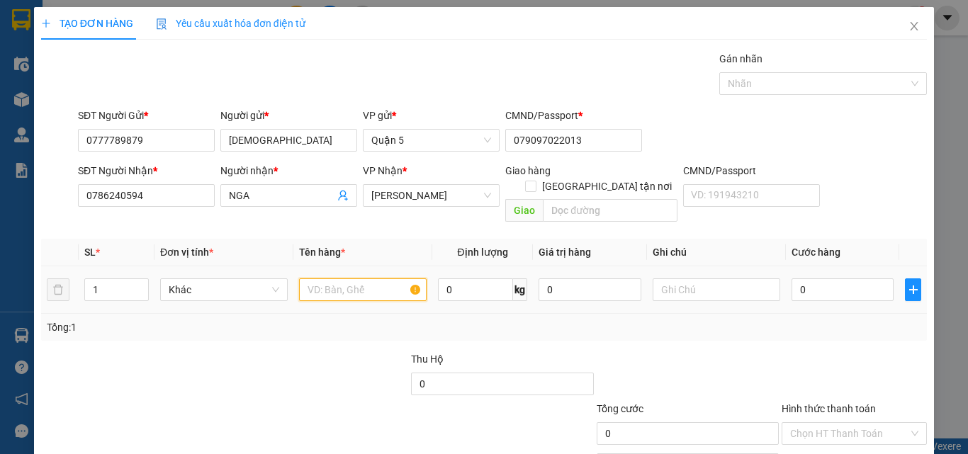
click at [334, 278] on input "text" at bounding box center [363, 289] width 128 height 23
click at [824, 278] on input "0" at bounding box center [842, 289] width 102 height 23
click at [819, 266] on td "35.000" at bounding box center [842, 289] width 113 height 47
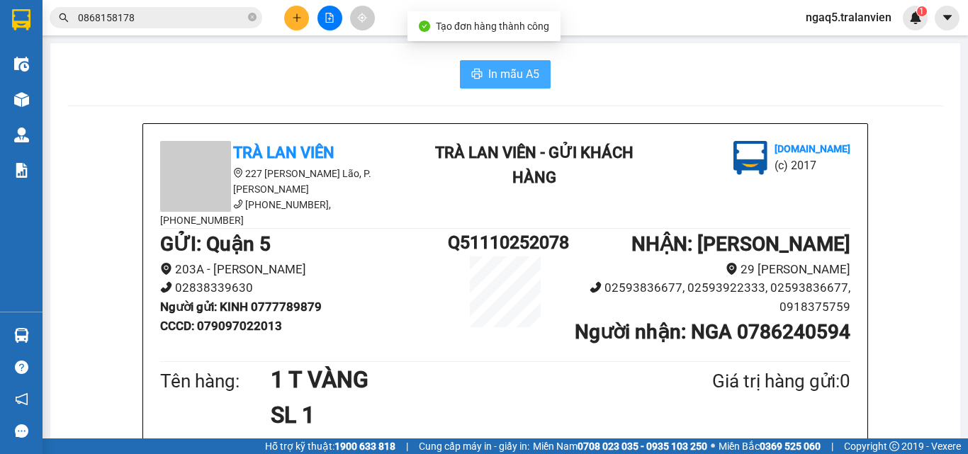
click at [521, 88] on button "In mẫu A5" at bounding box center [505, 74] width 91 height 28
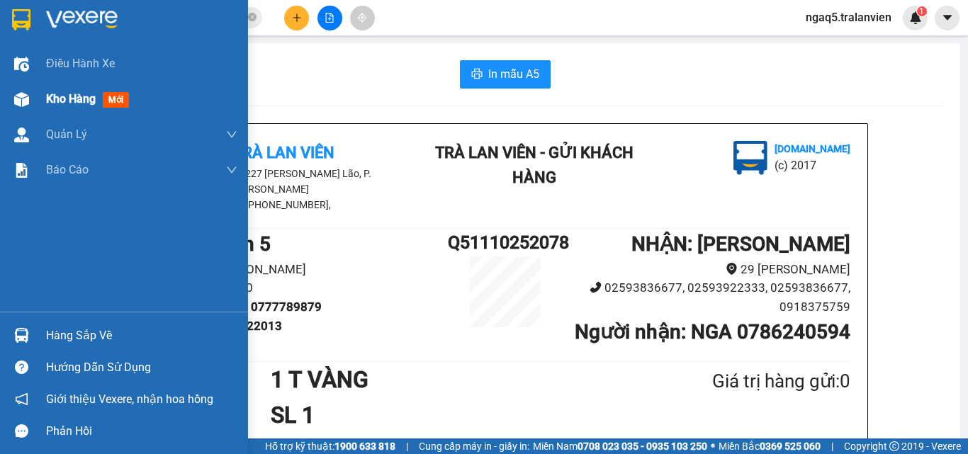
click at [64, 101] on span "Kho hàng" at bounding box center [71, 98] width 50 height 13
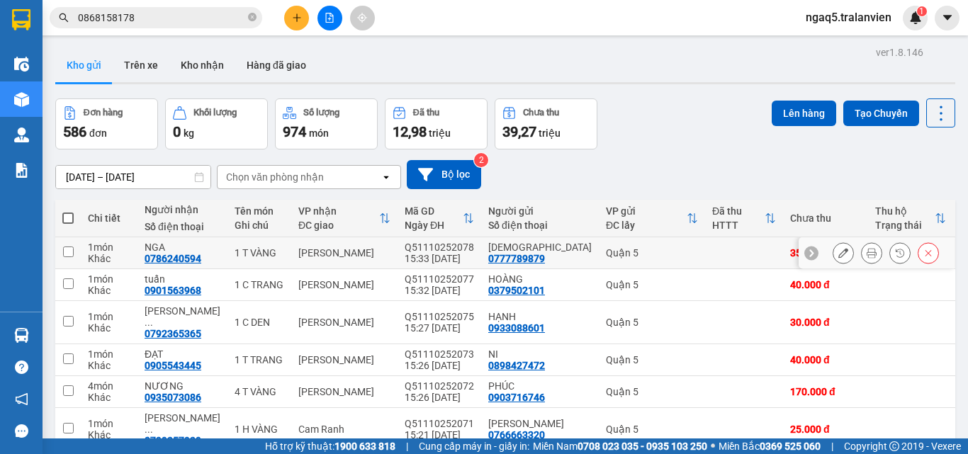
drag, startPoint x: 140, startPoint y: 256, endPoint x: 208, endPoint y: 256, distance: 68.0
click at [208, 256] on td "NGA 0786240594" at bounding box center [182, 253] width 90 height 32
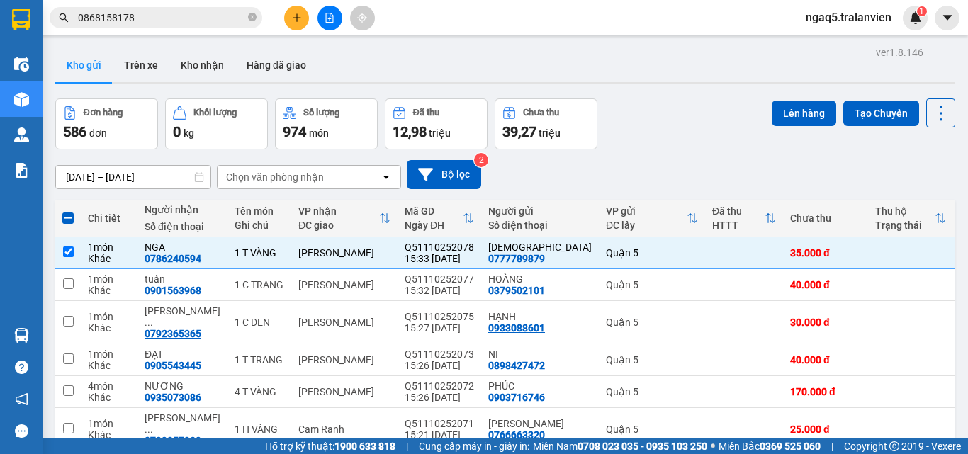
click at [254, 16] on icon "close-circle" at bounding box center [252, 17] width 9 height 9
click at [218, 16] on input "text" at bounding box center [161, 18] width 167 height 16
paste input "0786240594"
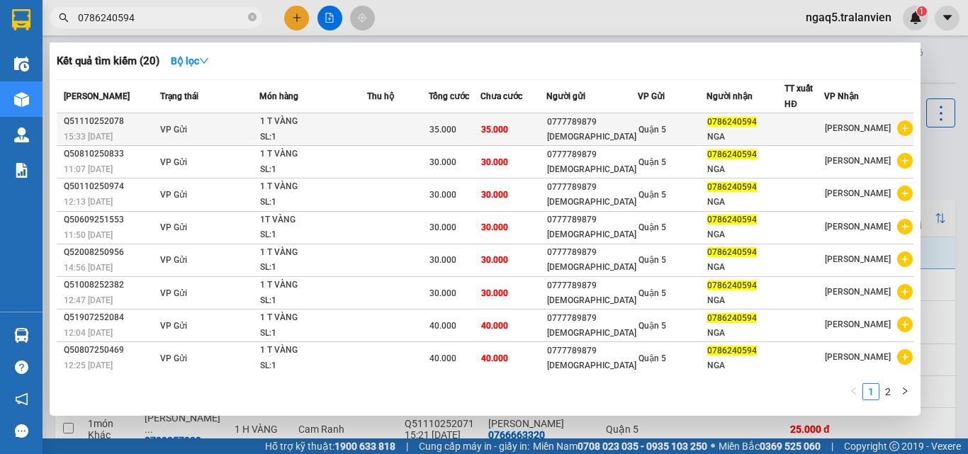
click at [516, 127] on td "35.000" at bounding box center [513, 129] width 66 height 33
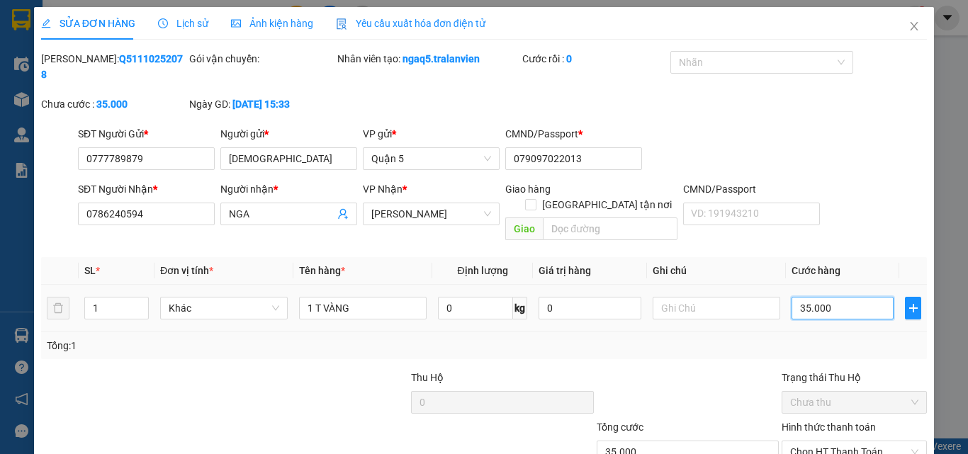
click at [820, 297] on input "35.000" at bounding box center [842, 308] width 102 height 23
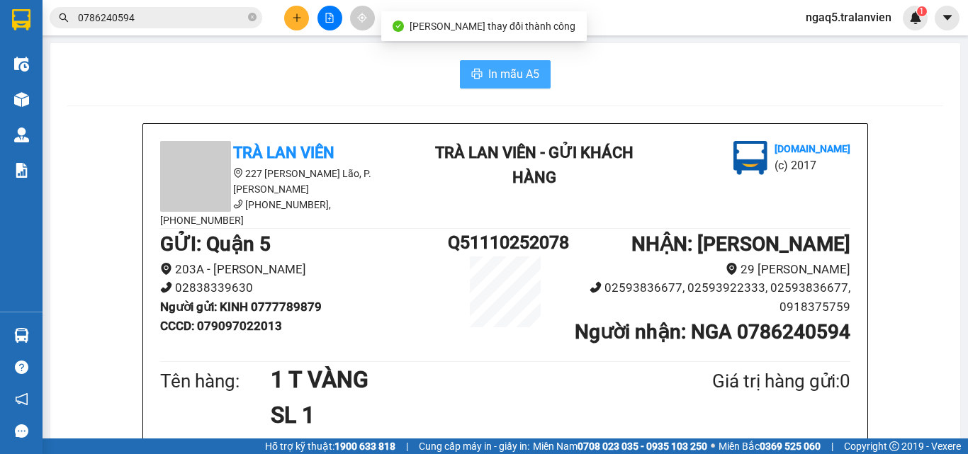
click at [501, 69] on span "In mẫu A5" at bounding box center [513, 74] width 51 height 18
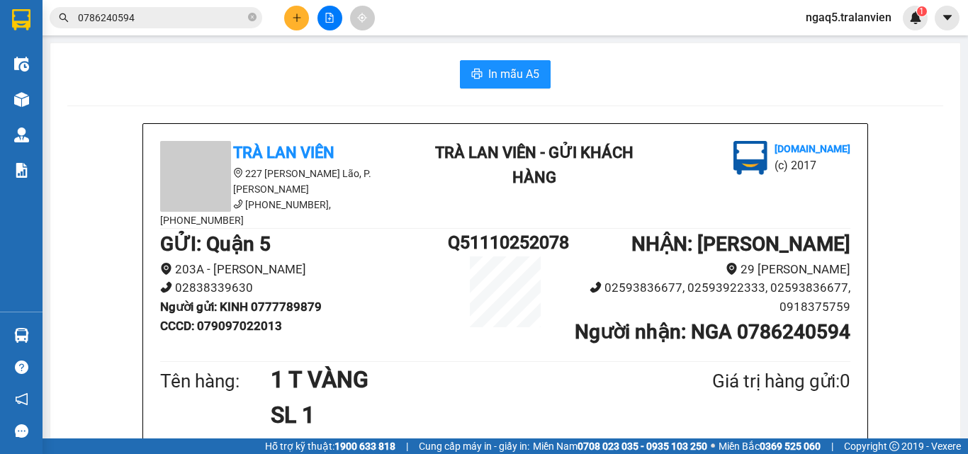
click at [298, 23] on button at bounding box center [296, 18] width 25 height 25
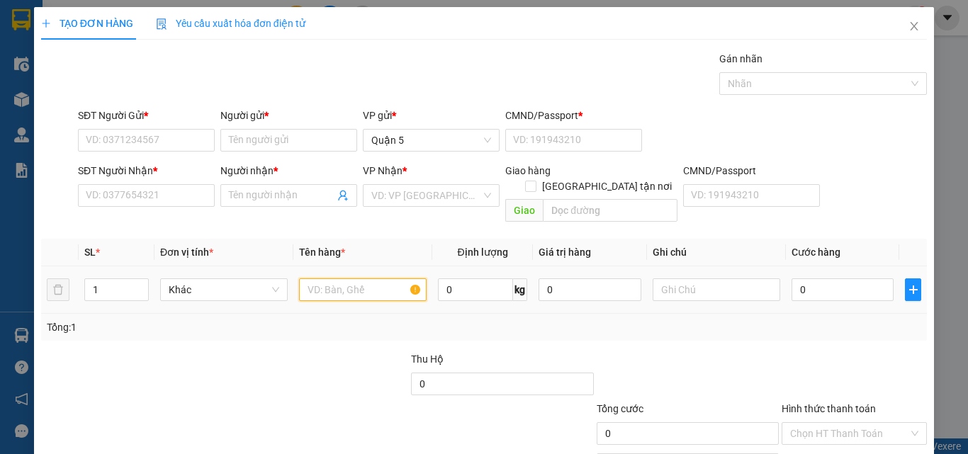
click at [346, 278] on input "text" at bounding box center [363, 289] width 128 height 23
click at [816, 283] on input "0" at bounding box center [842, 289] width 102 height 23
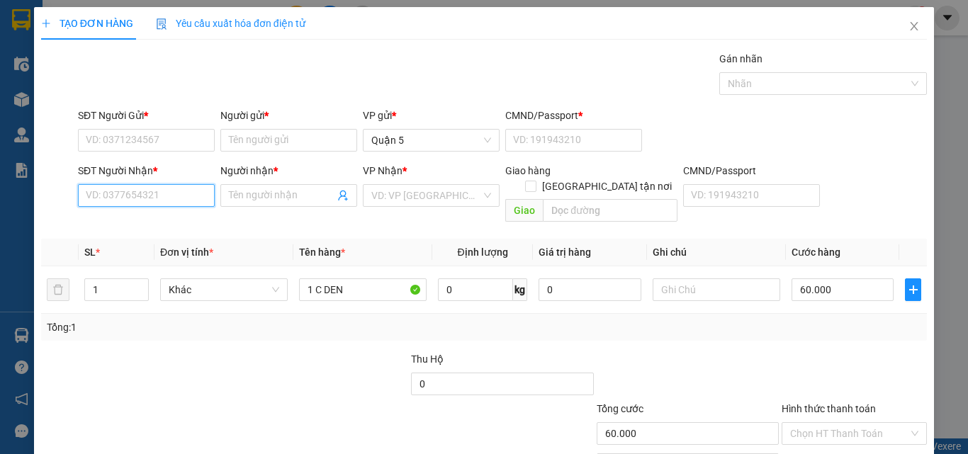
click at [133, 204] on input "SĐT Người Nhận *" at bounding box center [146, 195] width 137 height 23
click at [163, 223] on div "0767927477 - TRÂM" at bounding box center [145, 224] width 118 height 16
click at [157, 152] on div "SĐT Người Gửi * VD: 0371234567" at bounding box center [146, 133] width 137 height 50
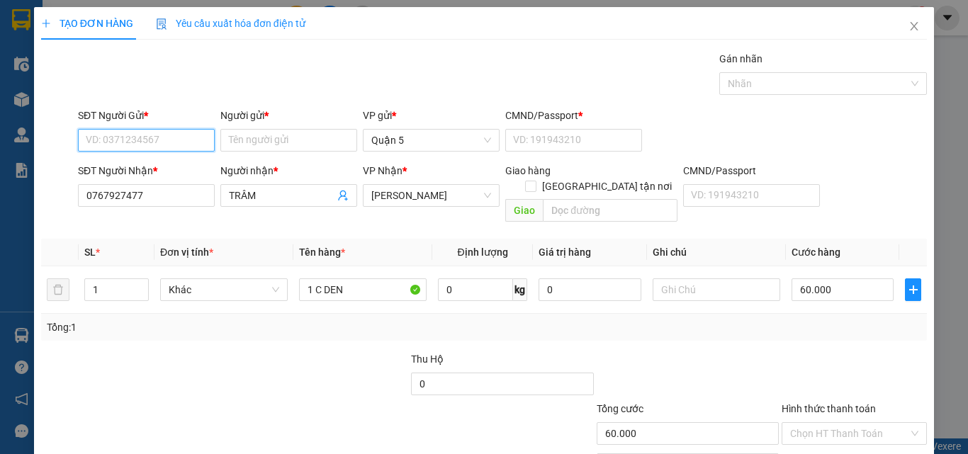
click at [153, 135] on input "SĐT Người Gửi *" at bounding box center [146, 140] width 137 height 23
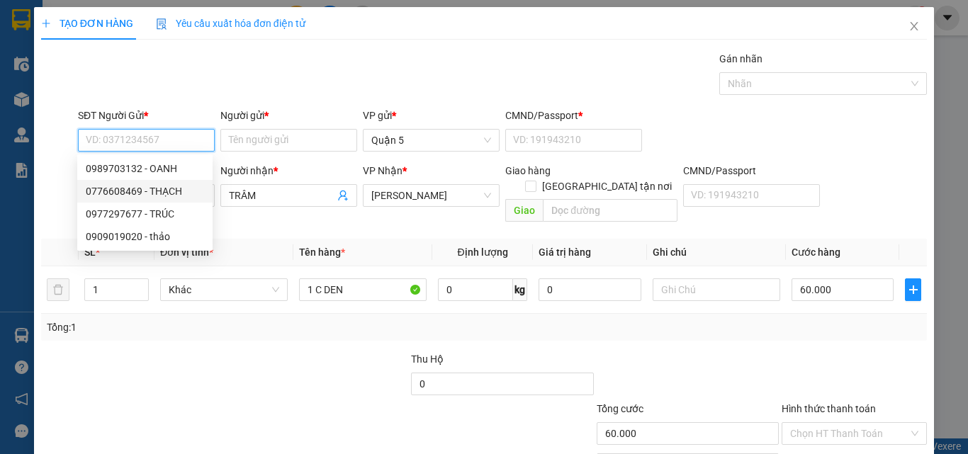
click at [171, 186] on div "0776608469 - THẠCH" at bounding box center [145, 191] width 118 height 16
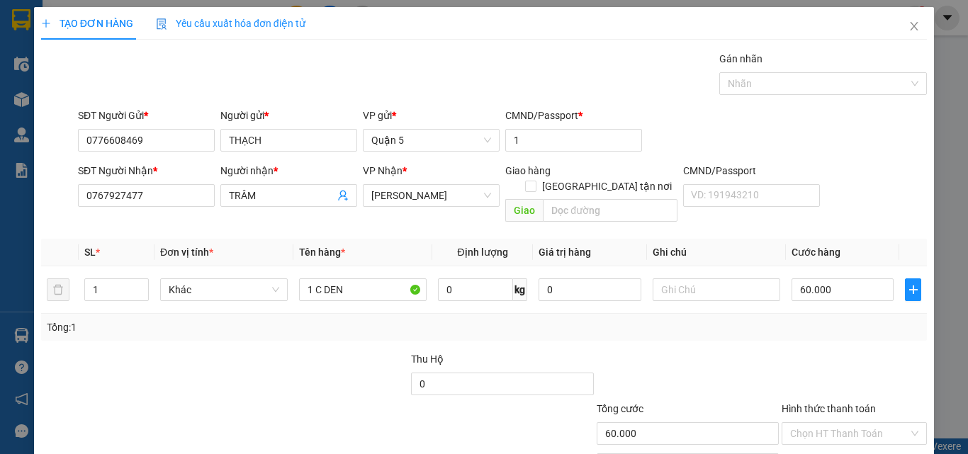
click at [827, 327] on div "Transit Pickup Surcharge Ids Transit Deliver Surcharge Ids Transit Deliver Surc…" at bounding box center [483, 281] width 885 height 461
click at [783, 351] on div at bounding box center [854, 376] width 148 height 50
click at [819, 423] on input "Hình thức thanh toán" at bounding box center [849, 433] width 118 height 21
click at [823, 438] on div "Tại văn phòng" at bounding box center [845, 446] width 127 height 16
click at [793, 351] on div at bounding box center [854, 376] width 148 height 50
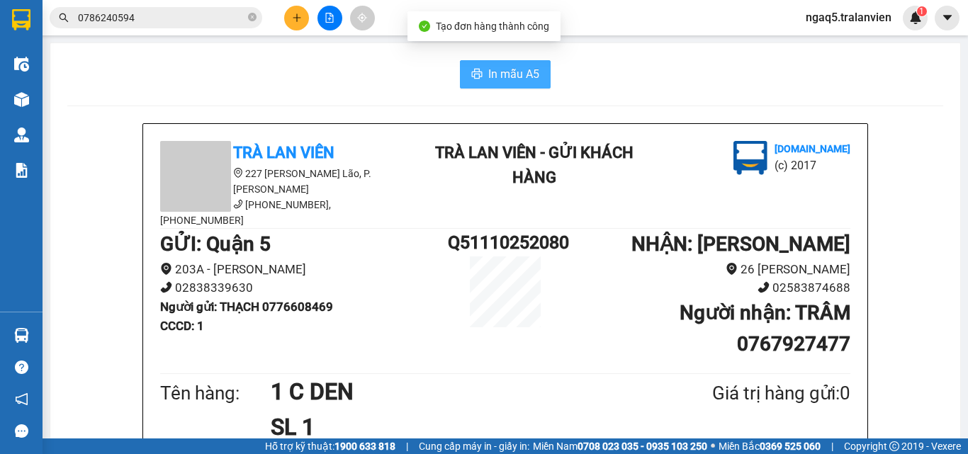
click at [501, 72] on span "In mẫu A5" at bounding box center [513, 74] width 51 height 18
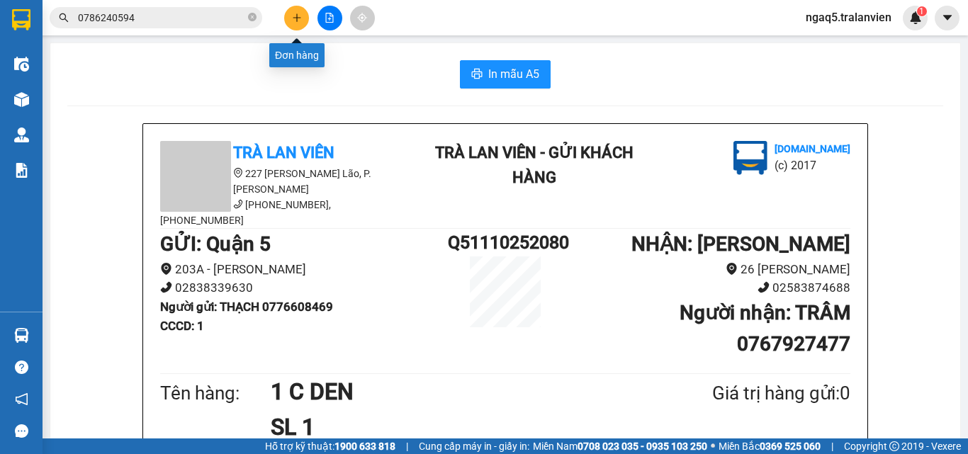
click at [305, 19] on button at bounding box center [296, 18] width 25 height 25
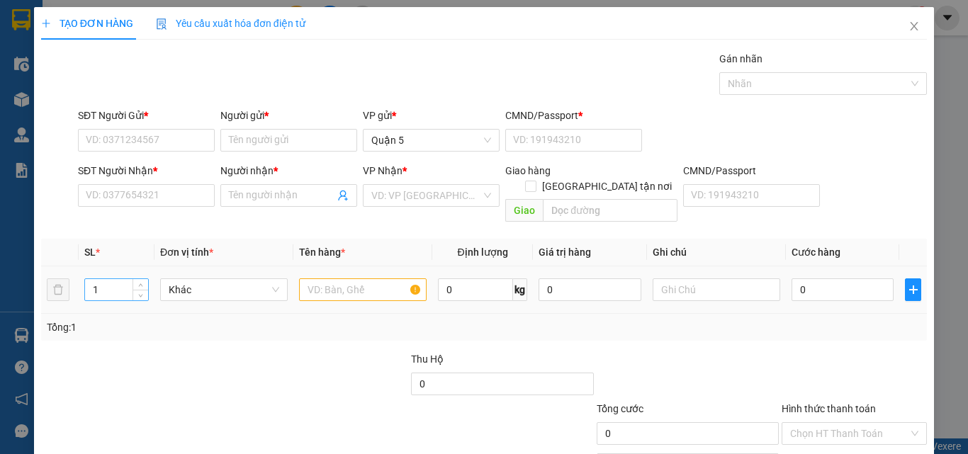
click at [121, 279] on input "1" at bounding box center [116, 289] width 63 height 21
click at [336, 278] on input "text" at bounding box center [363, 289] width 128 height 23
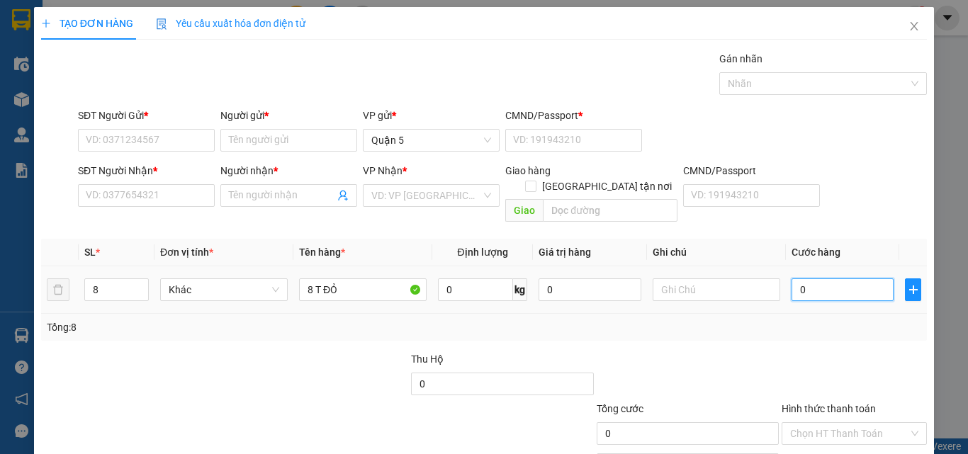
click at [816, 278] on input "0" at bounding box center [842, 289] width 102 height 23
